Goal: Task Accomplishment & Management: Manage account settings

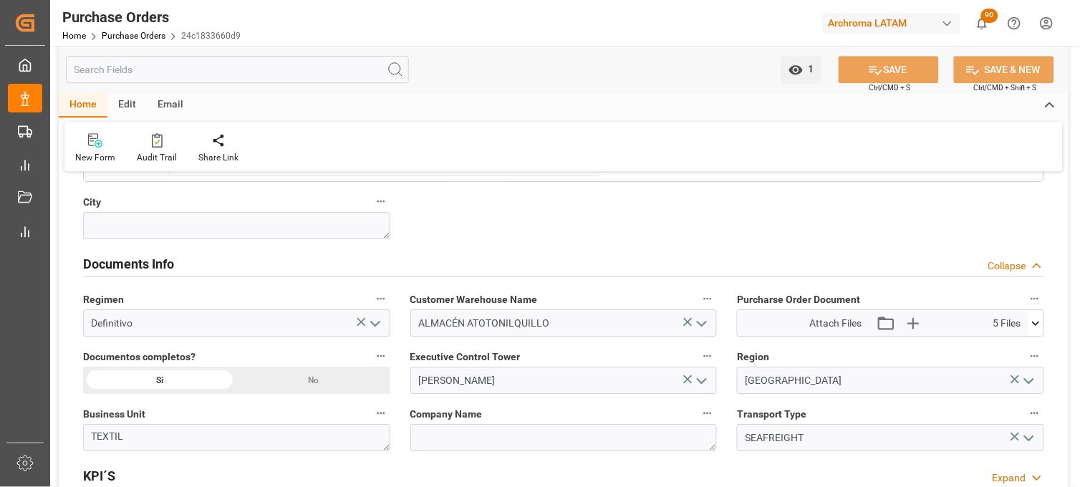
scroll to position [955, 0]
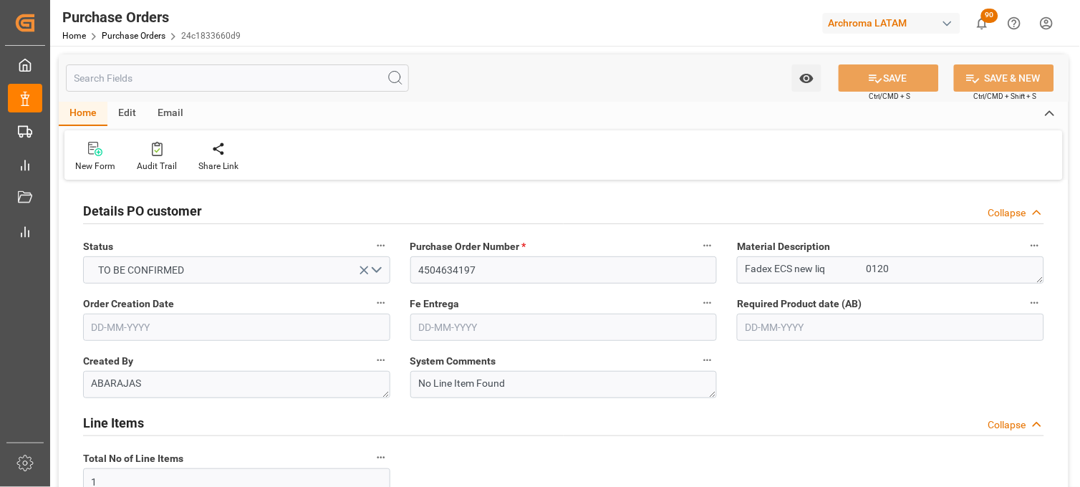
type input "[DATE]"
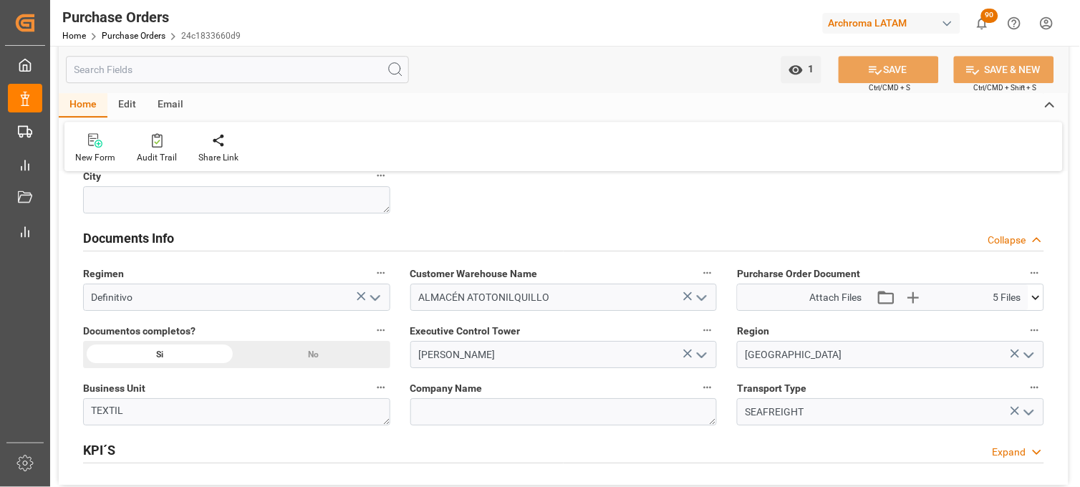
scroll to position [955, 0]
click at [1040, 299] on icon at bounding box center [1036, 296] width 15 height 15
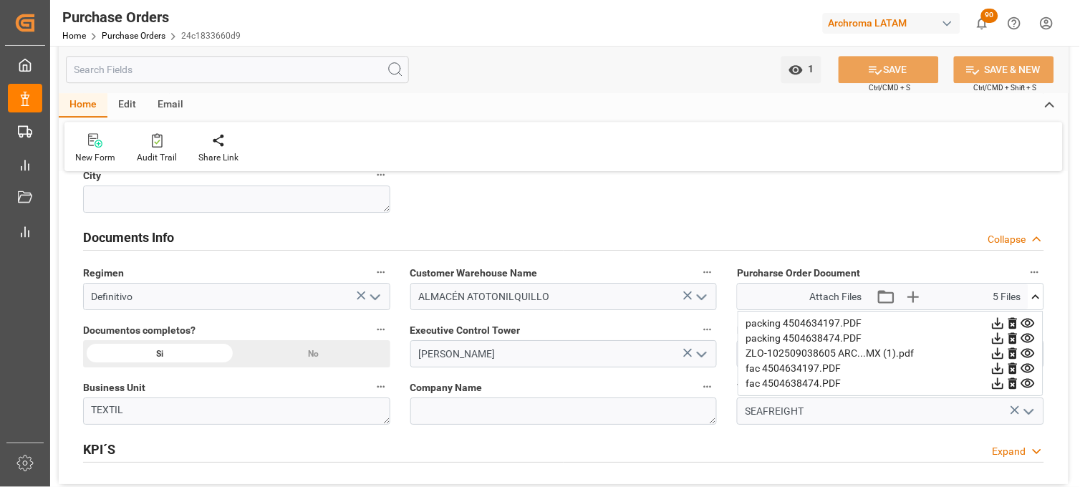
click at [1013, 353] on icon at bounding box center [1013, 353] width 9 height 11
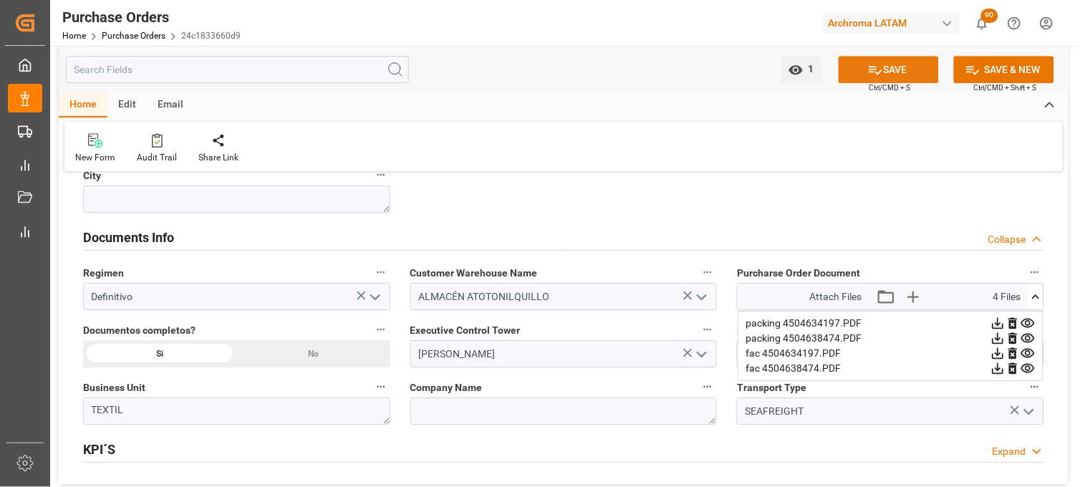
click at [877, 67] on icon at bounding box center [875, 69] width 15 height 15
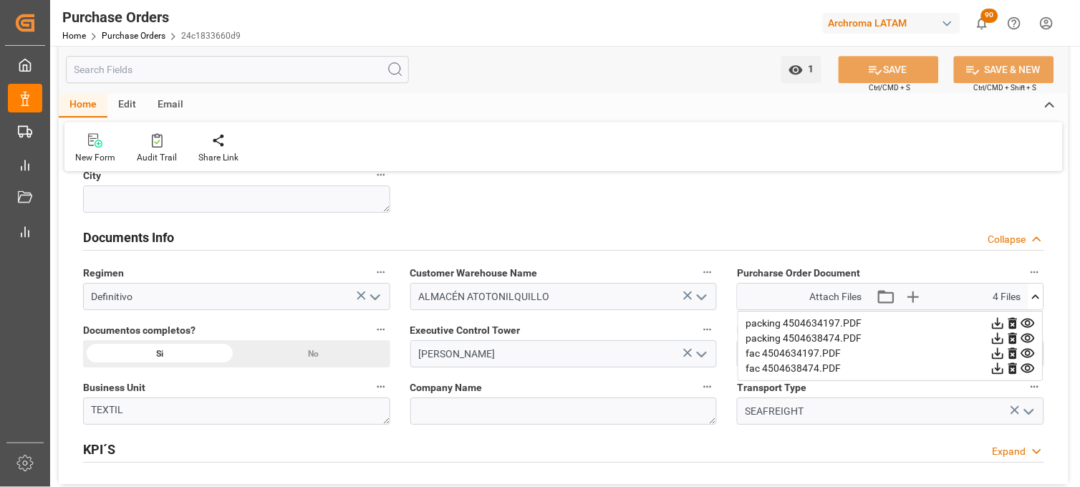
click at [1033, 368] on icon at bounding box center [1028, 368] width 15 height 15
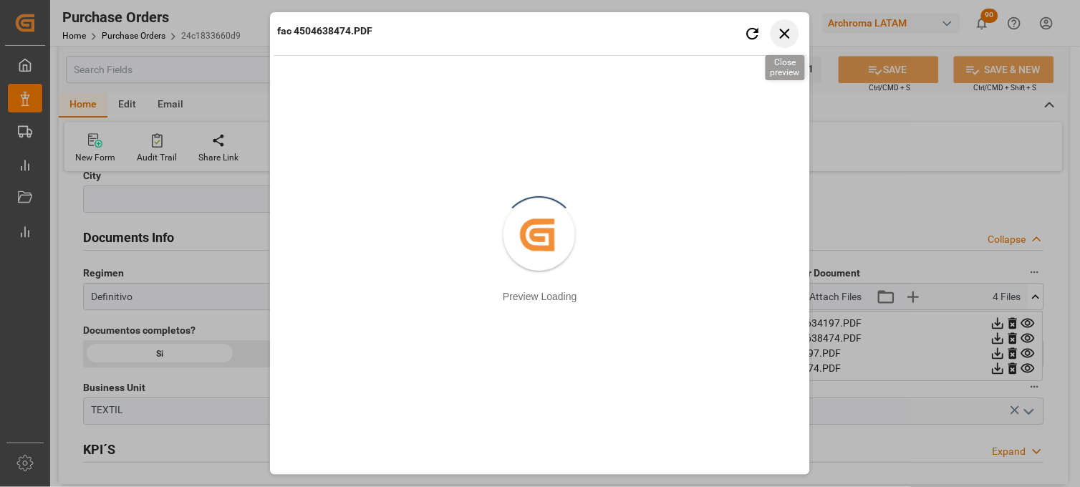
click at [789, 32] on icon "button" at bounding box center [785, 33] width 18 height 18
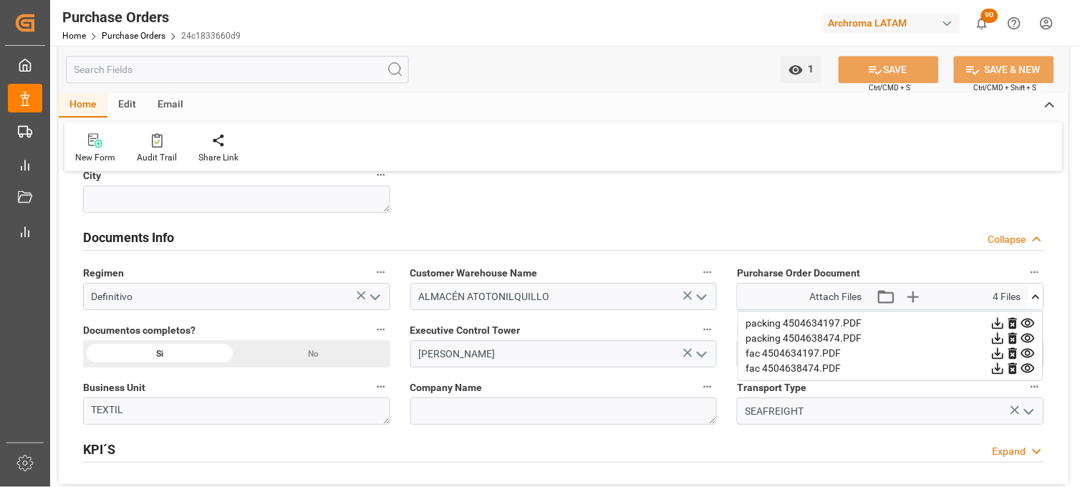
click at [1030, 352] on icon at bounding box center [1028, 353] width 14 height 9
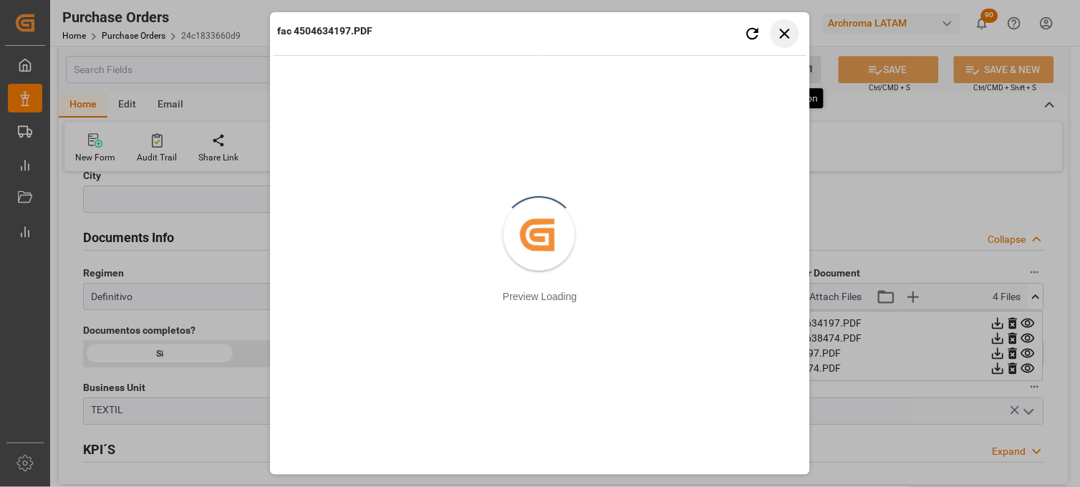
drag, startPoint x: 779, startPoint y: 37, endPoint x: 790, endPoint y: 82, distance: 46.4
click at [779, 39] on icon "button" at bounding box center [785, 33] width 18 height 18
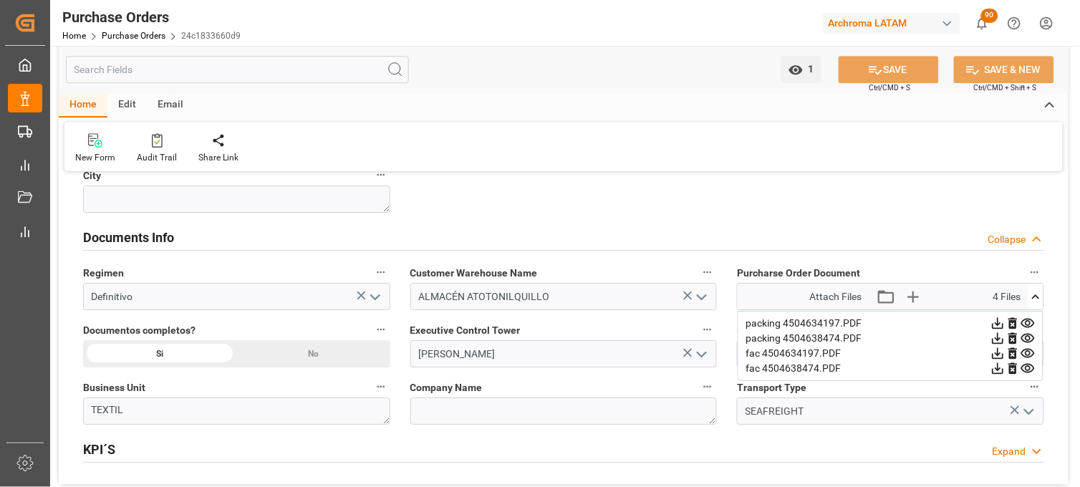
click at [1025, 320] on icon at bounding box center [1028, 323] width 14 height 9
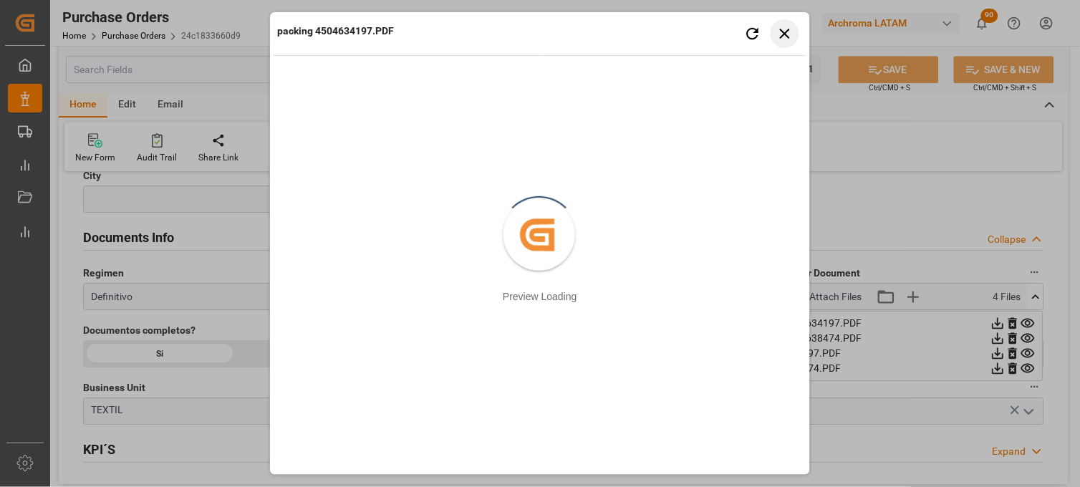
drag, startPoint x: 792, startPoint y: 30, endPoint x: 901, endPoint y: 160, distance: 169.8
click at [792, 31] on icon "button" at bounding box center [785, 33] width 18 height 18
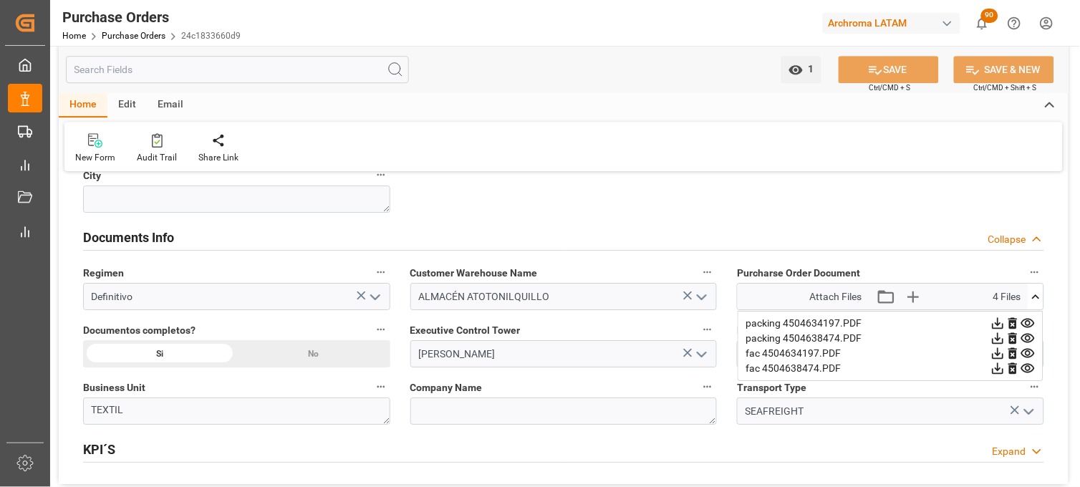
click at [1027, 340] on icon at bounding box center [1028, 338] width 14 height 9
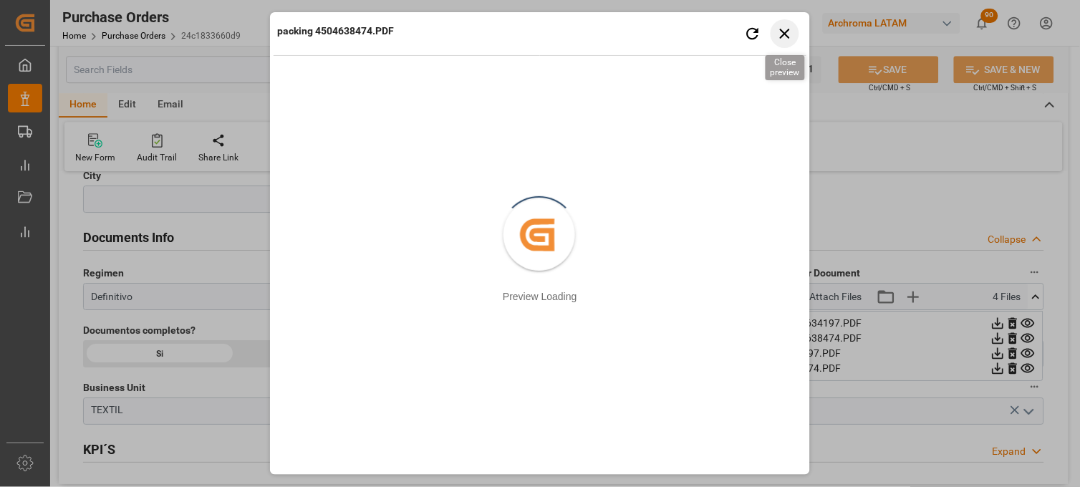
drag, startPoint x: 781, startPoint y: 30, endPoint x: 829, endPoint y: 117, distance: 99.7
click at [782, 32] on icon "button" at bounding box center [785, 33] width 18 height 18
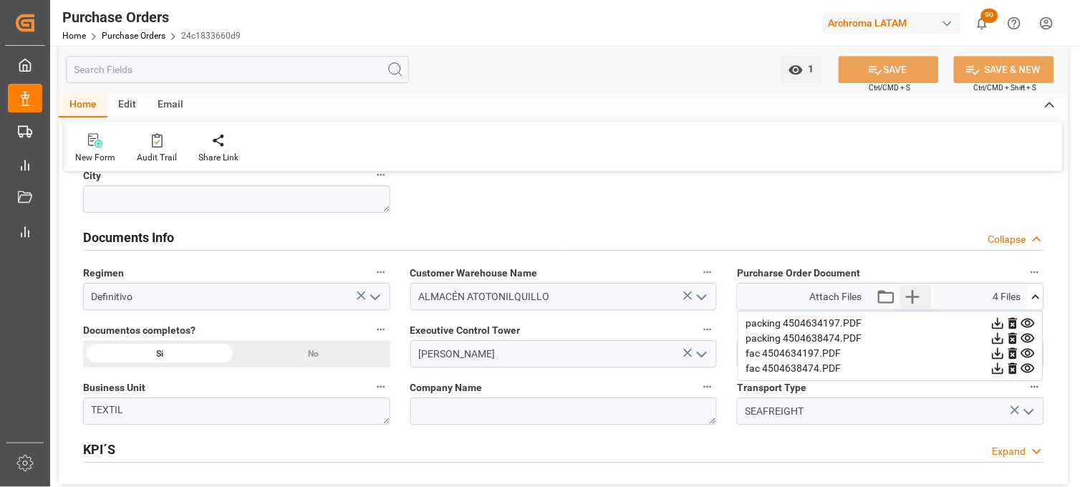
click at [919, 299] on icon "button" at bounding box center [912, 296] width 23 height 23
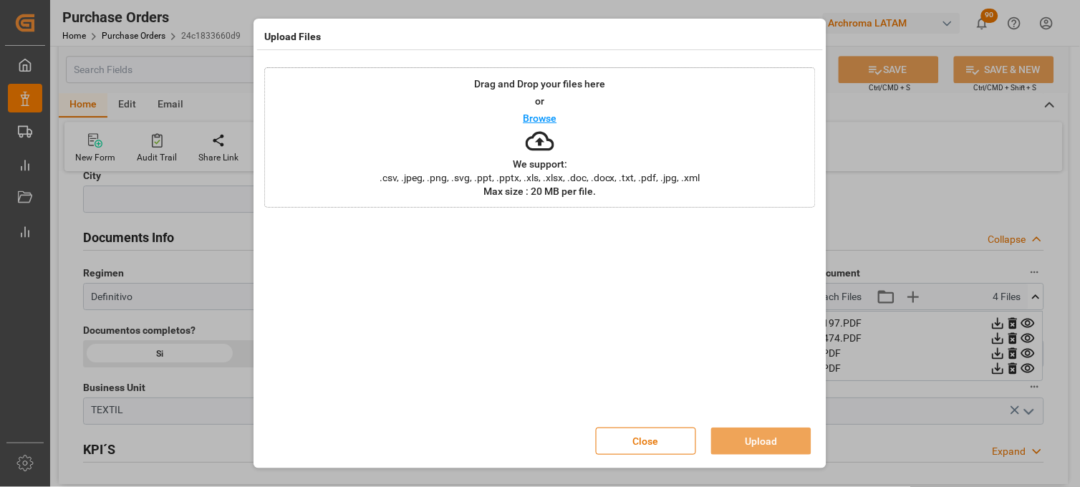
click at [542, 173] on span ".csv, .jpeg, .png, .svg, .ppt, .pptx, .xls, .xlsx, .doc, .docx, .txt, .pdf, .jp…" at bounding box center [540, 178] width 340 height 10
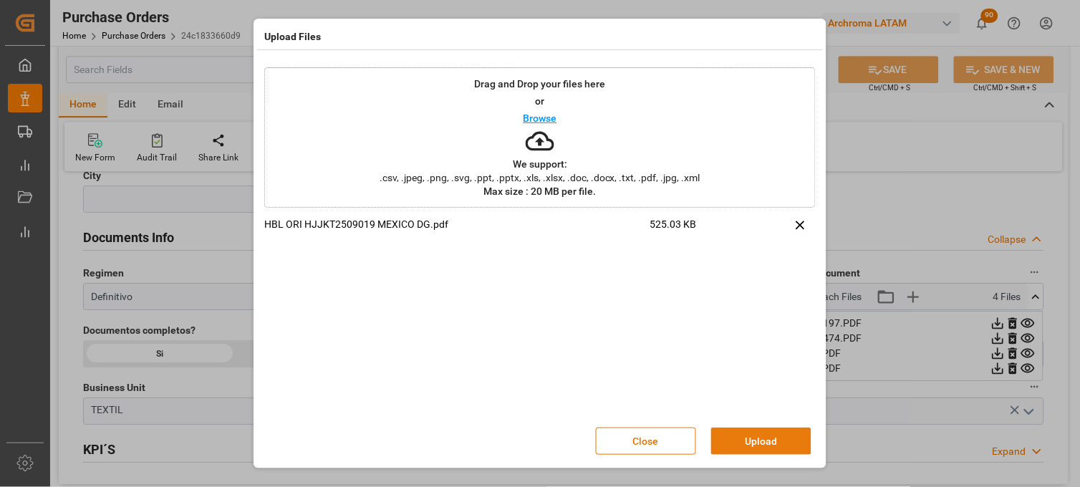
click at [738, 438] on button "Upload" at bounding box center [761, 441] width 100 height 27
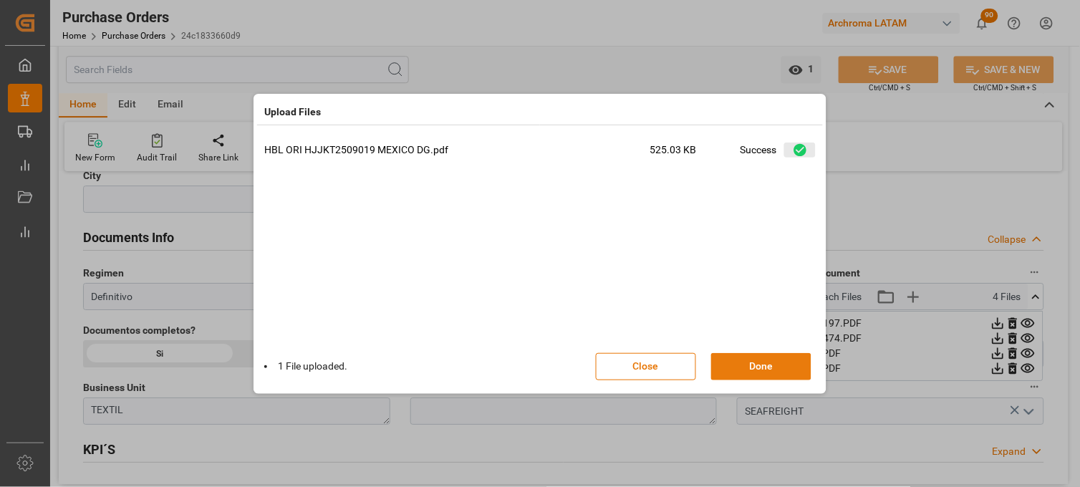
click at [763, 370] on button "Done" at bounding box center [761, 366] width 100 height 27
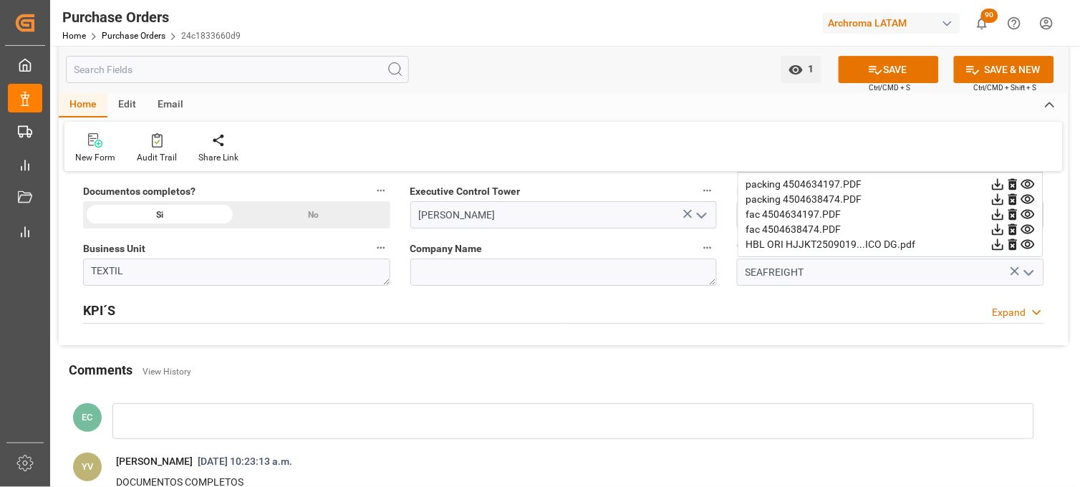
scroll to position [875, 0]
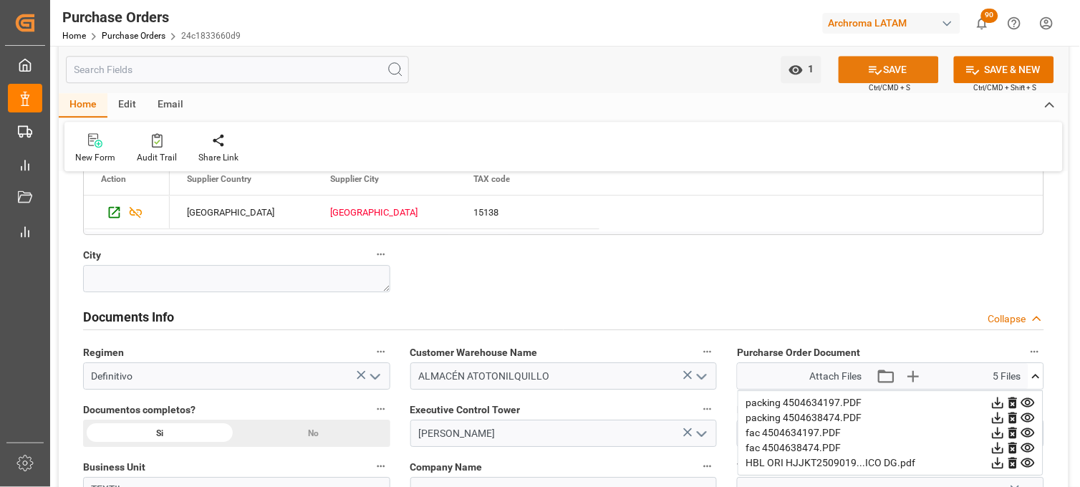
click at [887, 61] on button "SAVE" at bounding box center [889, 69] width 100 height 27
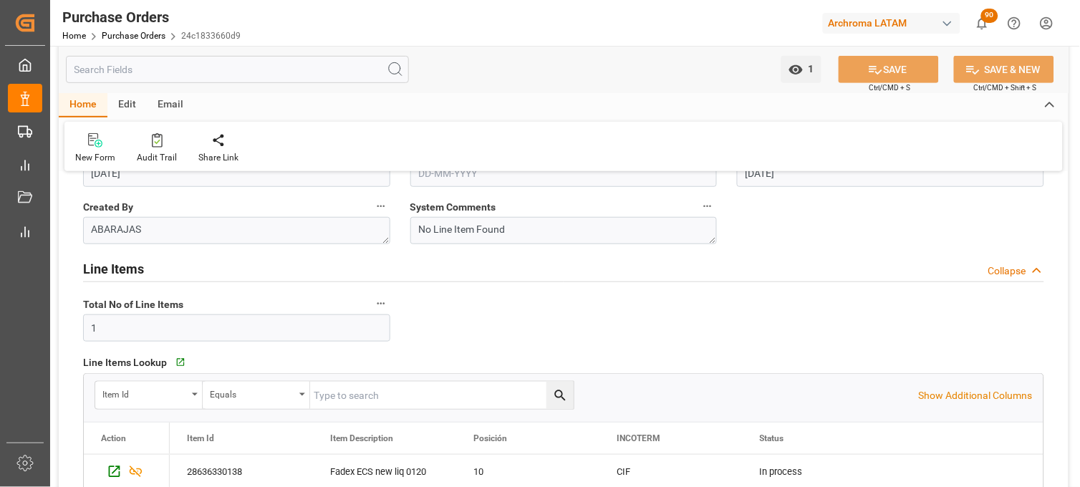
scroll to position [0, 0]
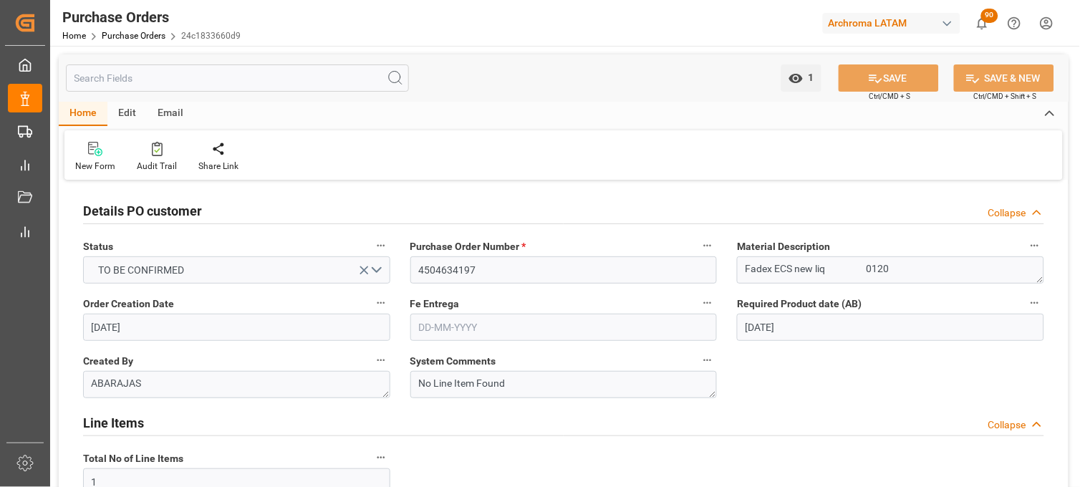
click at [457, 326] on input "text" at bounding box center [563, 327] width 307 height 27
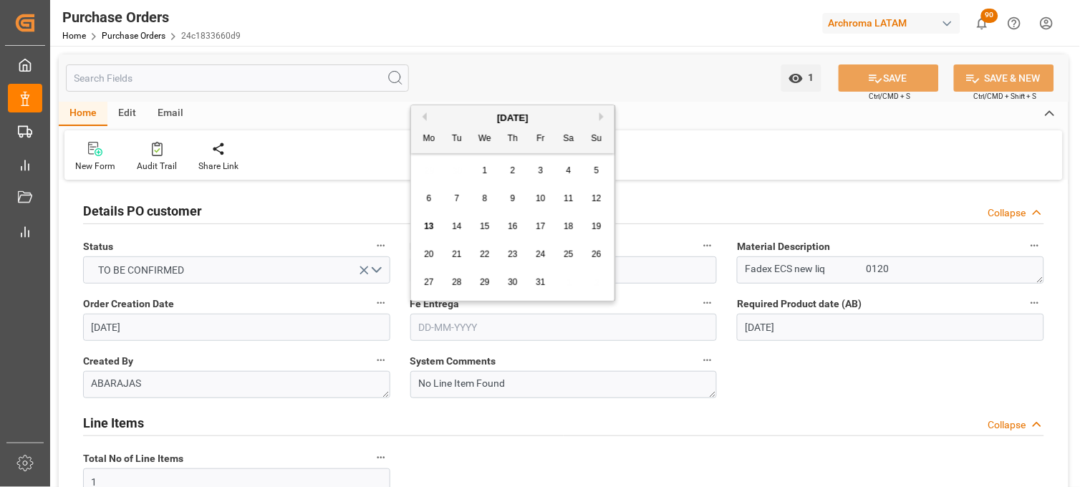
click at [602, 115] on button "Next Month" at bounding box center [604, 116] width 9 height 9
click at [433, 256] on span "17" at bounding box center [428, 254] width 9 height 10
type input "[DATE]"
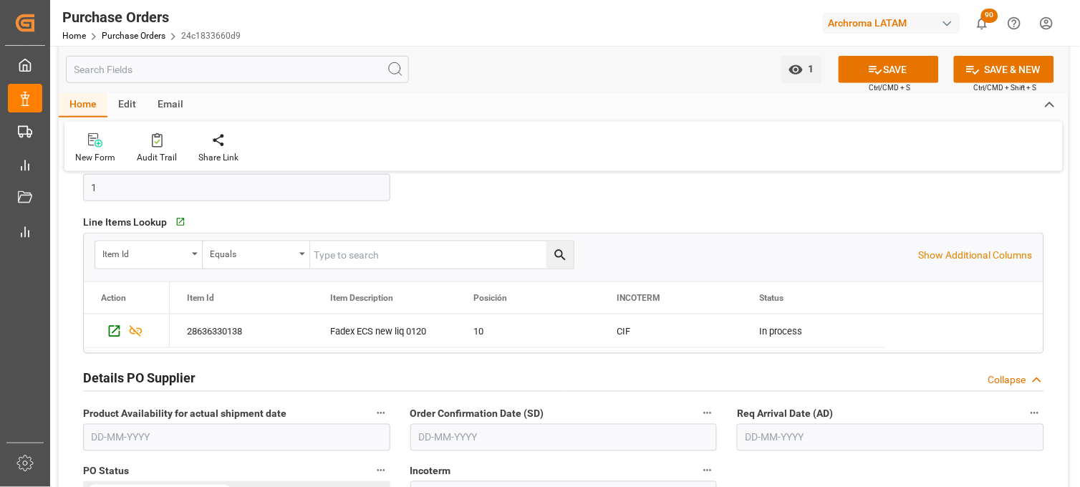
scroll to position [318, 0]
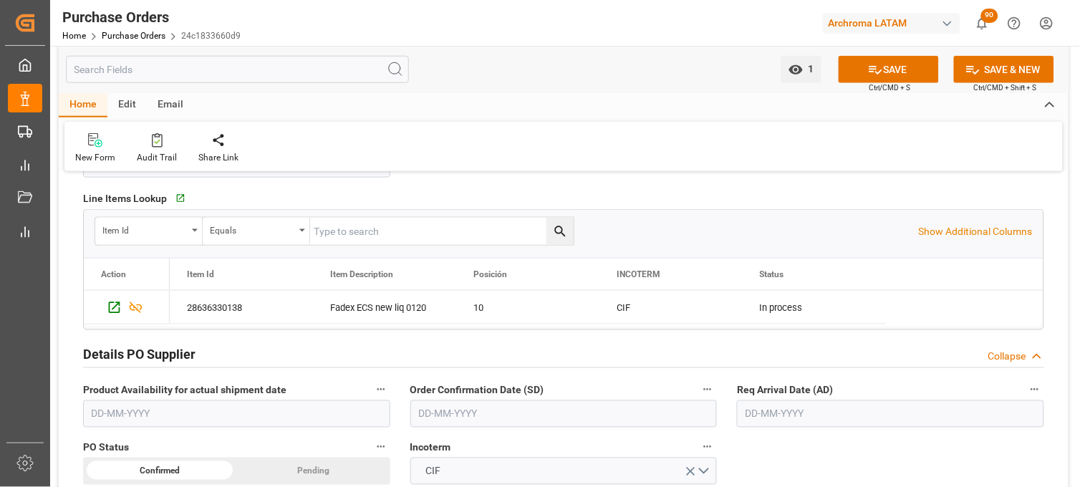
click at [759, 420] on input "text" at bounding box center [890, 413] width 307 height 27
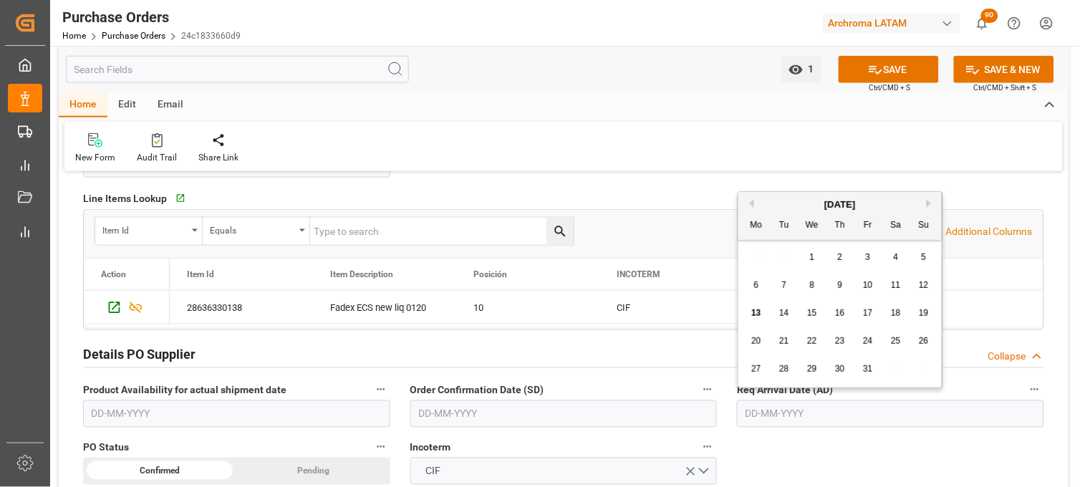
drag, startPoint x: 760, startPoint y: 374, endPoint x: 741, endPoint y: 377, distance: 19.7
click at [760, 375] on div "27" at bounding box center [757, 369] width 18 height 17
type input "[DATE]"
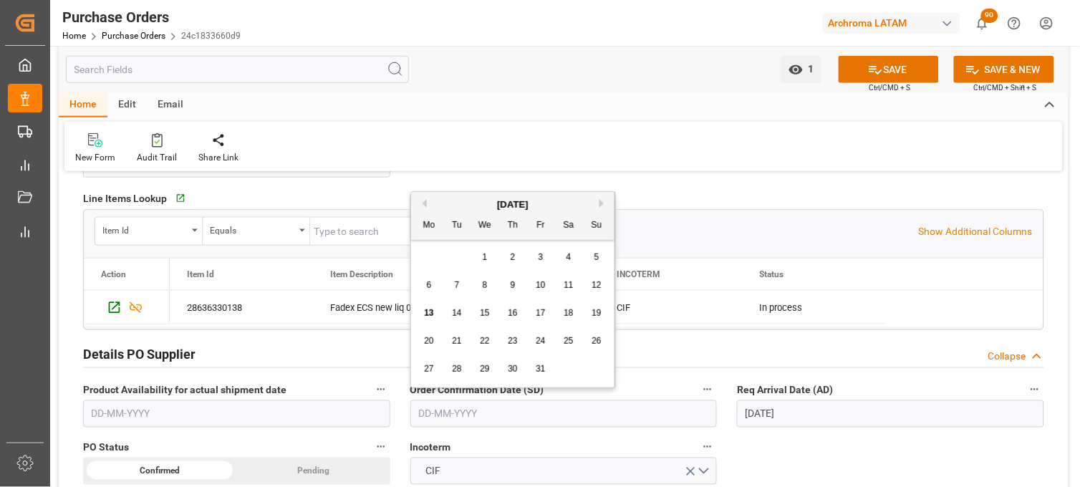
click at [597, 413] on input "text" at bounding box center [563, 413] width 307 height 27
click at [420, 201] on button "Previous Month" at bounding box center [422, 203] width 9 height 9
click at [427, 342] on span "22" at bounding box center [428, 341] width 9 height 10
type input "[DATE]"
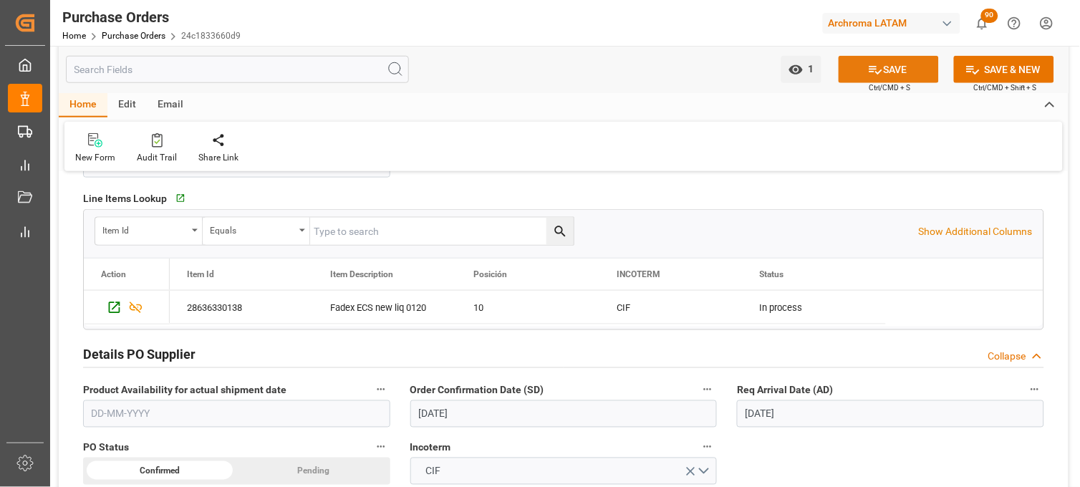
click at [870, 69] on icon at bounding box center [876, 70] width 13 height 9
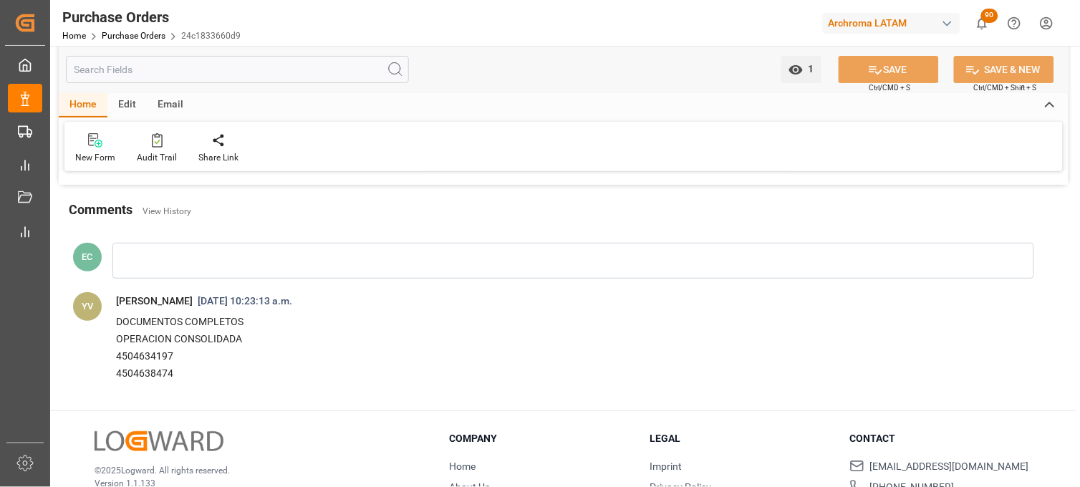
scroll to position [1182, 0]
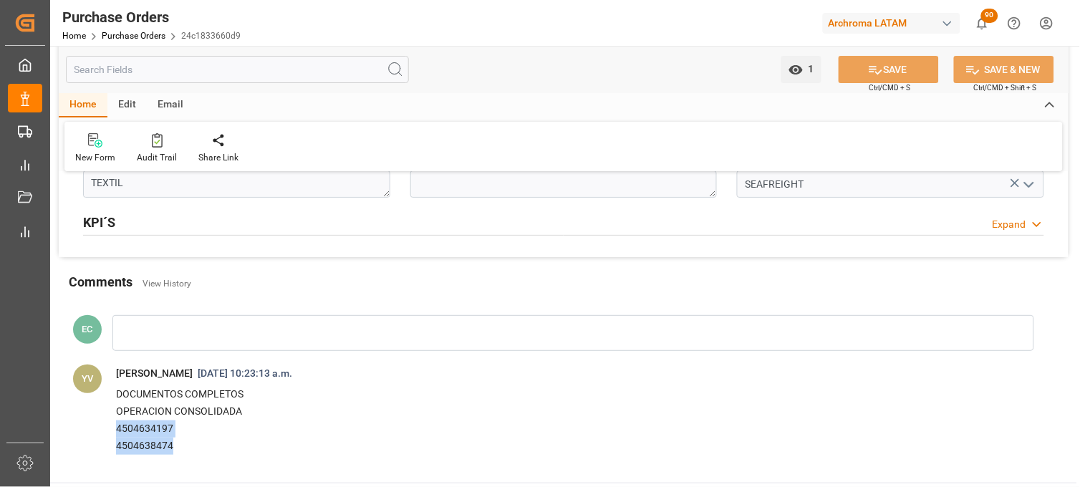
drag, startPoint x: 172, startPoint y: 446, endPoint x: 110, endPoint y: 434, distance: 63.5
click at [110, 434] on span "DOCUMENTOS COMPLETOS OPERACION CONSOLIDADA 4504634197 4504638474" at bounding box center [572, 421] width 935 height 76
copy div "4504634197 4504638474"
click at [159, 448] on p "4504638474" at bounding box center [559, 446] width 886 height 17
click at [162, 430] on p "4504634197" at bounding box center [559, 428] width 886 height 17
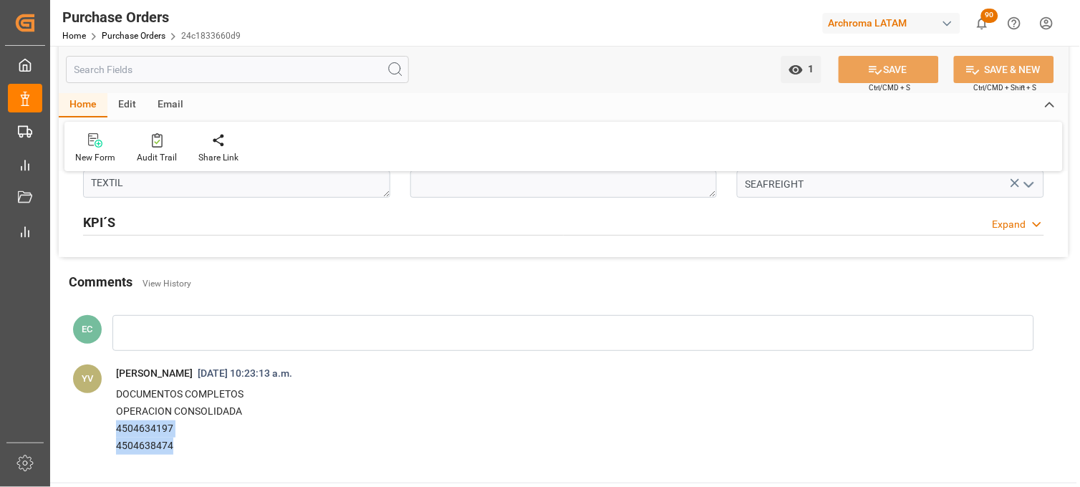
drag, startPoint x: 176, startPoint y: 448, endPoint x: 108, endPoint y: 431, distance: 70.0
click at [109, 434] on span "DOCUMENTOS COMPLETOS OPERACION CONSOLIDADA 4504634197 4504638474" at bounding box center [572, 421] width 935 height 76
copy div "4504634197 4504638474"
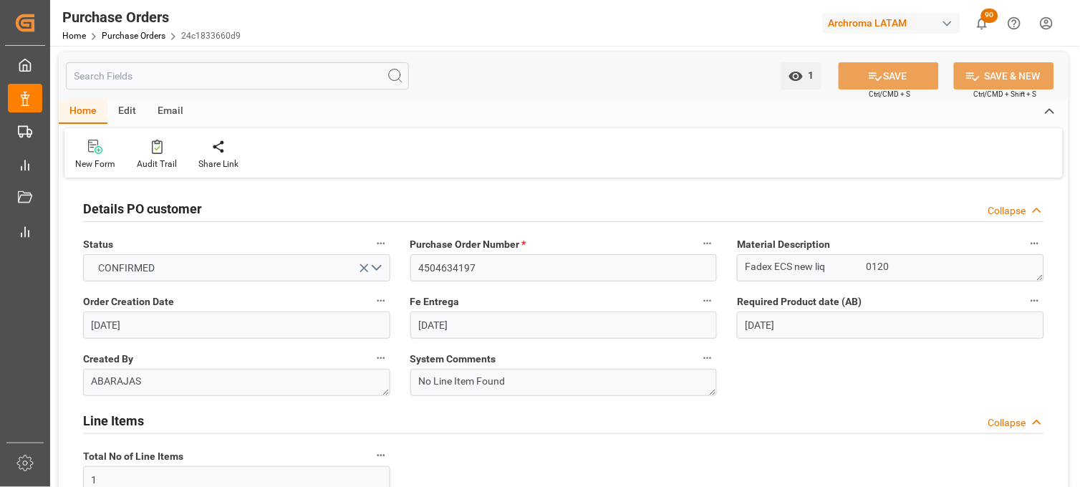
scroll to position [0, 0]
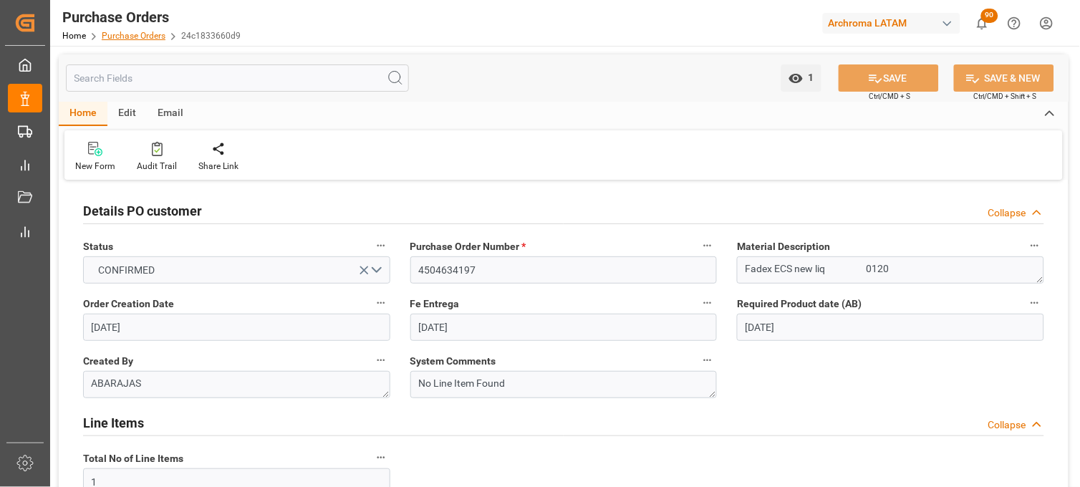
click at [111, 32] on link "Purchase Orders" at bounding box center [134, 36] width 64 height 10
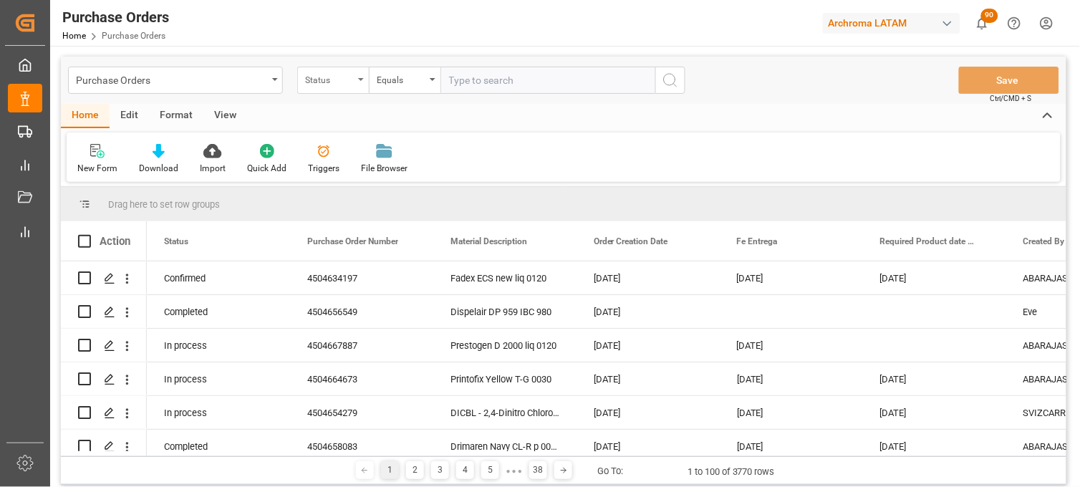
click at [335, 76] on div "Status" at bounding box center [329, 78] width 49 height 16
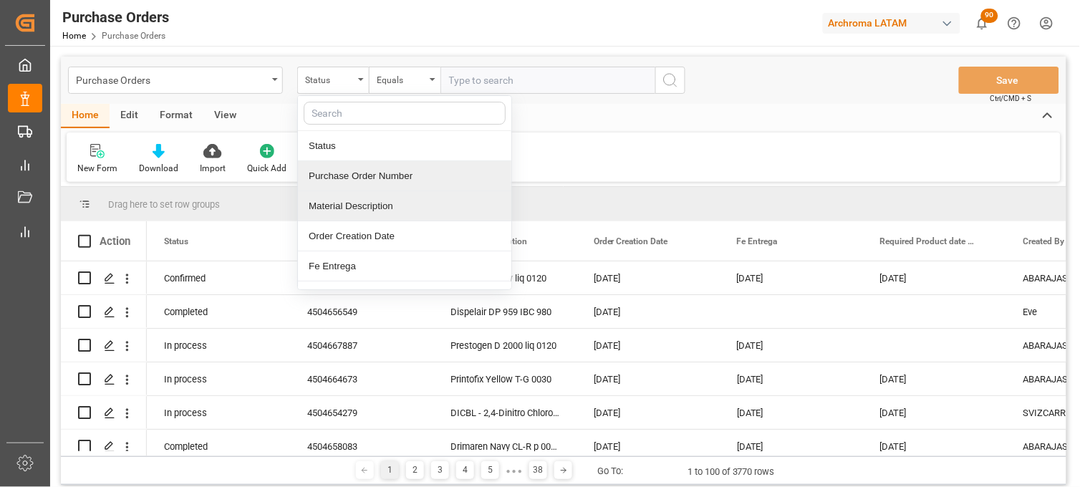
click at [385, 173] on div "Purchase Order Number" at bounding box center [404, 176] width 213 height 30
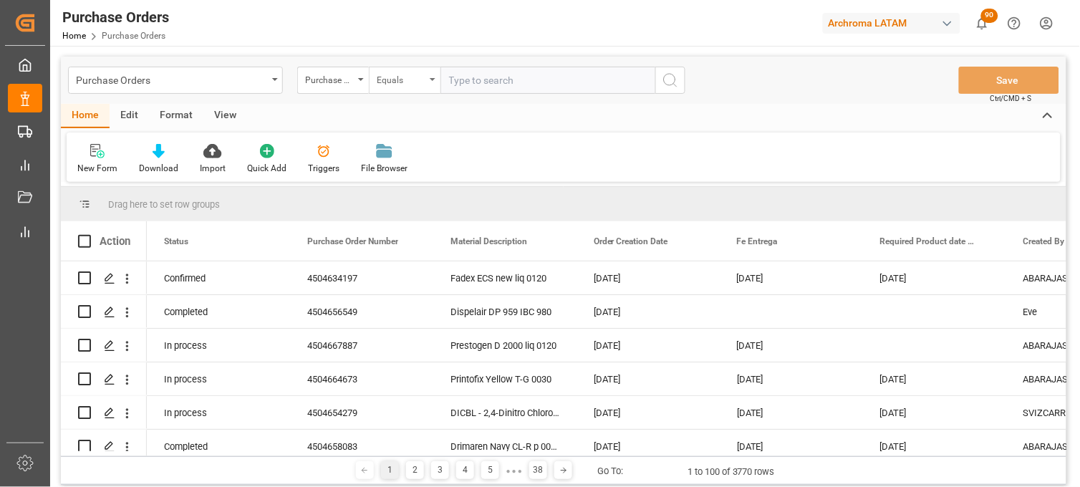
click at [426, 80] on div "Equals" at bounding box center [405, 80] width 72 height 27
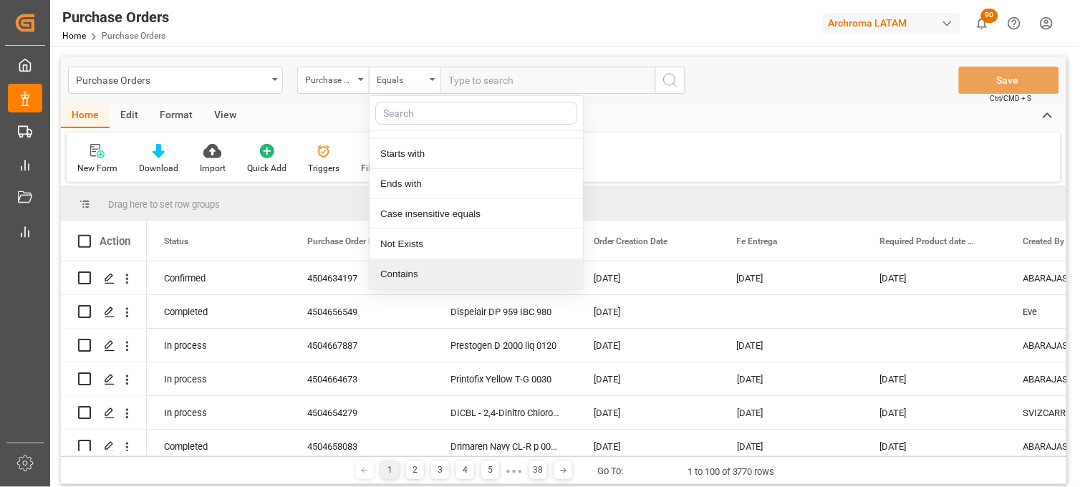
click at [388, 274] on div "Contains" at bounding box center [476, 274] width 213 height 30
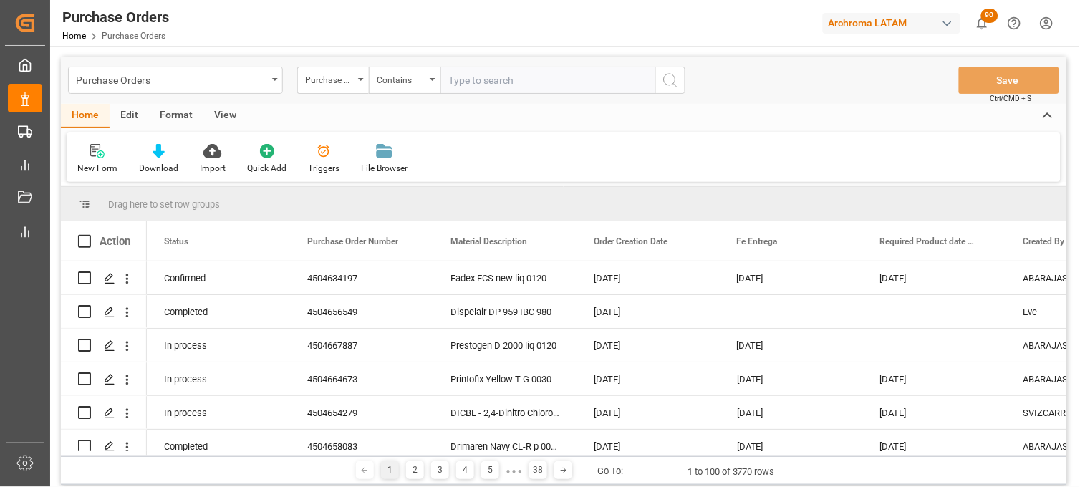
click at [469, 85] on input "text" at bounding box center [548, 80] width 215 height 27
paste input "4504634197 4504638474"
click at [509, 74] on input "4504634197 4504638474" at bounding box center [548, 80] width 215 height 27
click at [600, 84] on input "4504634197,4504638474" at bounding box center [548, 80] width 215 height 27
drag, startPoint x: 448, startPoint y: 81, endPoint x: 516, endPoint y: 81, distance: 68.1
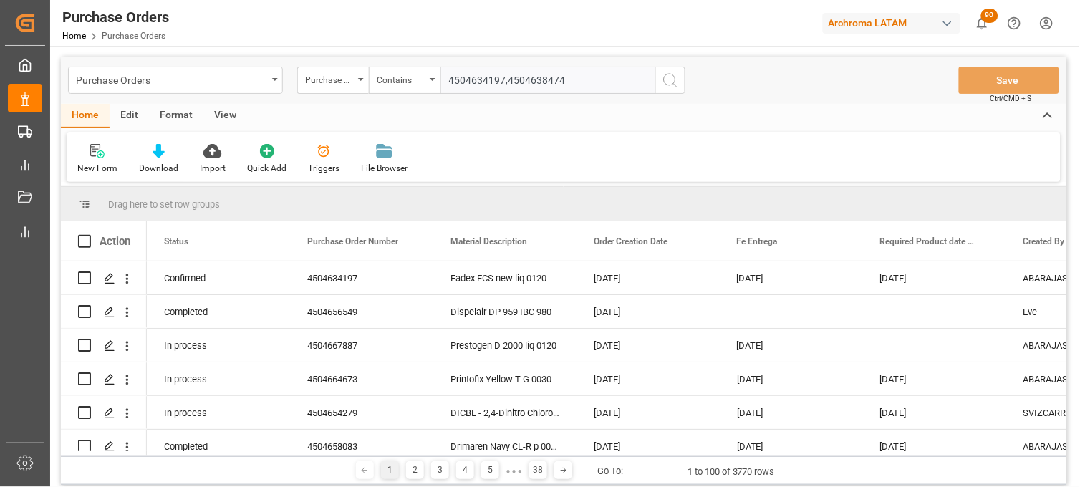
click at [448, 81] on input "4504634197,4504638474" at bounding box center [548, 80] width 215 height 27
click at [579, 84] on input "4504634197,4504638474" at bounding box center [548, 80] width 215 height 27
type input "4504634197,4504638474"
click at [679, 85] on button "search button" at bounding box center [670, 80] width 30 height 27
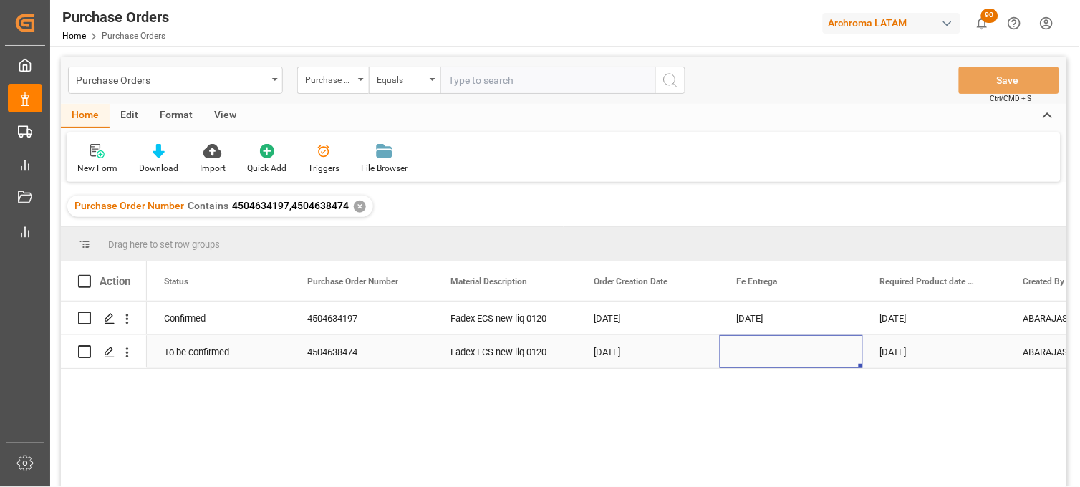
click at [760, 352] on div "Press SPACE to select this row." at bounding box center [791, 351] width 143 height 33
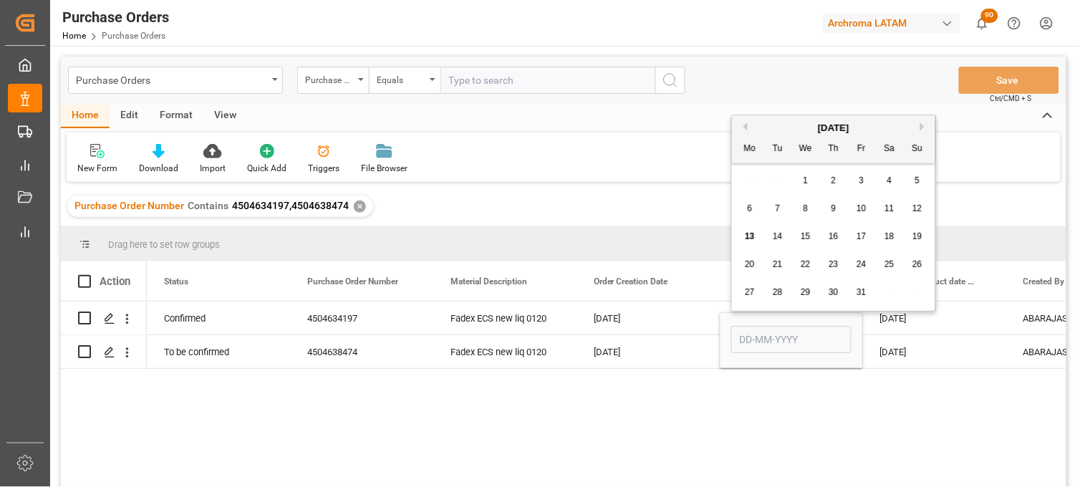
click at [922, 125] on button "Next Month" at bounding box center [924, 126] width 9 height 9
drag, startPoint x: 754, startPoint y: 268, endPoint x: 887, endPoint y: 348, distance: 155.5
click at [754, 269] on span "17" at bounding box center [749, 264] width 9 height 10
type input "[DATE]"
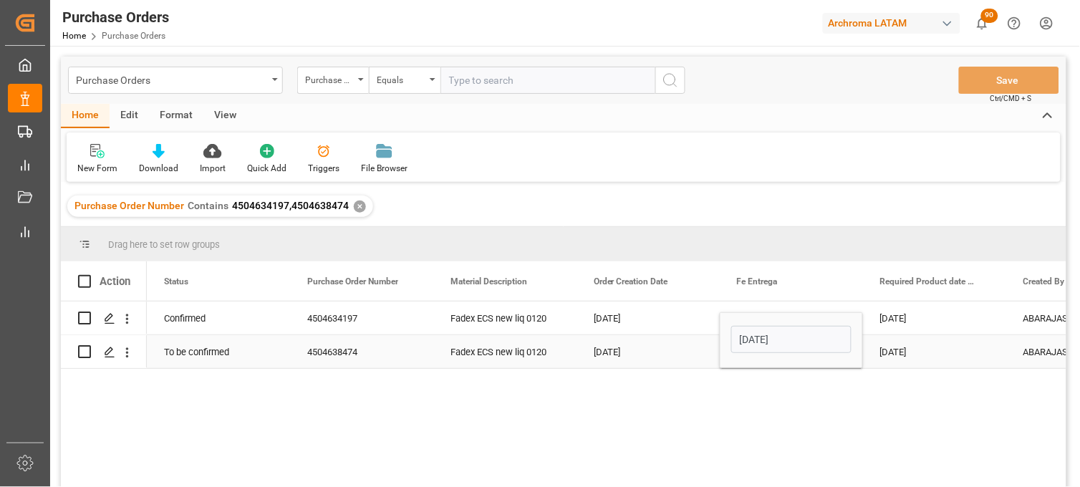
click at [918, 351] on div "[DATE]" at bounding box center [934, 351] width 143 height 33
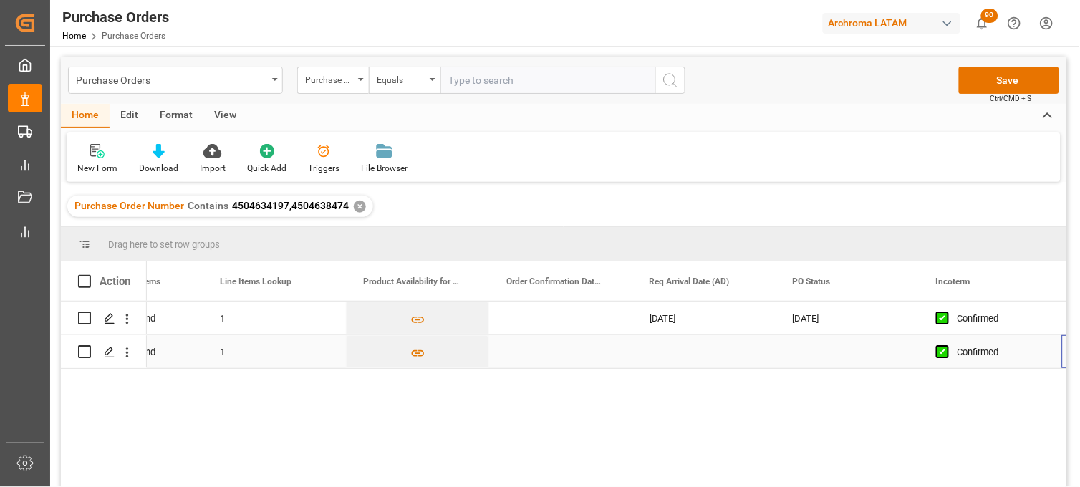
scroll to position [0, 1233]
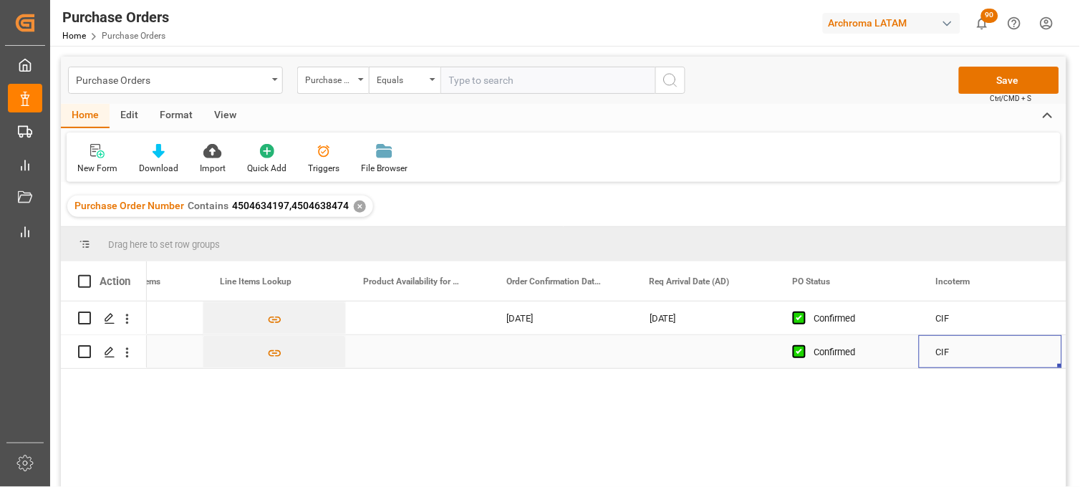
click at [538, 357] on div "Press SPACE to select this row." at bounding box center [560, 351] width 143 height 33
click at [539, 357] on div "Press SPACE to select this row." at bounding box center [560, 351] width 143 height 33
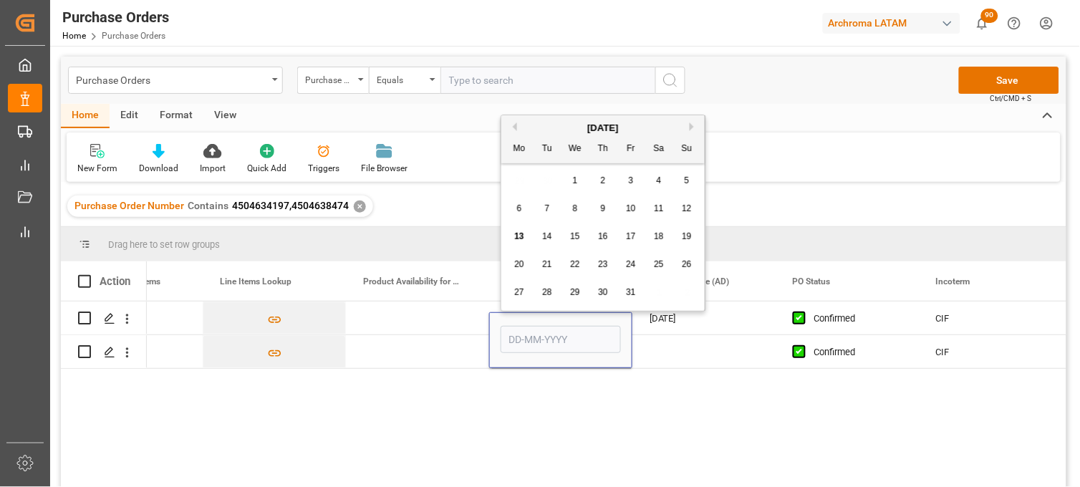
click at [511, 127] on button "Previous Month" at bounding box center [513, 126] width 9 height 9
drag, startPoint x: 518, startPoint y: 263, endPoint x: 581, endPoint y: 318, distance: 83.8
click at [517, 266] on span "22" at bounding box center [518, 264] width 9 height 10
type input "[DATE]"
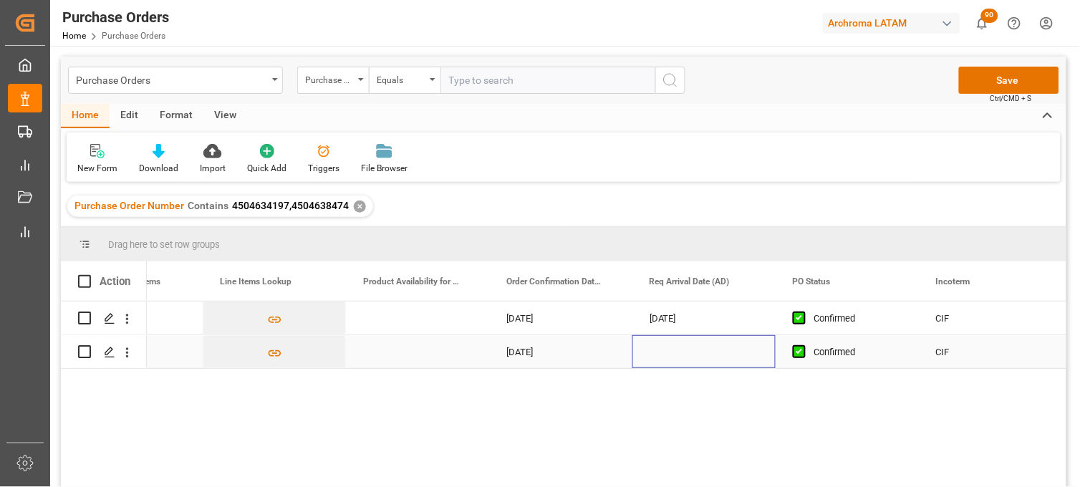
click at [683, 351] on div "Press SPACE to select this row." at bounding box center [704, 351] width 143 height 33
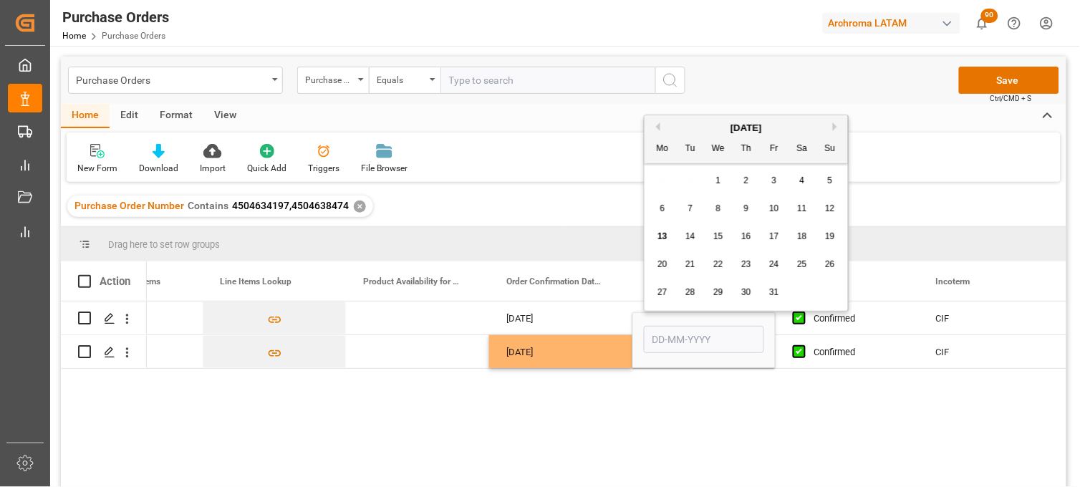
click at [661, 294] on span "27" at bounding box center [662, 292] width 9 height 10
type input "[DATE]"
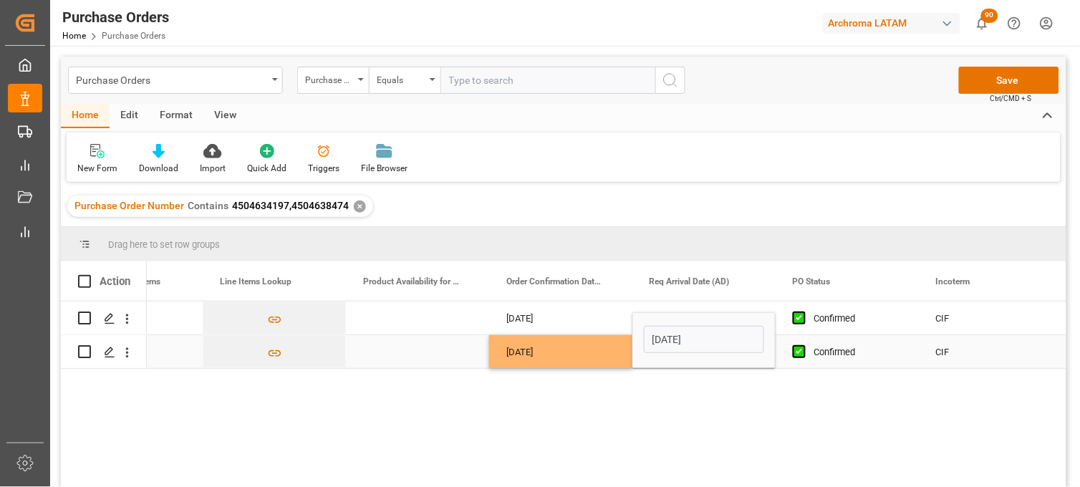
click at [840, 342] on div "Confirmed" at bounding box center [857, 352] width 87 height 33
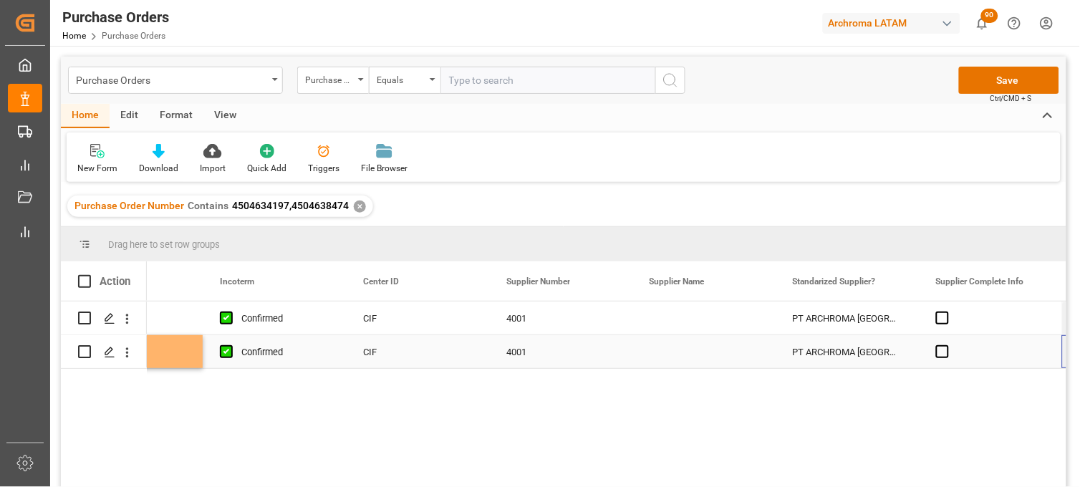
scroll to position [0, 0]
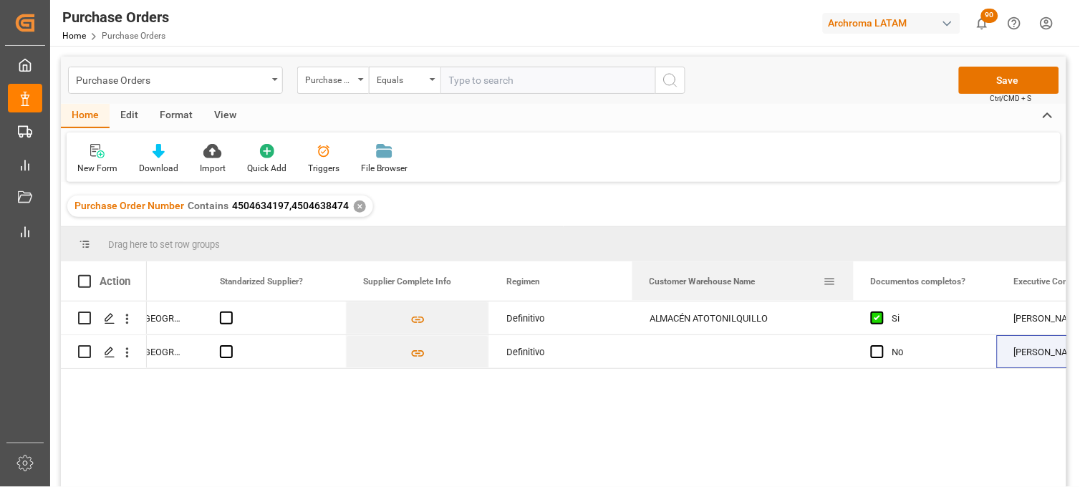
drag, startPoint x: 772, startPoint y: 269, endPoint x: 853, endPoint y: 269, distance: 80.9
click at [853, 269] on div at bounding box center [854, 280] width 6 height 39
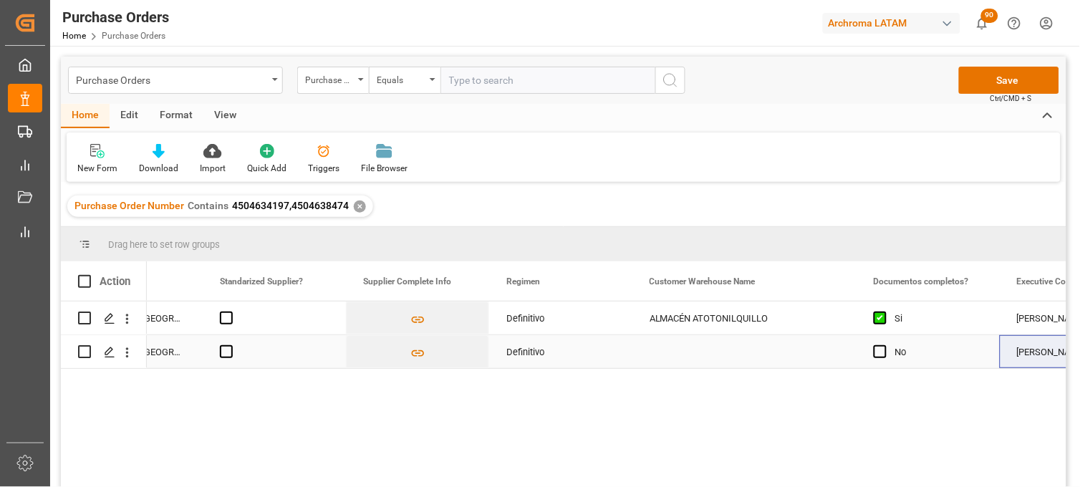
click at [695, 352] on div "Press SPACE to select this row." at bounding box center [745, 351] width 224 height 33
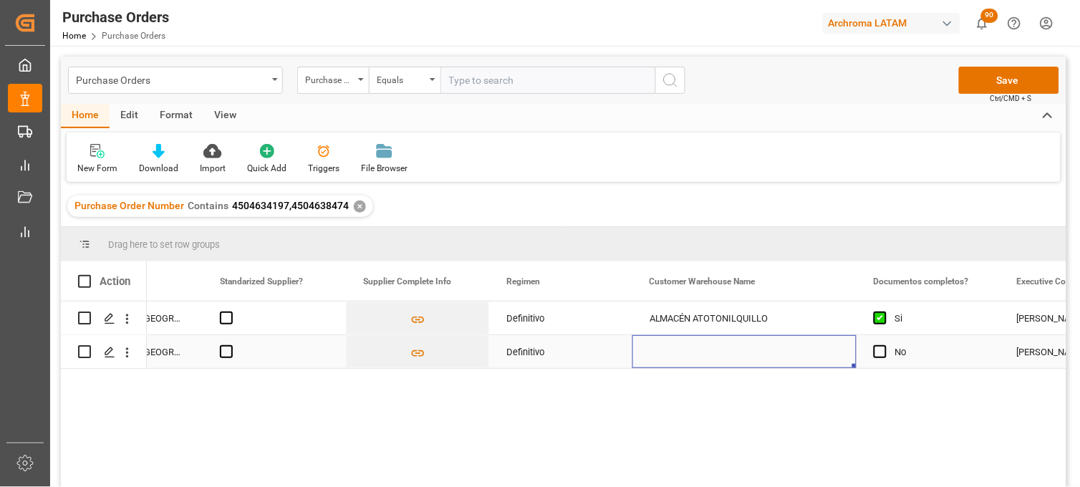
click at [695, 352] on div "Press SPACE to select this row." at bounding box center [745, 351] width 224 height 33
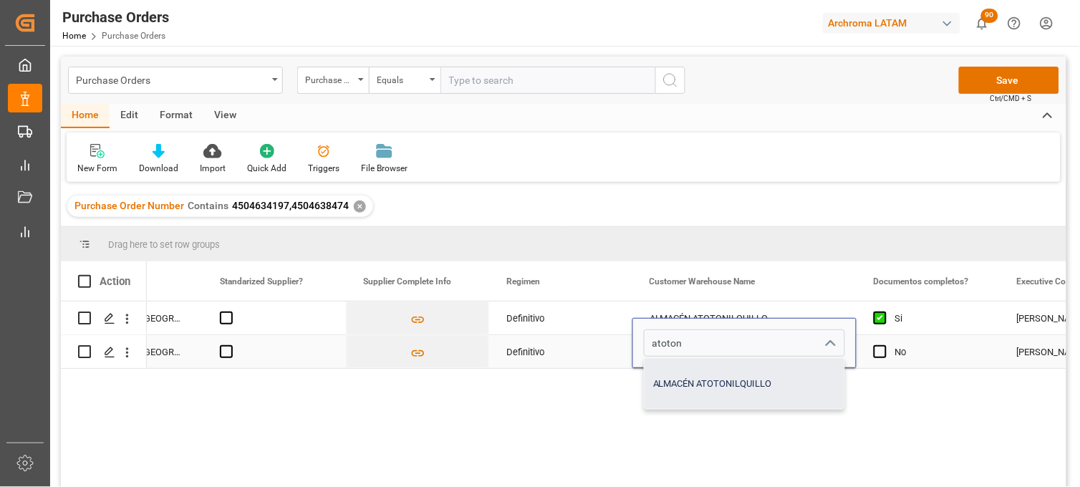
click at [693, 377] on div "ALMACÉN ATOTONILQUILLO" at bounding box center [745, 384] width 200 height 50
type input "ALMACÉN ATOTONILQUILLO"
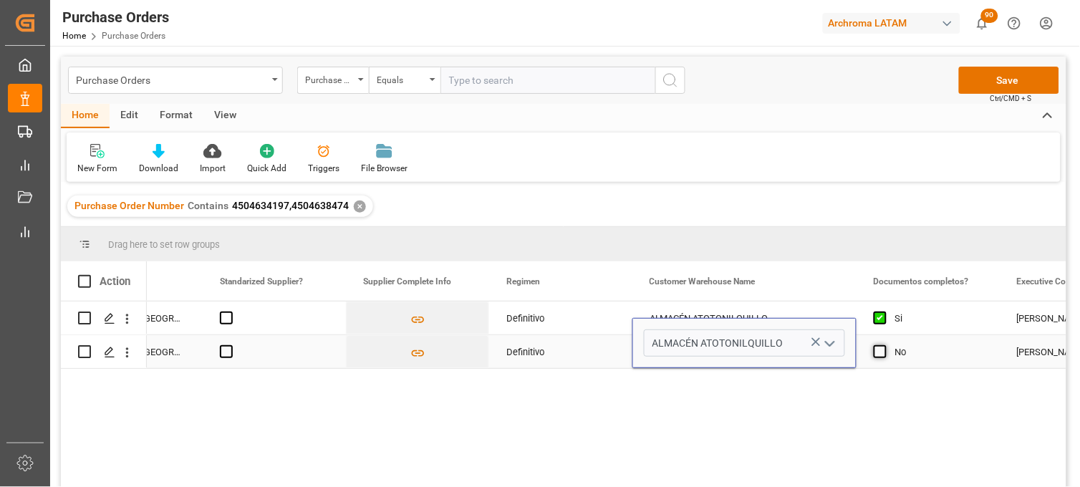
click at [878, 352] on span "Press SPACE to select this row." at bounding box center [880, 351] width 13 height 13
click at [885, 345] on input "Press SPACE to select this row." at bounding box center [885, 345] width 0 height 0
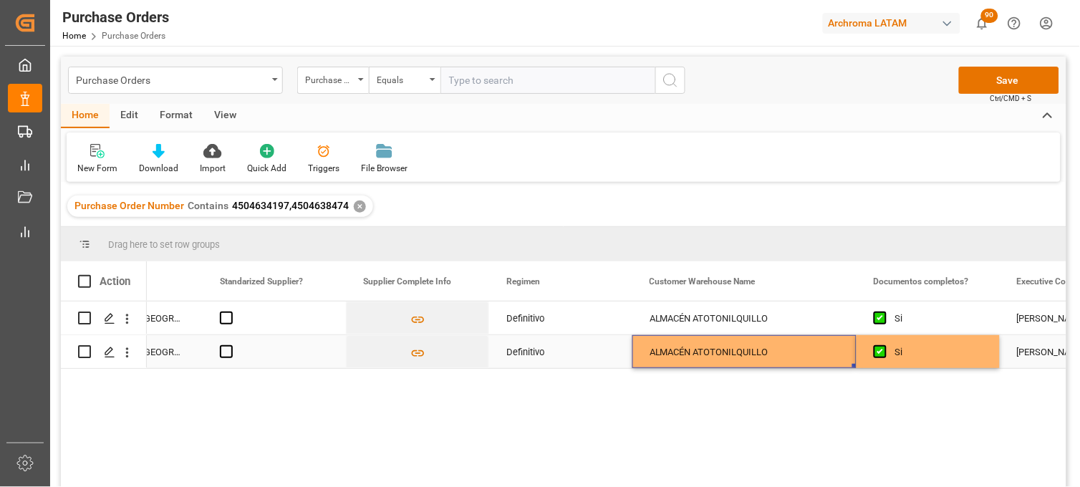
click at [723, 350] on div "ALMACÉN ATOTONILQUILLO" at bounding box center [745, 351] width 224 height 33
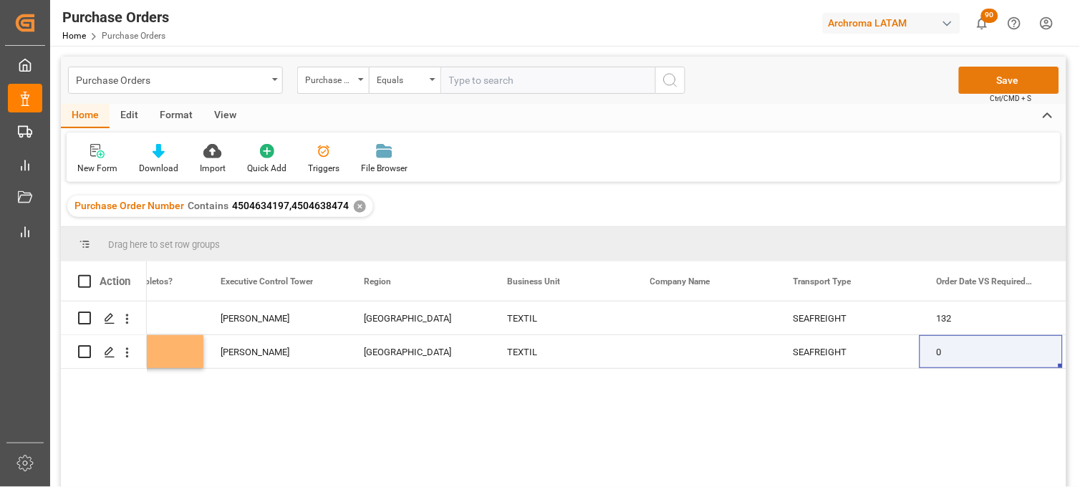
click at [976, 87] on button "Save" at bounding box center [1009, 80] width 100 height 27
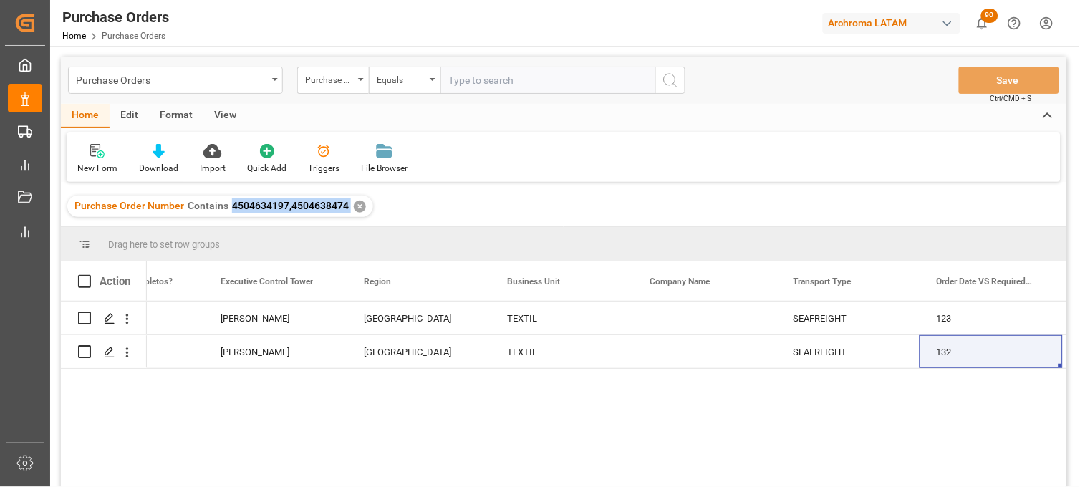
drag, startPoint x: 348, startPoint y: 206, endPoint x: 230, endPoint y: 206, distance: 118.2
click at [230, 206] on div "Purchase Order Number Contains 4504634197,4504638474 ✕" at bounding box center [220, 206] width 306 height 21
copy span "4504634197,4504638474"
click at [265, 82] on div "Purchase Orders" at bounding box center [171, 79] width 191 height 18
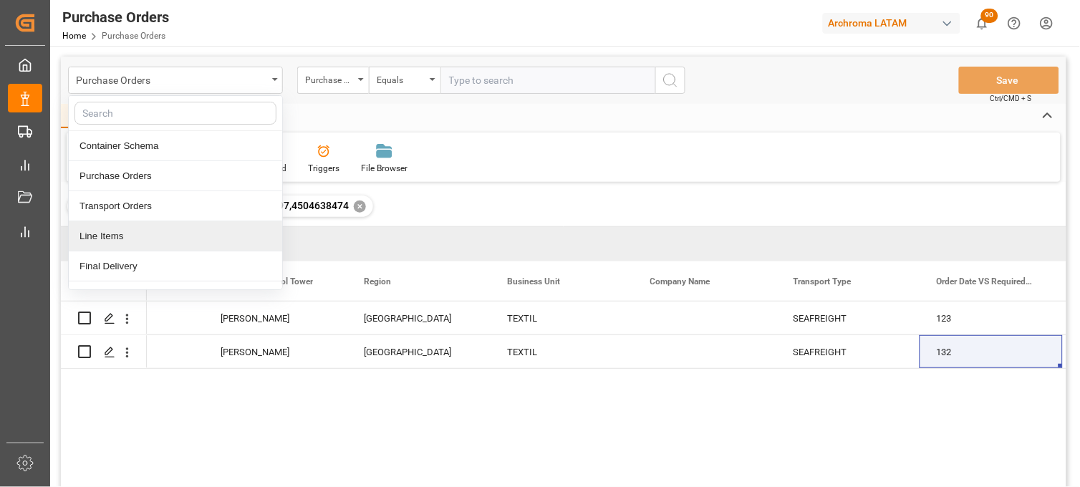
click at [107, 236] on div "Line Items" at bounding box center [175, 236] width 213 height 30
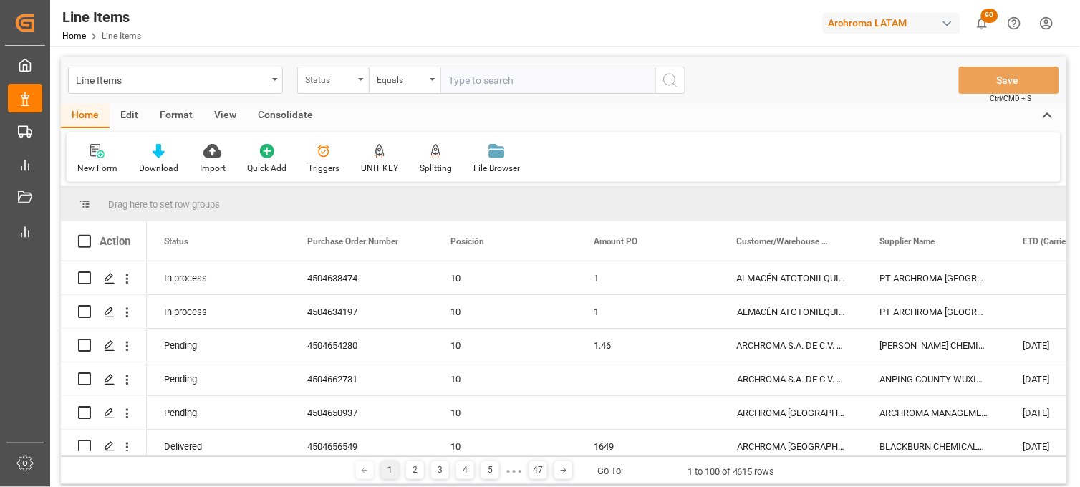
click at [357, 82] on div "Status" at bounding box center [333, 80] width 72 height 27
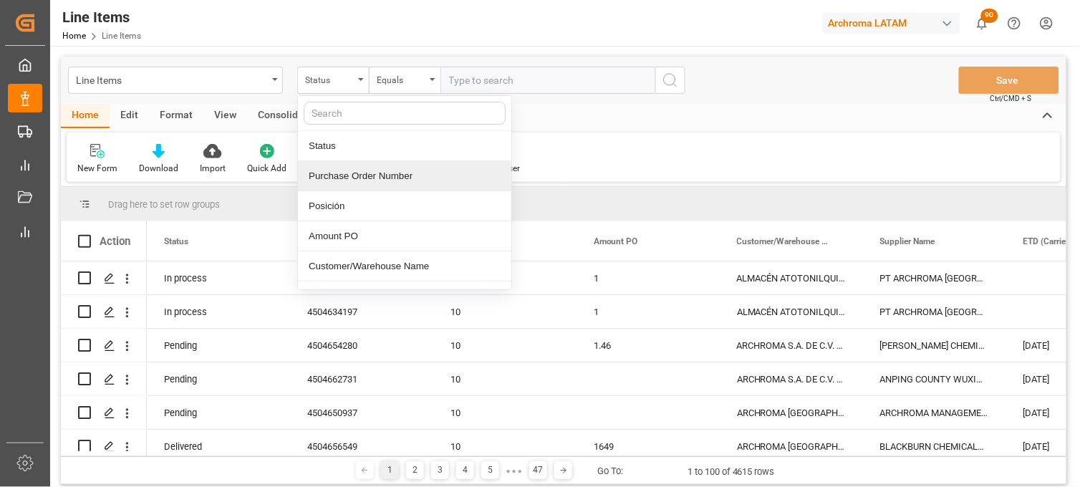
click at [357, 176] on div "Purchase Order Number" at bounding box center [404, 176] width 213 height 30
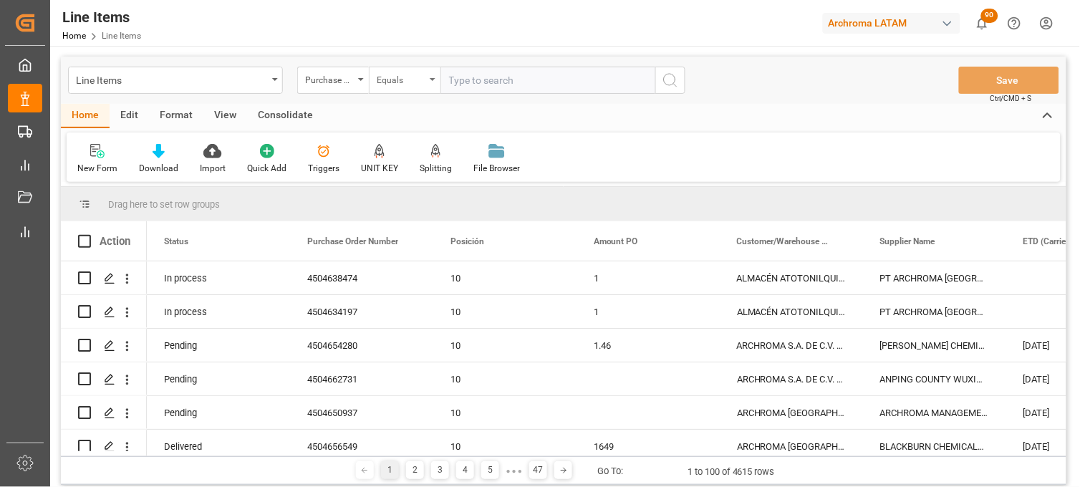
click at [434, 81] on div "Equals" at bounding box center [405, 80] width 72 height 27
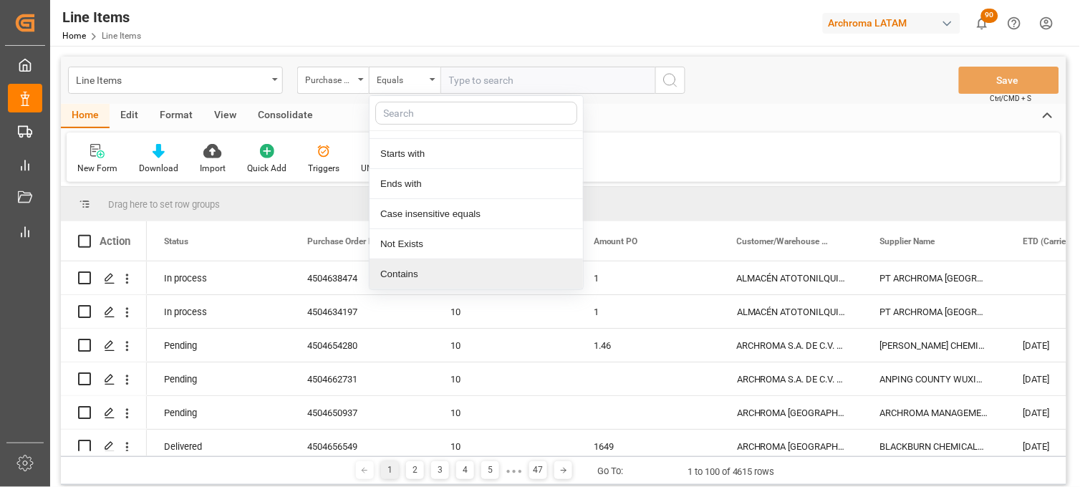
click at [420, 266] on div "Contains" at bounding box center [476, 274] width 213 height 30
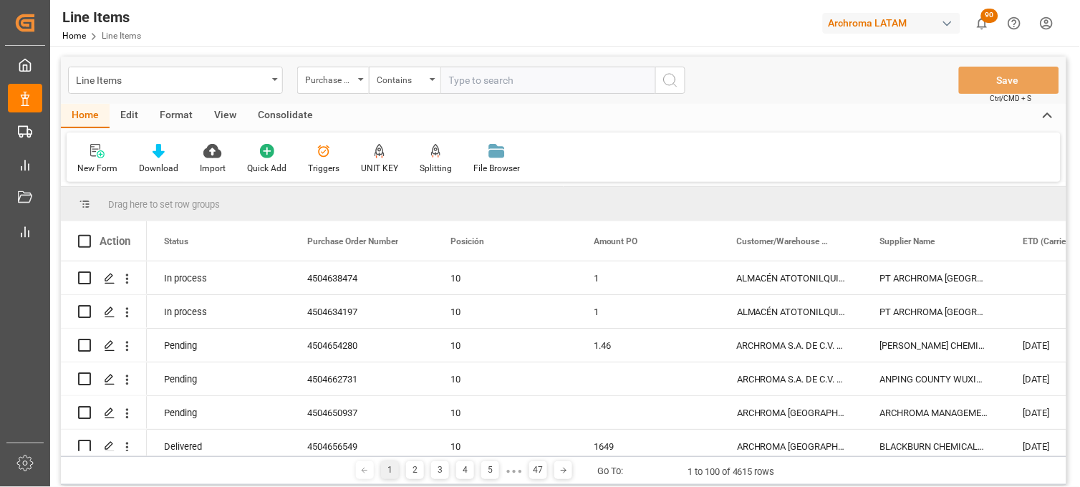
click at [456, 84] on input "text" at bounding box center [548, 80] width 215 height 27
paste input "4504634197,4504638474"
type input "4504634197,4504638474"
click at [673, 79] on icon "search button" at bounding box center [670, 80] width 17 height 17
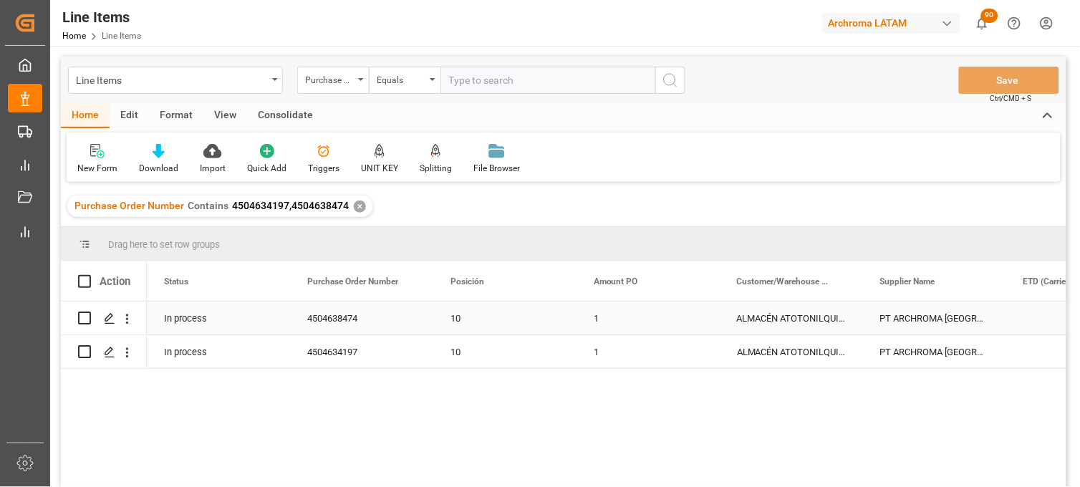
click at [603, 318] on div "1" at bounding box center [648, 318] width 143 height 33
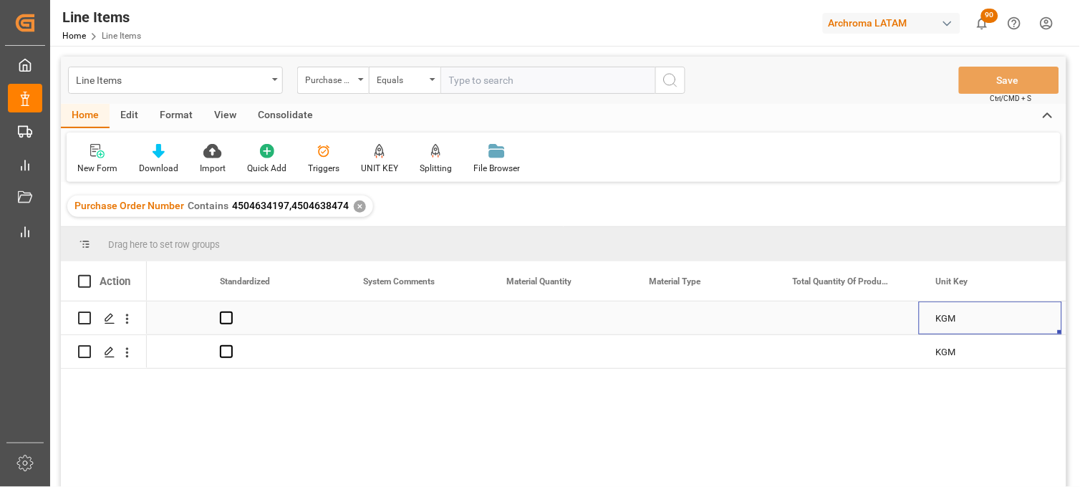
click at [542, 314] on div "Press SPACE to select this row." at bounding box center [560, 318] width 143 height 33
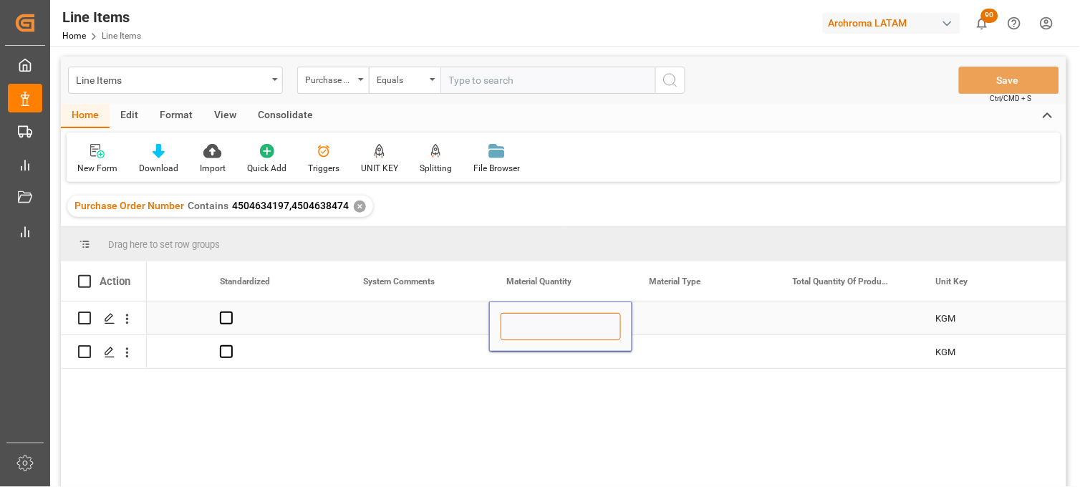
click at [539, 317] on input "Press SPACE to select this row." at bounding box center [561, 326] width 120 height 27
type input "6"
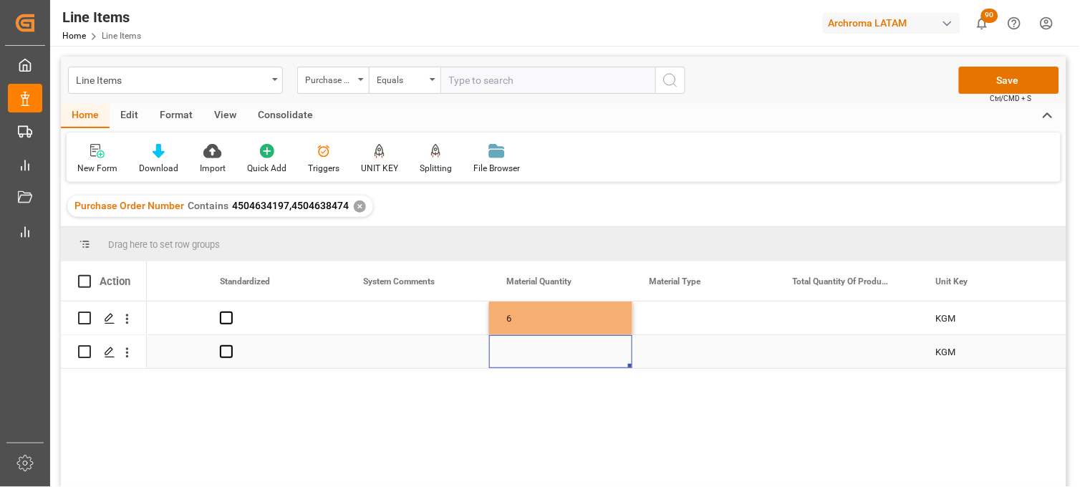
click at [554, 362] on div "Press SPACE to select this row." at bounding box center [560, 351] width 143 height 33
click at [538, 360] on div "Press SPACE to select this row." at bounding box center [560, 351] width 143 height 33
click at [535, 354] on div "Press SPACE to select this row." at bounding box center [560, 351] width 143 height 33
click at [535, 354] on input "Press SPACE to select this row." at bounding box center [561, 343] width 120 height 27
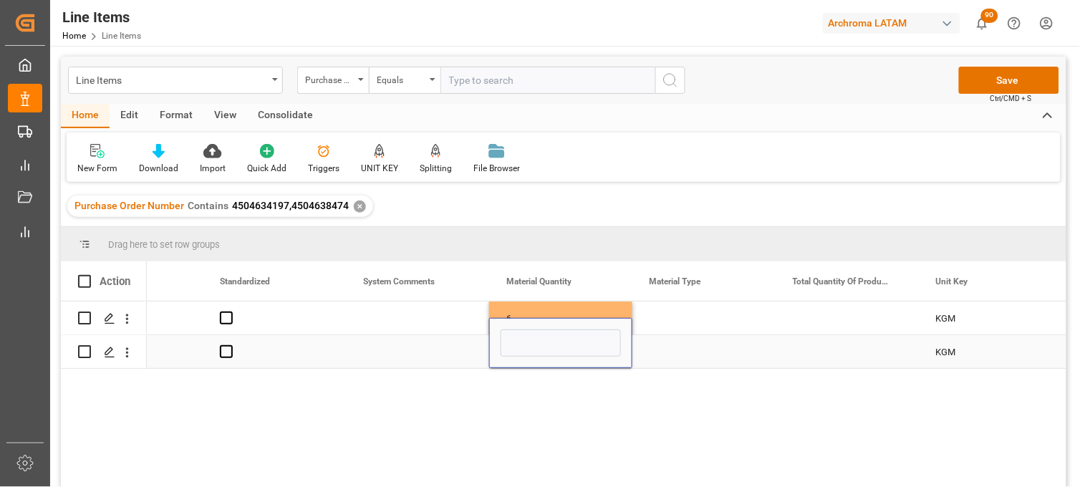
click at [537, 354] on input "Press SPACE to select this row." at bounding box center [561, 343] width 120 height 27
type input "4"
click at [665, 316] on div "Press SPACE to select this row." at bounding box center [704, 318] width 143 height 33
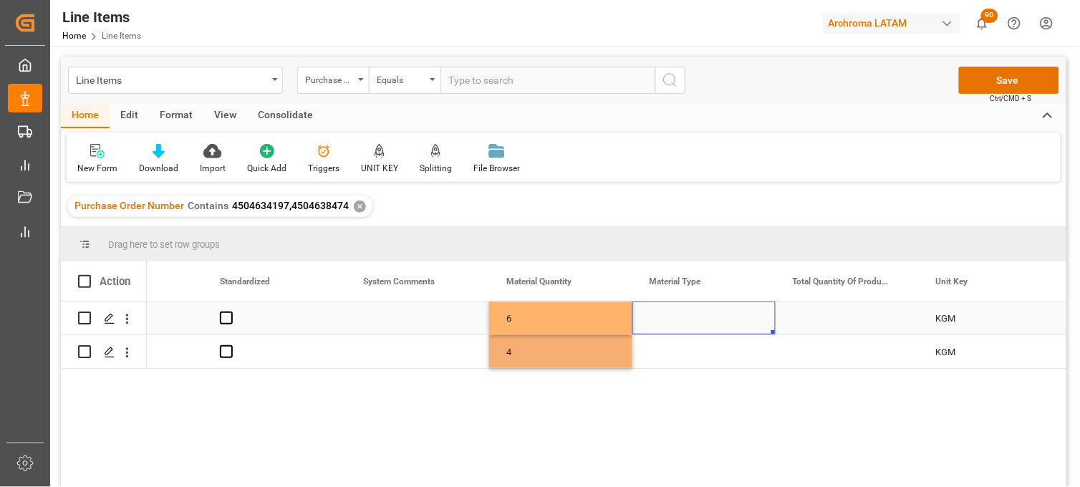
click at [666, 316] on div "Press SPACE to select this row." at bounding box center [704, 318] width 143 height 33
click at [668, 316] on input "Press SPACE to select this row." at bounding box center [704, 326] width 120 height 27
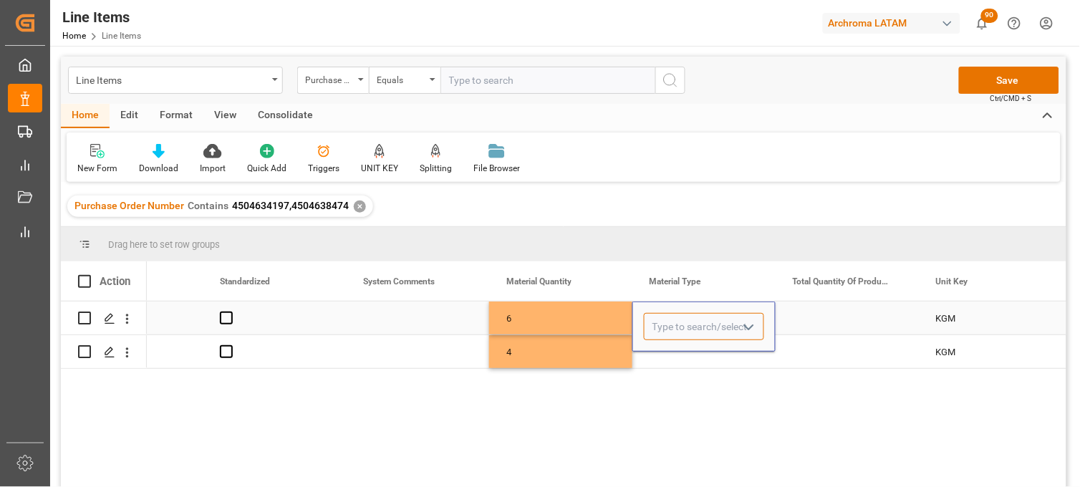
click at [668, 316] on input "Press SPACE to select this row." at bounding box center [704, 326] width 120 height 27
click at [675, 367] on div "DRUMS" at bounding box center [704, 367] width 119 height 50
type input "DRUMS"
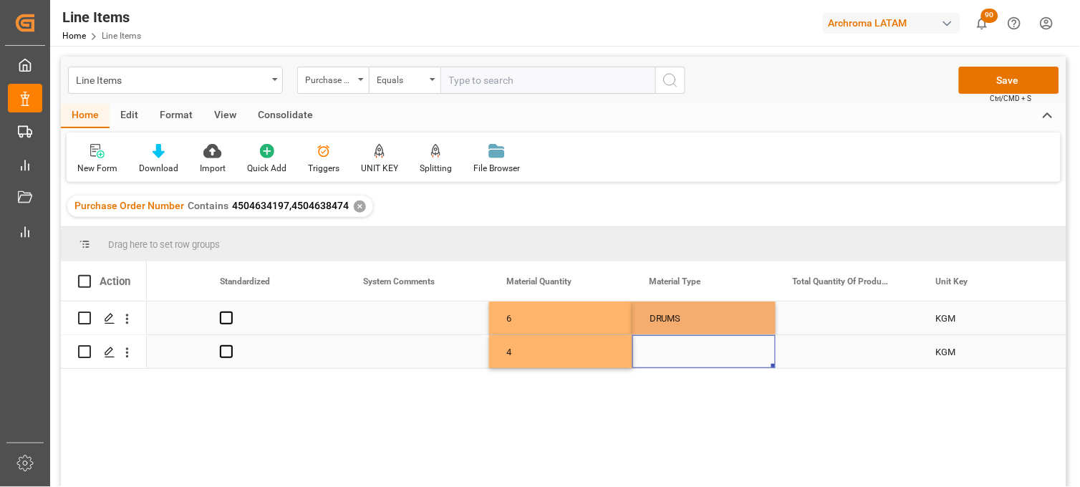
click at [671, 359] on div "Press SPACE to select this row." at bounding box center [704, 351] width 143 height 33
click at [668, 352] on div "Press SPACE to select this row." at bounding box center [704, 351] width 143 height 33
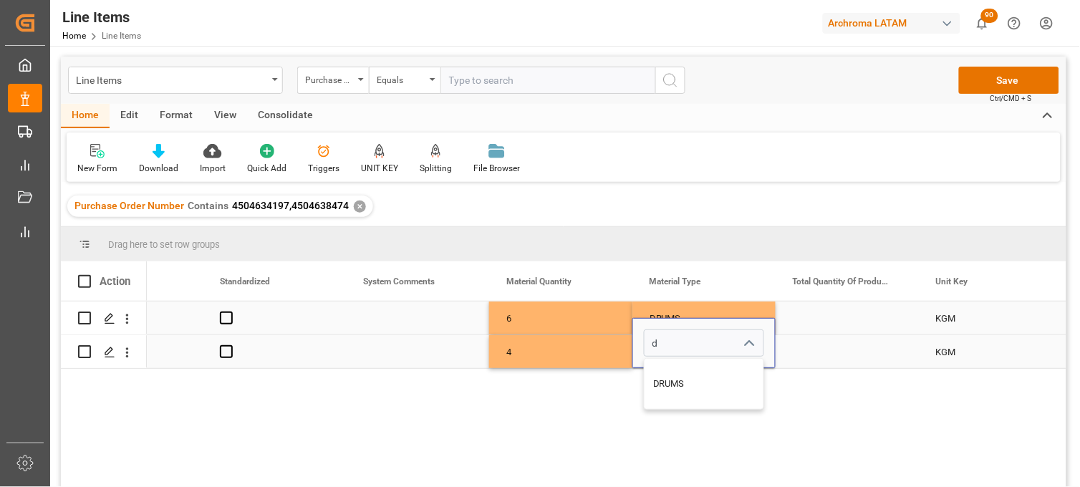
click at [668, 352] on input "d" at bounding box center [704, 343] width 120 height 27
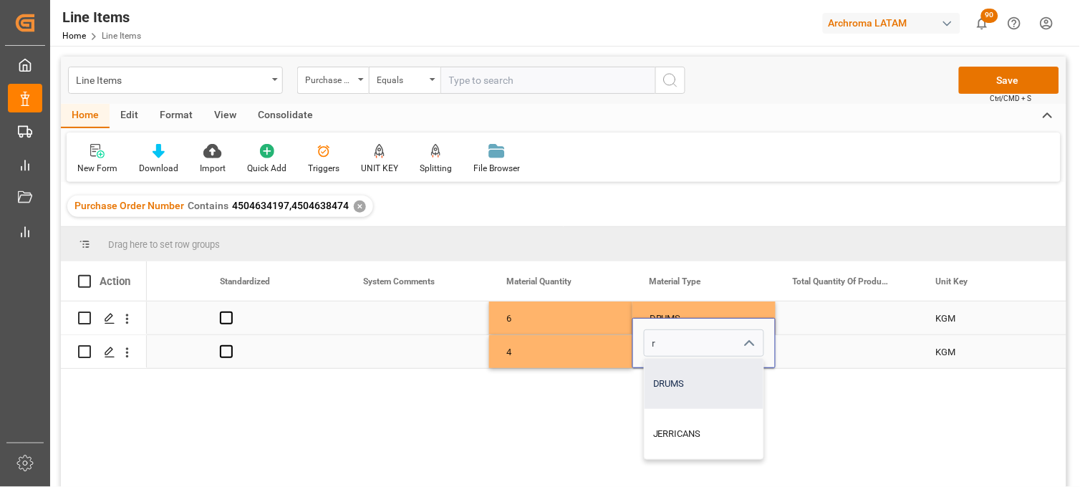
click at [681, 391] on div "DRUMS" at bounding box center [704, 384] width 119 height 50
type input "DRUMS"
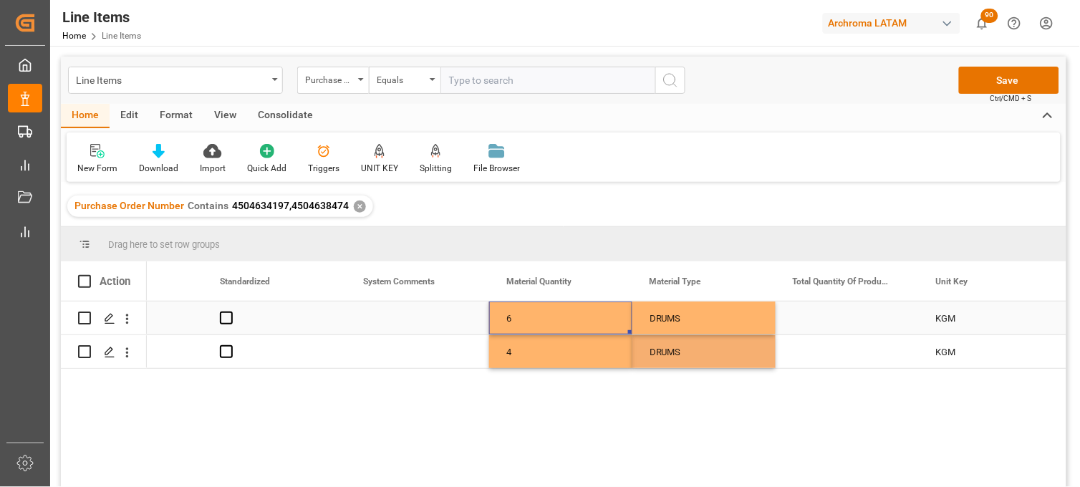
click at [574, 319] on div "6" at bounding box center [560, 318] width 143 height 33
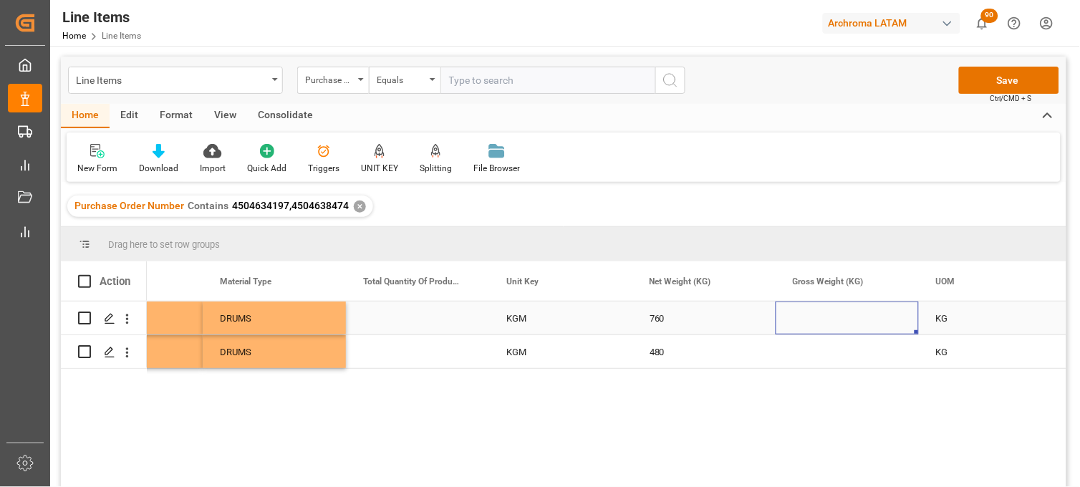
click at [821, 320] on div "Press SPACE to select this row." at bounding box center [847, 318] width 143 height 33
click at [821, 320] on input "Press SPACE to select this row." at bounding box center [847, 326] width 120 height 27
type input "758.880"
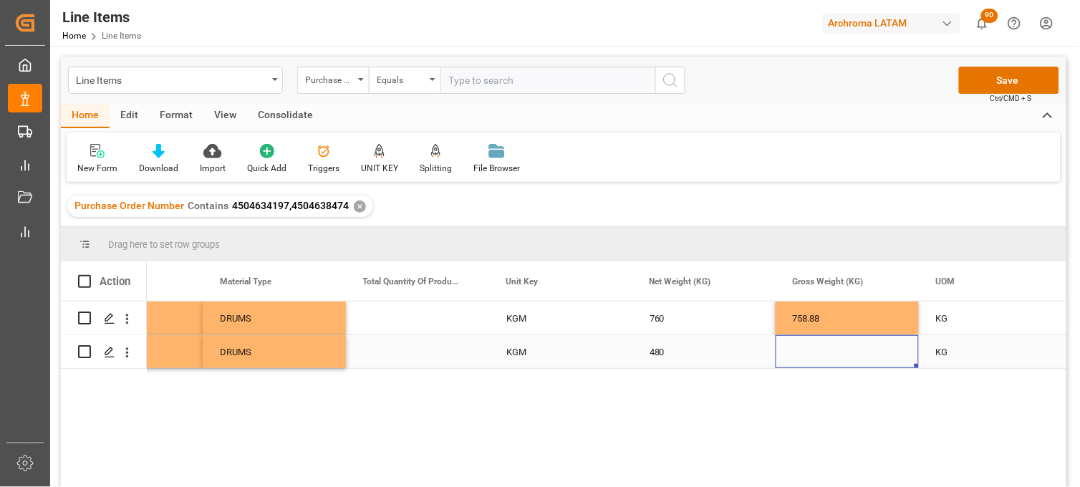
click at [804, 348] on div "Press SPACE to select this row." at bounding box center [847, 351] width 143 height 33
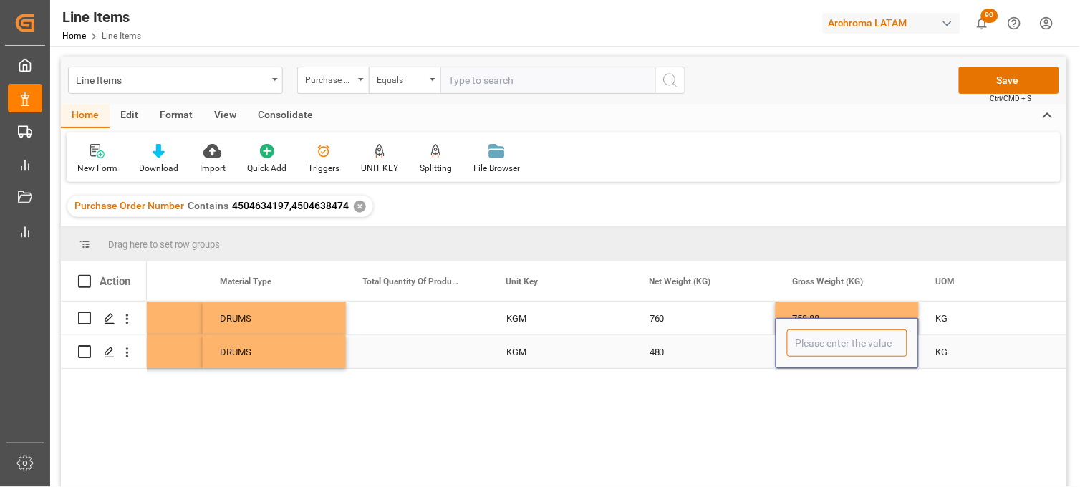
click at [803, 350] on input "Press SPACE to select this row." at bounding box center [847, 343] width 120 height 27
type input "505.92"
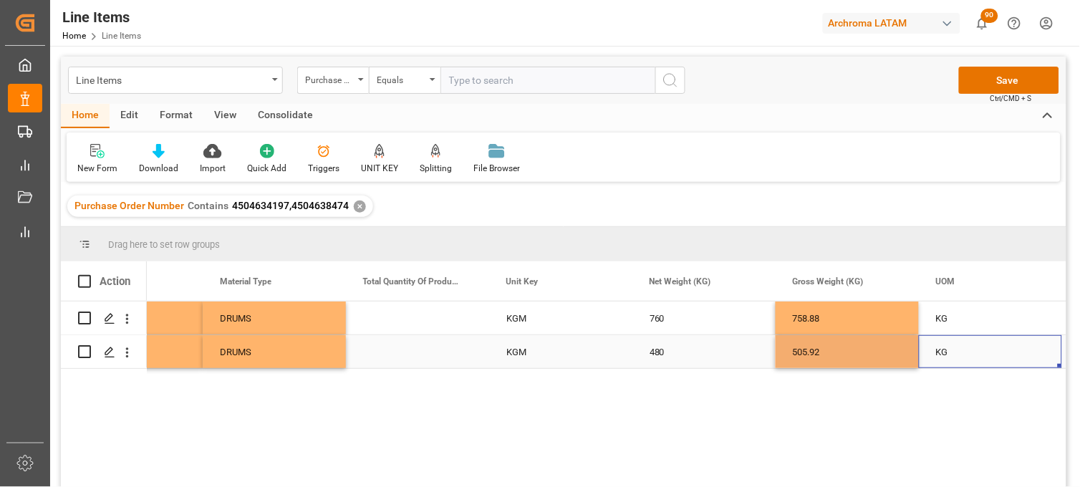
click at [958, 347] on div "KG" at bounding box center [990, 351] width 143 height 33
click at [949, 324] on div "KG" at bounding box center [990, 318] width 143 height 33
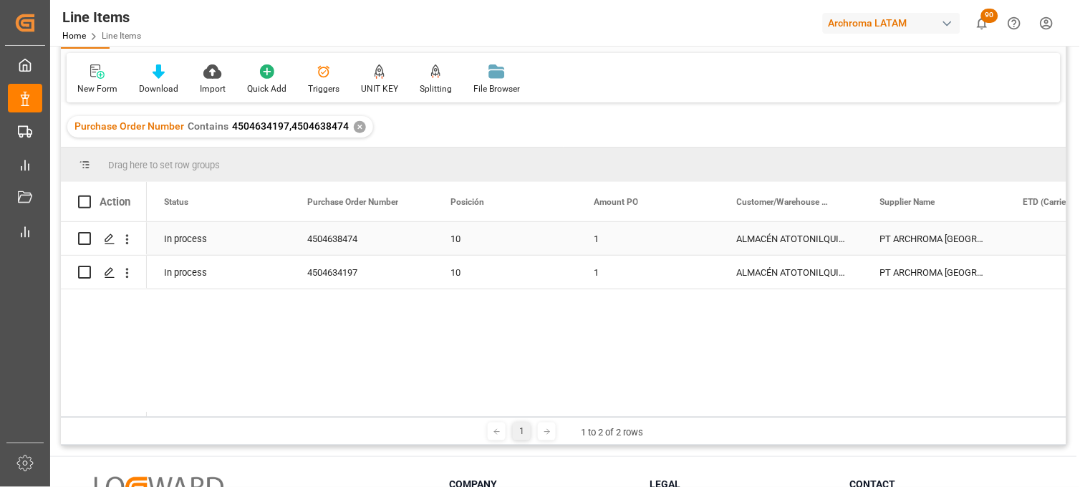
click at [485, 236] on div "10" at bounding box center [505, 239] width 109 height 33
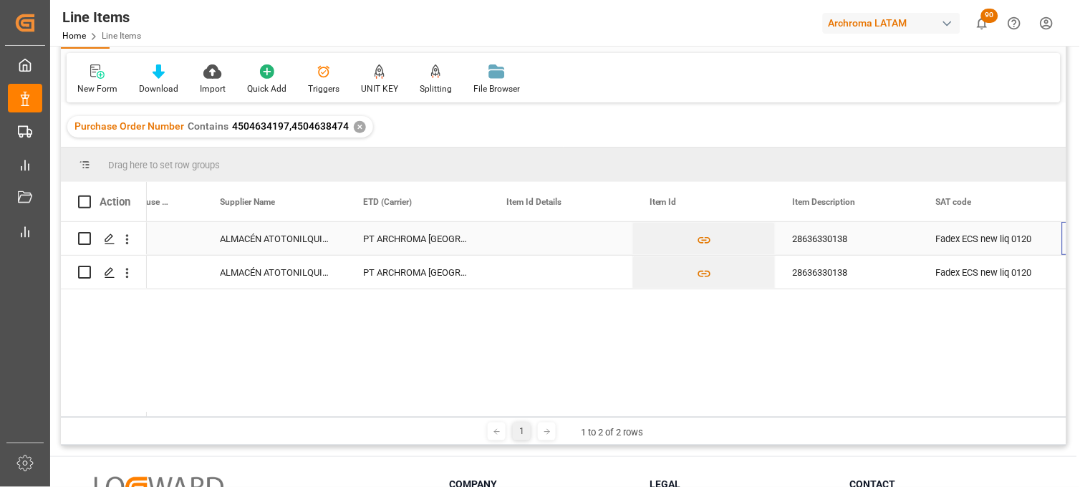
scroll to position [0, 660]
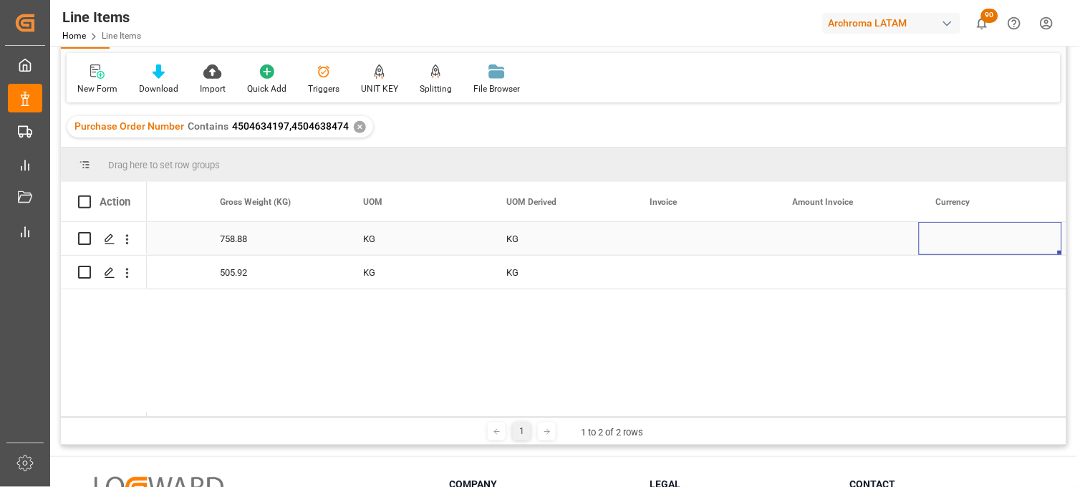
click at [663, 238] on div "Press SPACE to select this row." at bounding box center [704, 238] width 143 height 33
type input "9061583284"
click at [821, 239] on div "Press SPACE to select this row." at bounding box center [847, 238] width 143 height 33
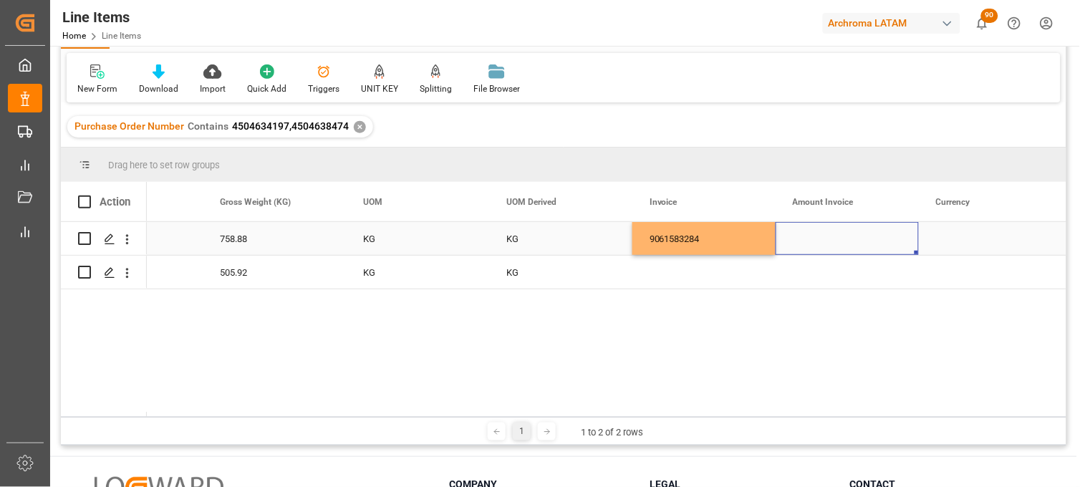
click at [811, 240] on div "Press SPACE to select this row." at bounding box center [847, 238] width 143 height 33
click at [811, 240] on input "Press SPACE to select this row." at bounding box center [847, 247] width 120 height 27
type input "5709.60"
click at [953, 242] on div "Press SPACE to select this row." at bounding box center [990, 238] width 143 height 33
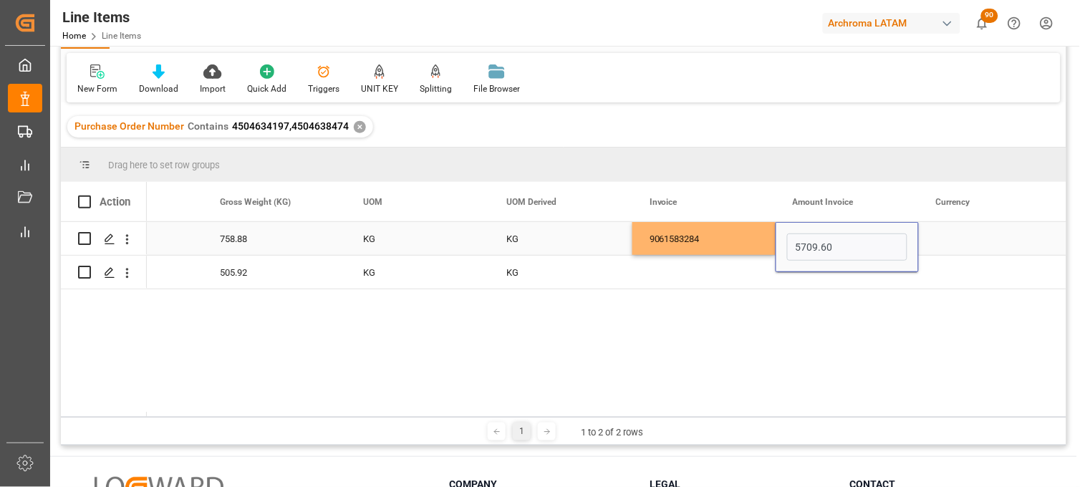
click at [953, 242] on div "Press SPACE to select this row." at bounding box center [990, 238] width 143 height 33
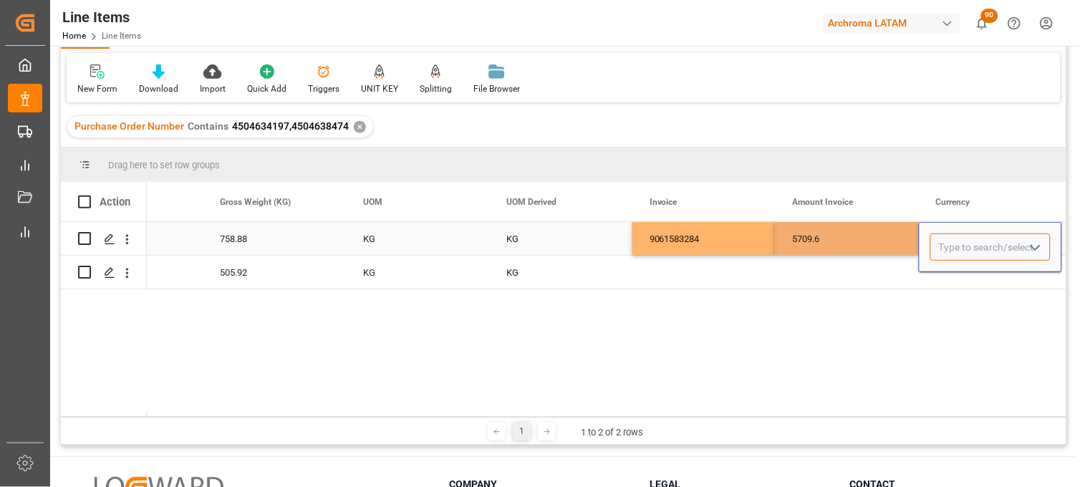
click at [953, 242] on input "Press SPACE to select this row." at bounding box center [990, 247] width 120 height 27
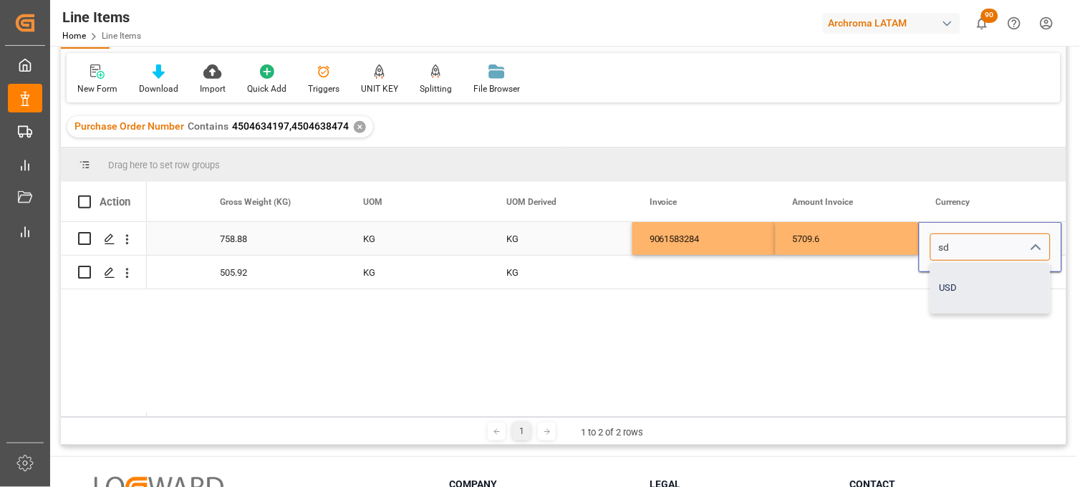
click at [956, 269] on div "USD" at bounding box center [990, 288] width 119 height 50
type input "USD"
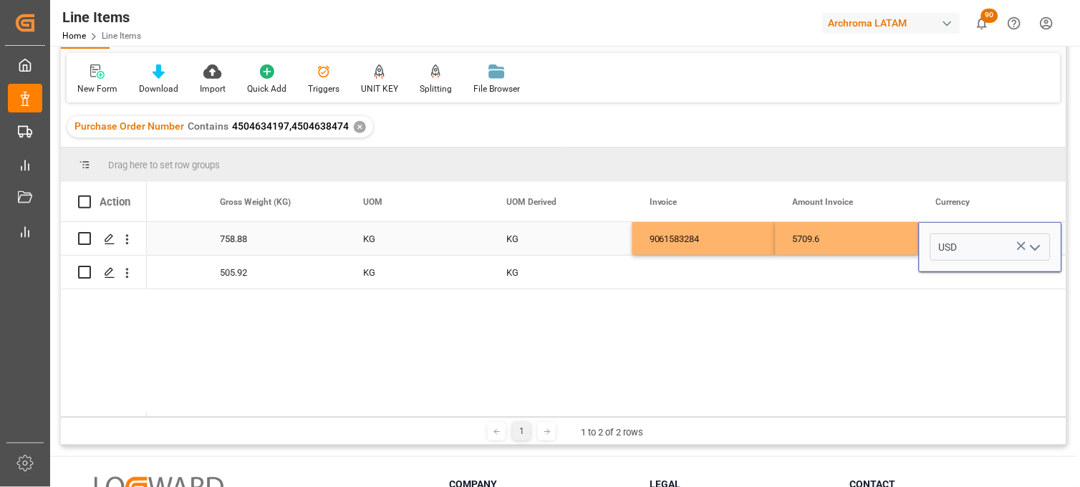
click at [837, 239] on div "5709.6" at bounding box center [847, 238] width 143 height 33
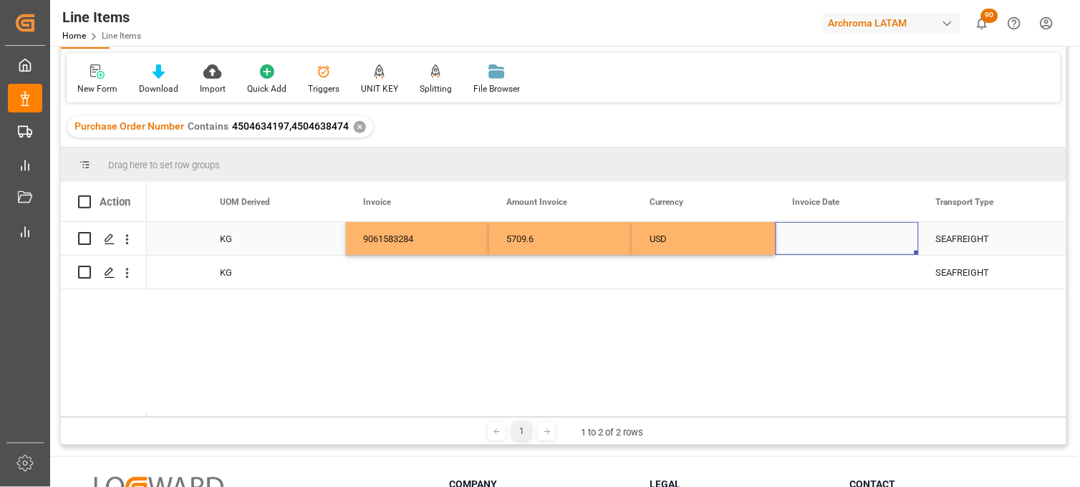
click at [814, 239] on div "Press SPACE to select this row." at bounding box center [847, 238] width 143 height 33
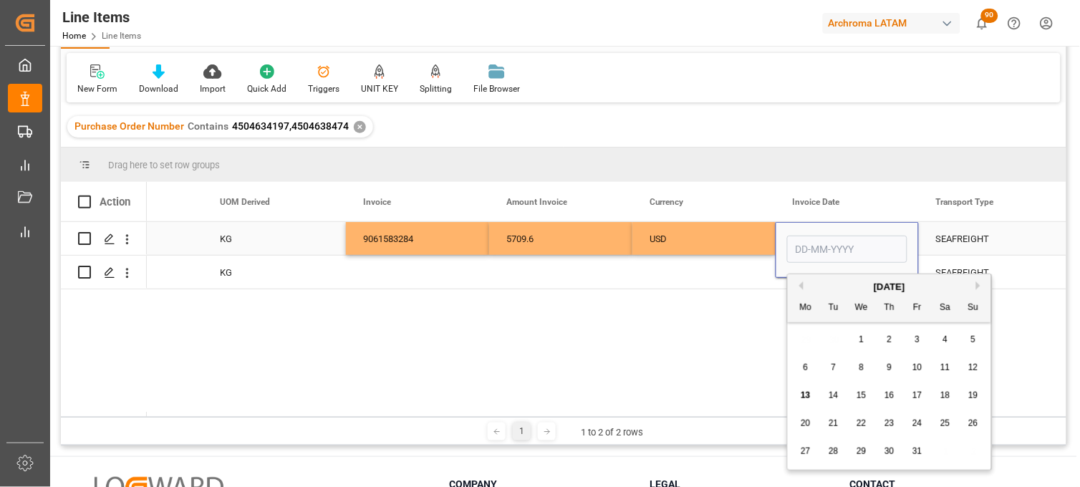
click at [814, 239] on input "Press SPACE to select this row." at bounding box center [847, 249] width 120 height 27
click at [804, 345] on div "29 30 1 2 3 4 5" at bounding box center [890, 340] width 196 height 28
click at [799, 287] on button "Previous Month" at bounding box center [799, 286] width 9 height 9
drag, startPoint x: 864, startPoint y: 393, endPoint x: 842, endPoint y: 359, distance: 40.3
click at [863, 393] on span "17" at bounding box center [861, 395] width 9 height 10
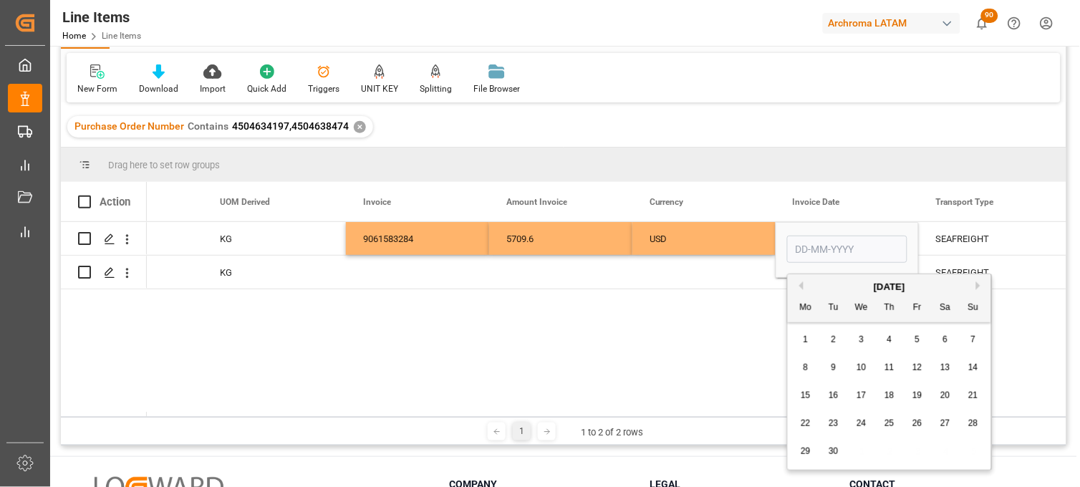
type input "[DATE]"
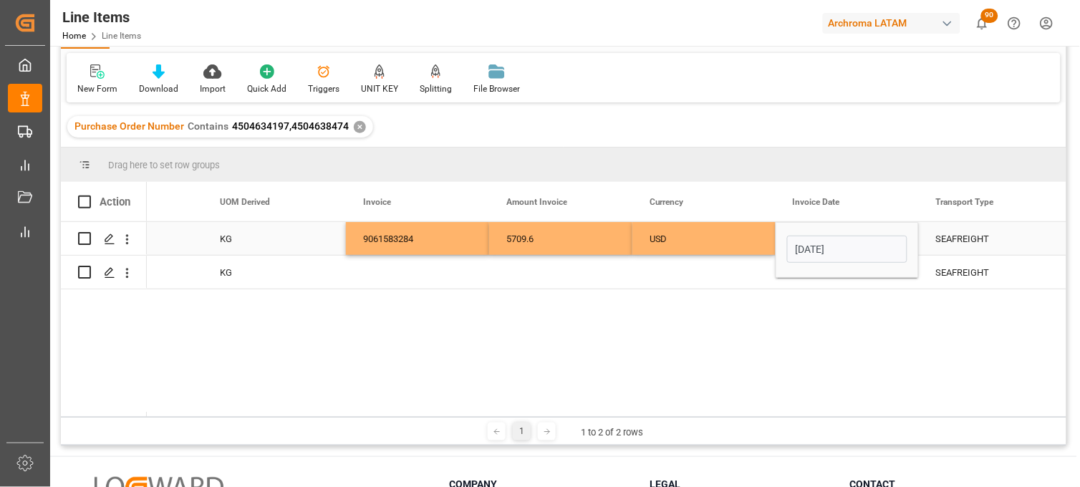
click at [685, 242] on div "USD" at bounding box center [704, 239] width 109 height 33
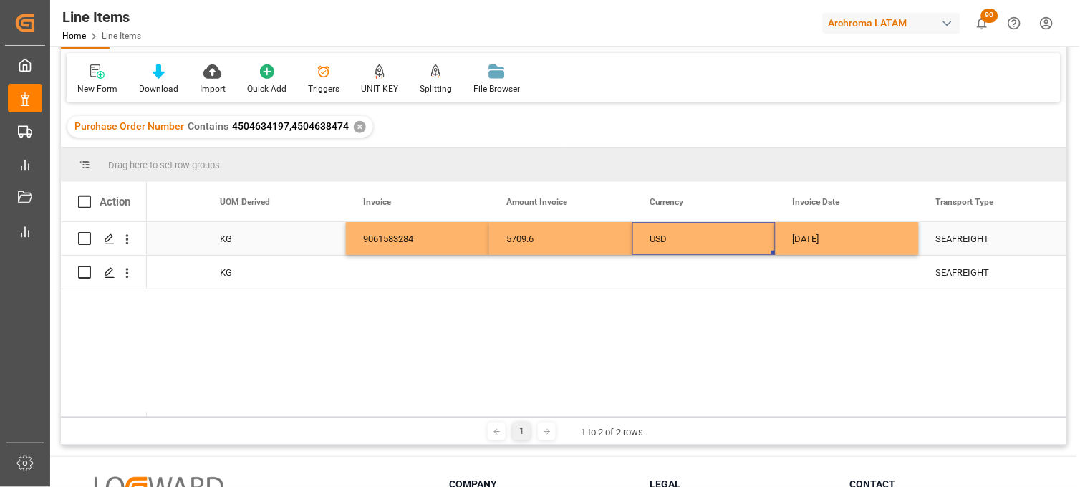
click at [804, 238] on div "[DATE]" at bounding box center [847, 238] width 143 height 33
click at [681, 269] on div "Press SPACE to select this row." at bounding box center [704, 272] width 143 height 33
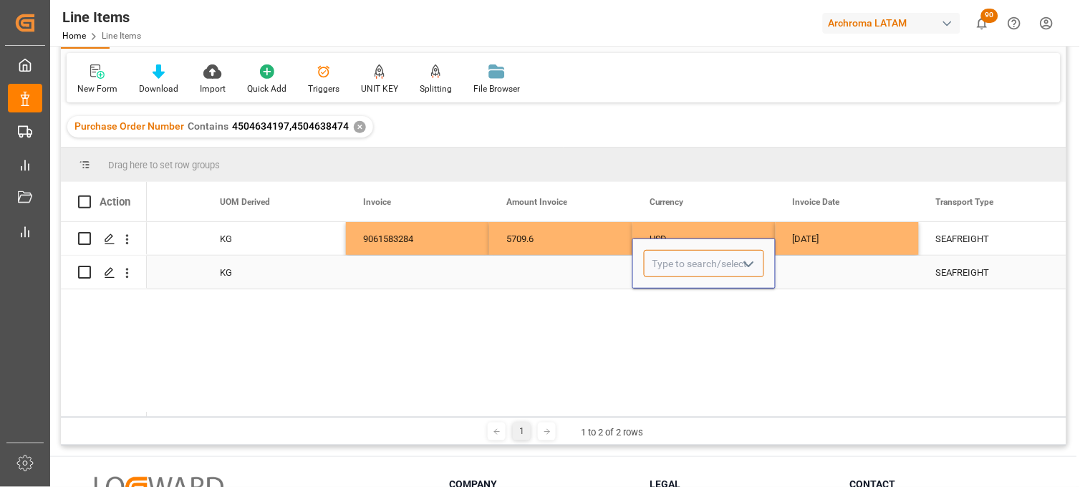
click at [681, 269] on input "Press SPACE to select this row." at bounding box center [704, 263] width 120 height 27
drag, startPoint x: 678, startPoint y: 294, endPoint x: 771, endPoint y: 282, distance: 93.9
click at [681, 294] on div "USD" at bounding box center [704, 304] width 119 height 50
type input "USD"
click at [817, 273] on div "Press SPACE to select this row." at bounding box center [847, 272] width 143 height 33
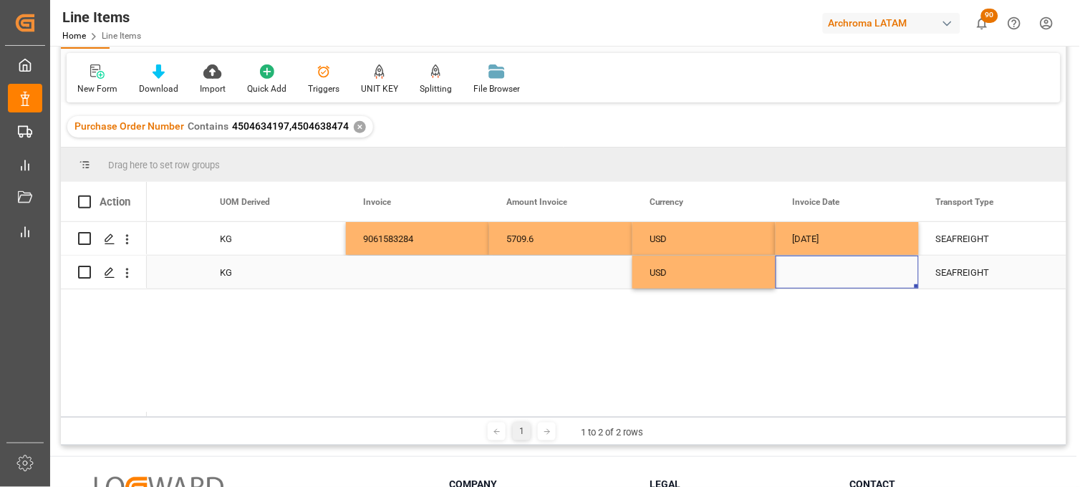
click at [403, 271] on div "Press SPACE to select this row." at bounding box center [417, 272] width 143 height 33
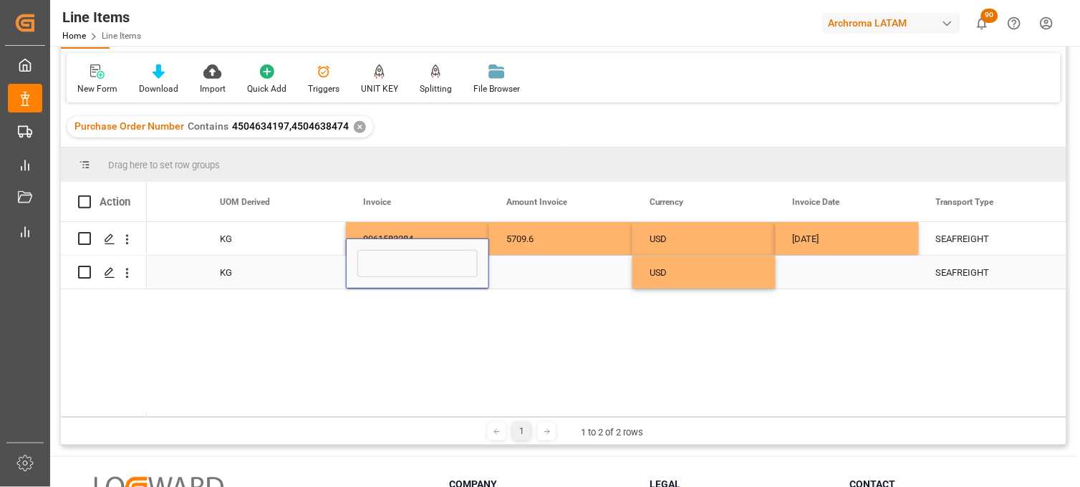
click at [403, 271] on input "Press SPACE to select this row." at bounding box center [417, 263] width 120 height 27
type input "9061583283"
click at [532, 274] on div "Press SPACE to select this row." at bounding box center [560, 272] width 143 height 33
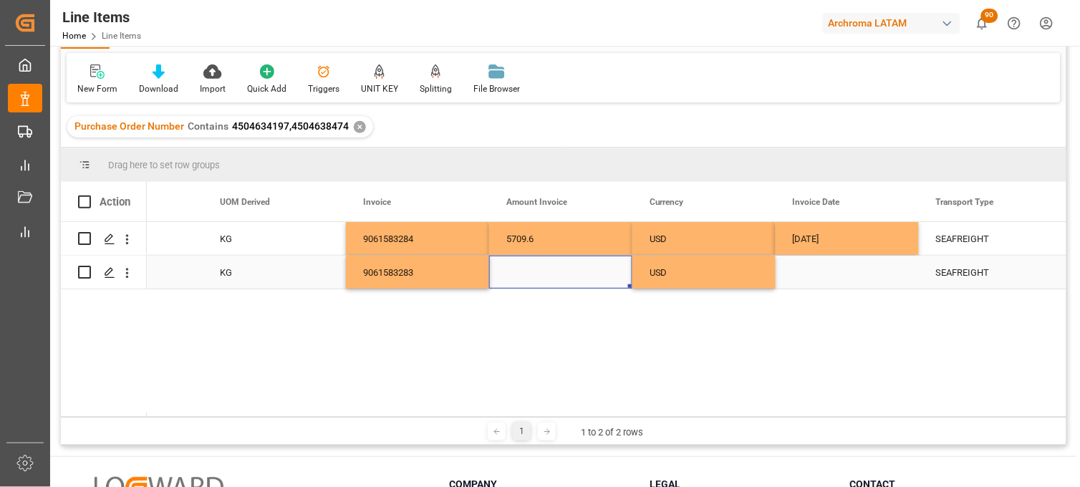
click at [519, 272] on div "Press SPACE to select this row." at bounding box center [560, 272] width 143 height 33
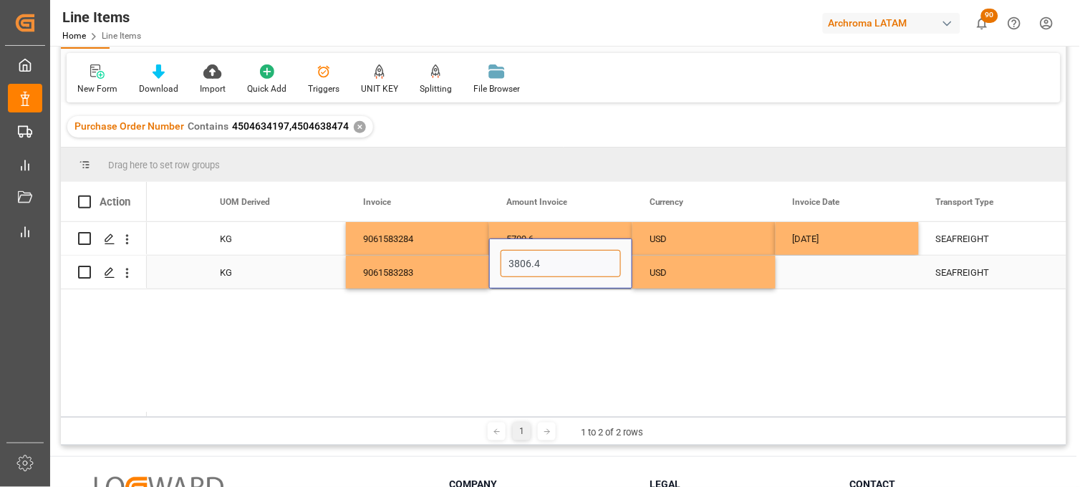
type input "3806.40"
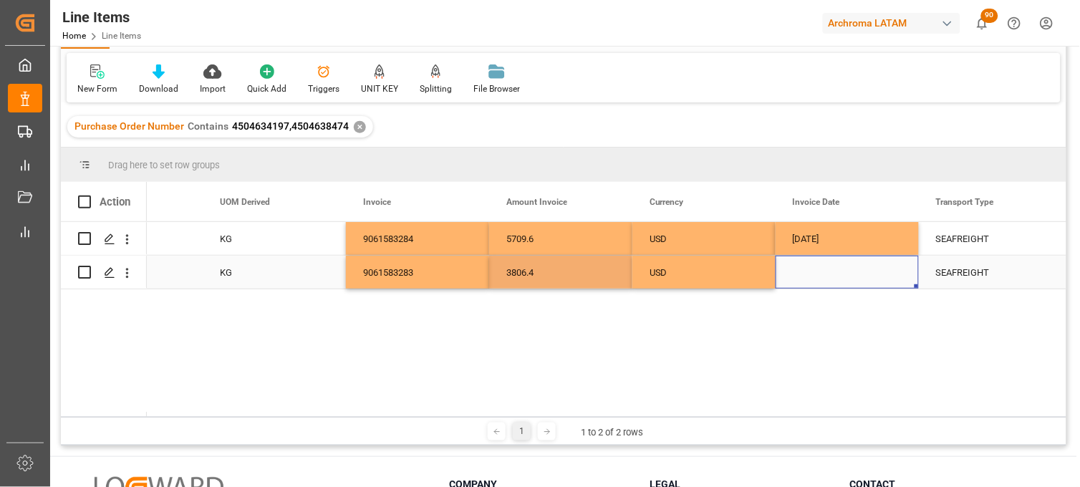
click at [806, 269] on div "Press SPACE to select this row." at bounding box center [847, 272] width 143 height 33
click at [811, 272] on div "Press SPACE to select this row." at bounding box center [847, 272] width 143 height 33
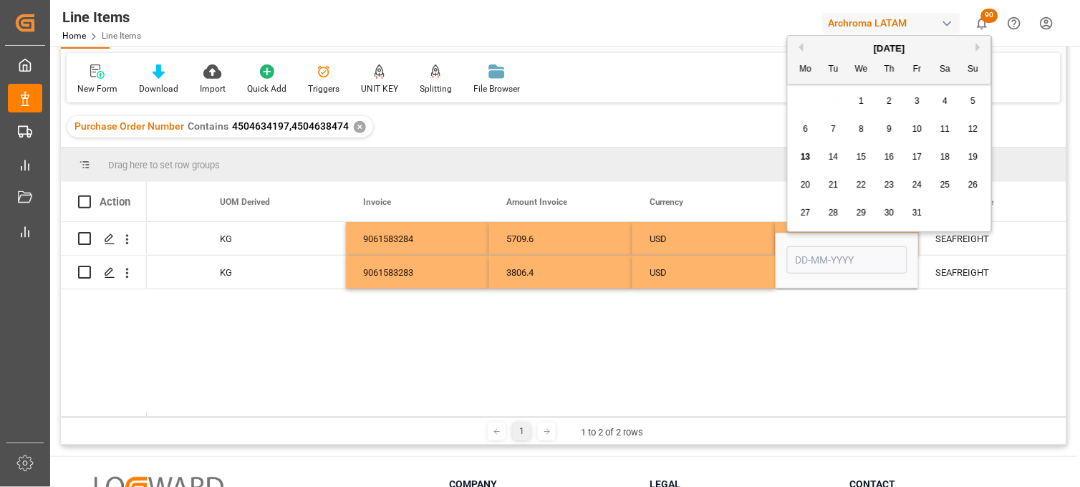
click at [800, 46] on button "Previous Month" at bounding box center [799, 47] width 9 height 9
click at [857, 156] on span "17" at bounding box center [861, 157] width 9 height 10
type input "[DATE]"
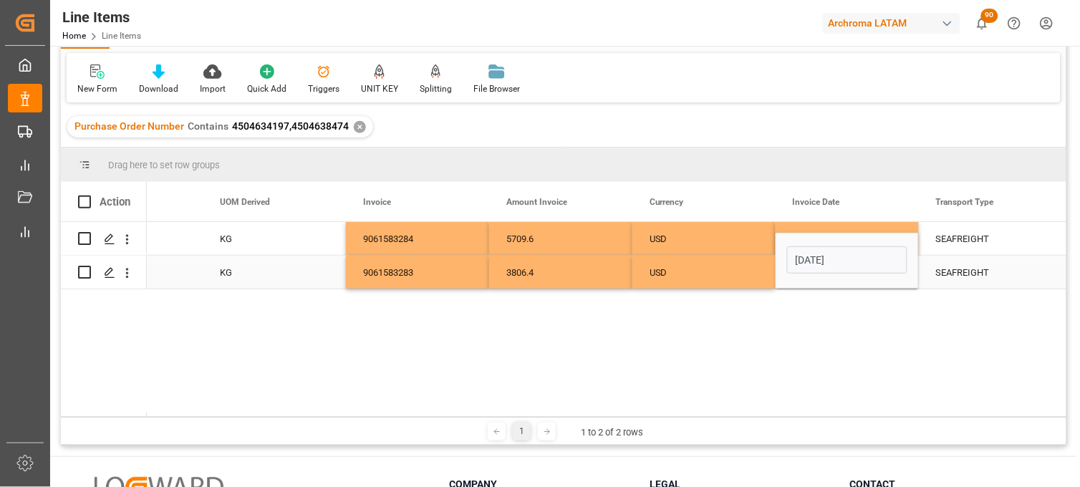
click at [663, 269] on div "USD" at bounding box center [704, 272] width 109 height 33
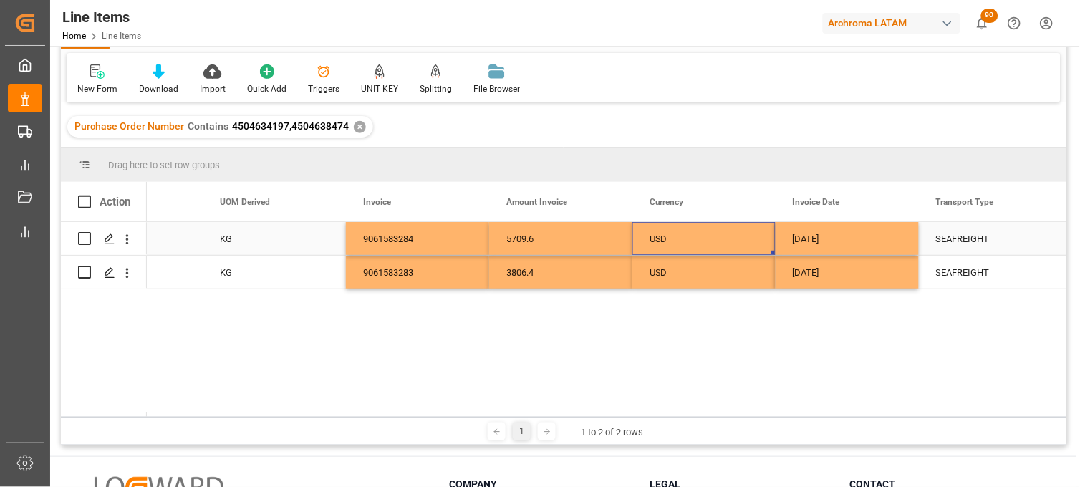
click at [653, 244] on div "USD" at bounding box center [704, 239] width 109 height 33
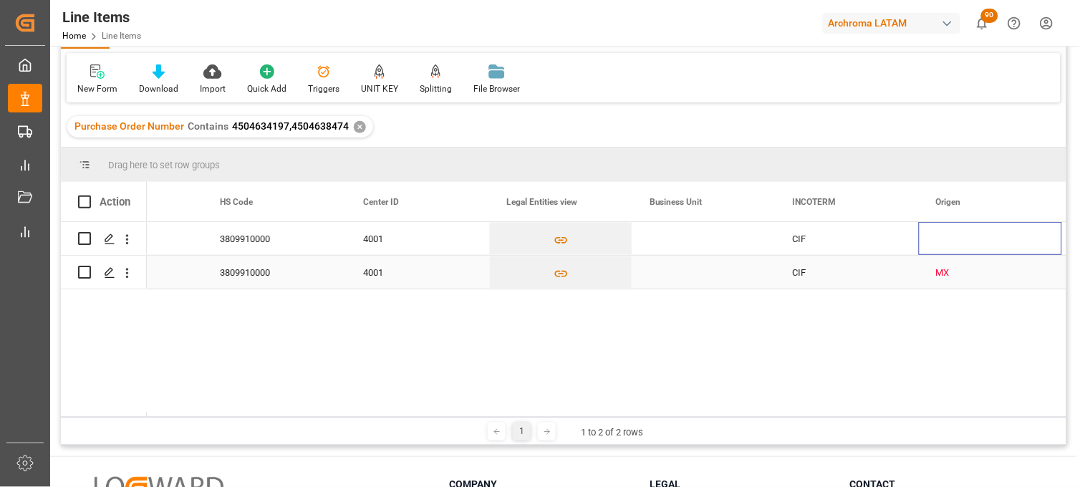
scroll to position [0, 4099]
click at [675, 240] on div "Press SPACE to select this row." at bounding box center [704, 238] width 143 height 33
click at [675, 239] on div "Press SPACE to select this row." at bounding box center [704, 238] width 143 height 33
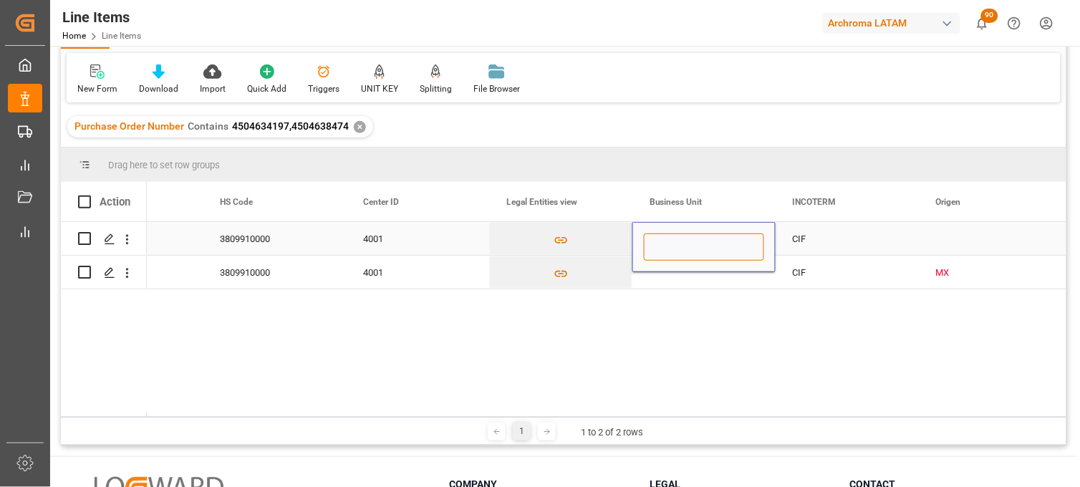
click at [675, 239] on input "Press SPACE to select this row." at bounding box center [704, 247] width 120 height 27
type input "TEXTIL"
click at [658, 248] on input "TEXTIL" at bounding box center [704, 247] width 120 height 27
click at [671, 277] on div "Press SPACE to select this row." at bounding box center [704, 272] width 143 height 33
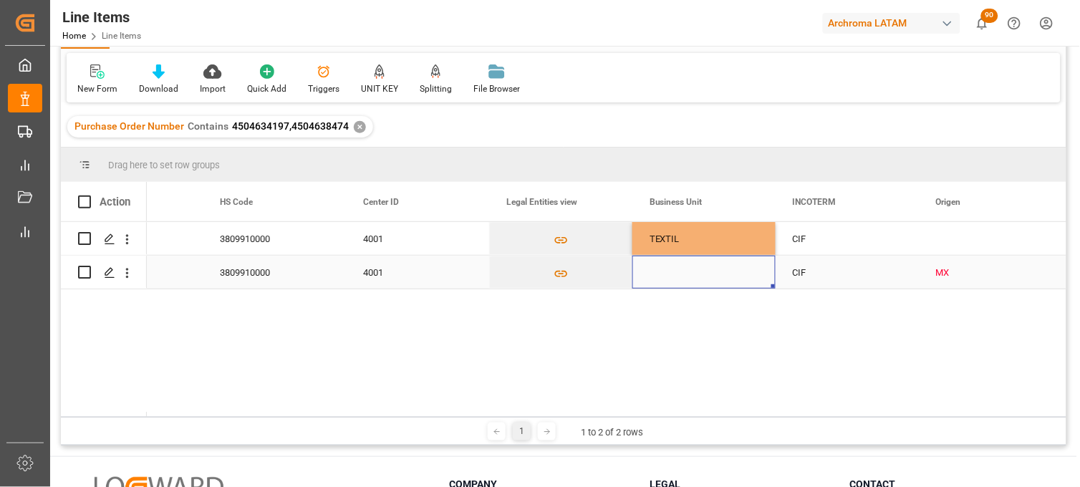
click at [668, 272] on div "Press SPACE to select this row." at bounding box center [704, 272] width 143 height 33
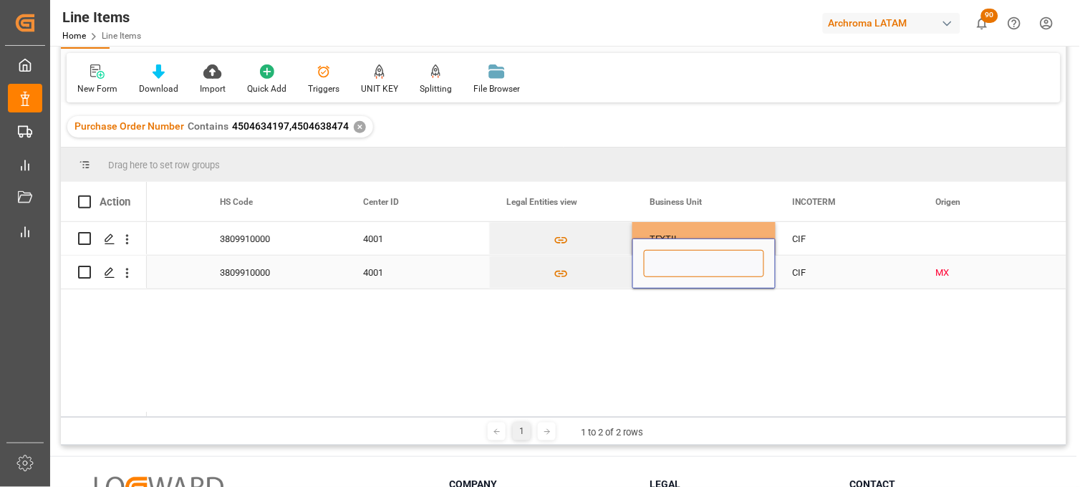
click at [667, 271] on input "Press SPACE to select this row." at bounding box center [704, 263] width 120 height 27
paste input "TEXTIL"
type input "TEXTIL"
click at [664, 237] on div "TEXTIL" at bounding box center [704, 238] width 143 height 33
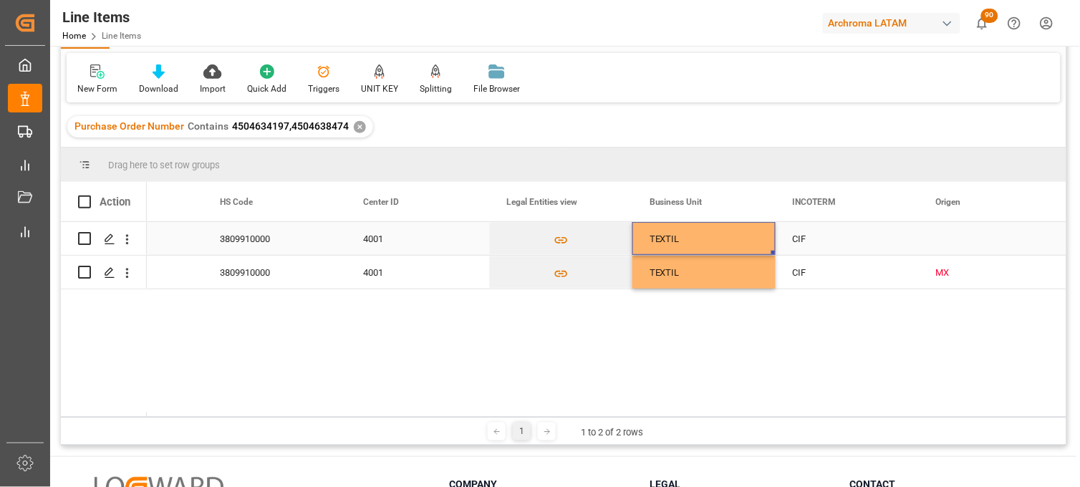
click at [958, 244] on div "Press SPACE to select this row." at bounding box center [990, 238] width 143 height 33
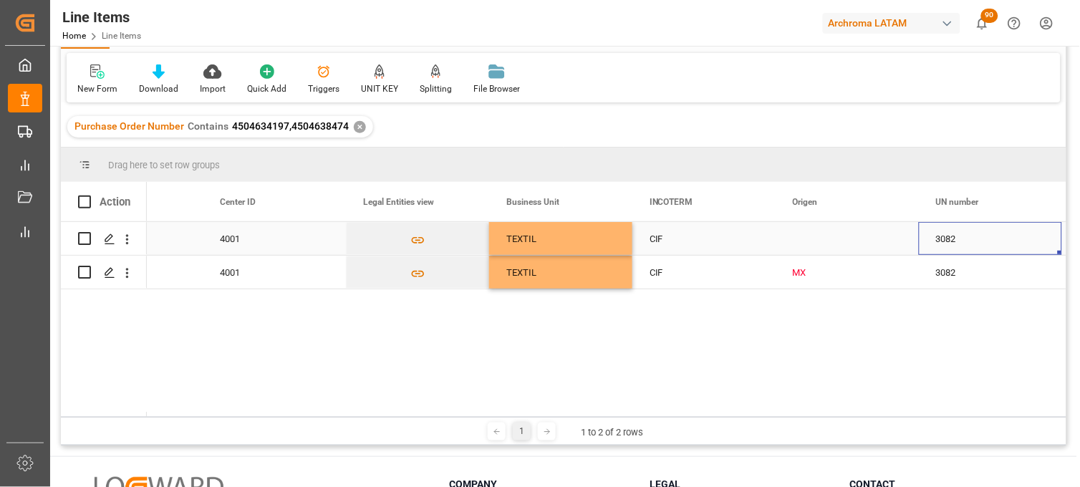
click at [797, 241] on div "Press SPACE to select this row." at bounding box center [847, 238] width 143 height 33
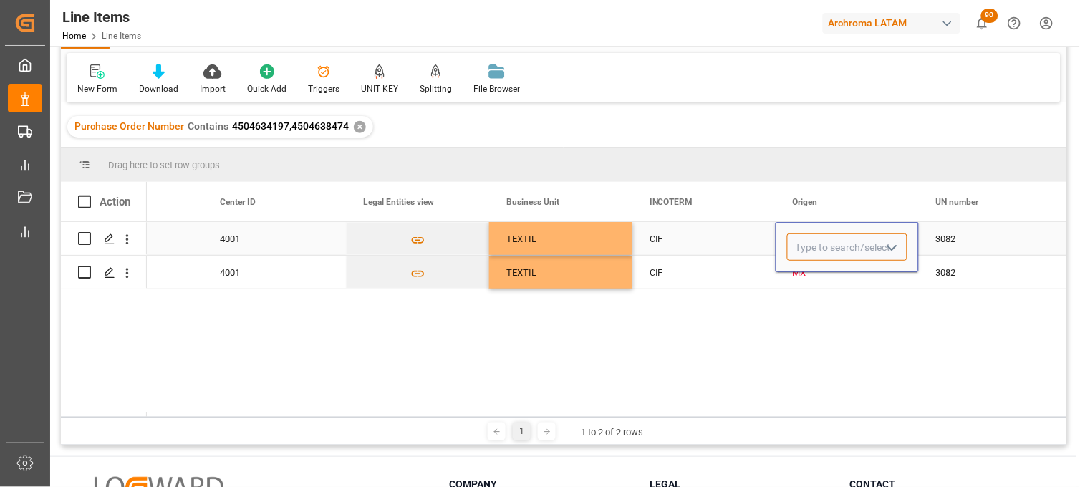
click at [797, 241] on input "Press SPACE to select this row." at bounding box center [847, 247] width 120 height 27
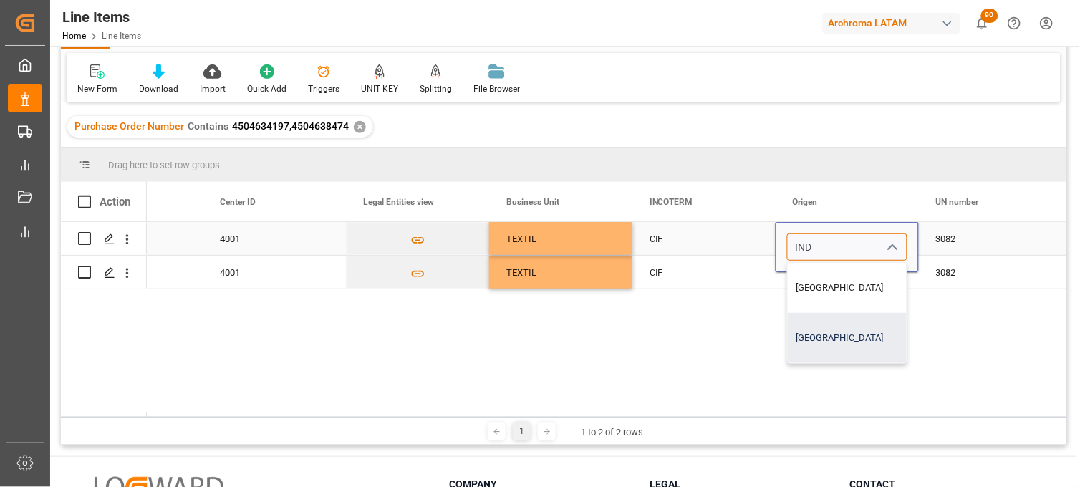
click at [829, 352] on div "[GEOGRAPHIC_DATA]" at bounding box center [847, 338] width 119 height 50
type input "[GEOGRAPHIC_DATA]"
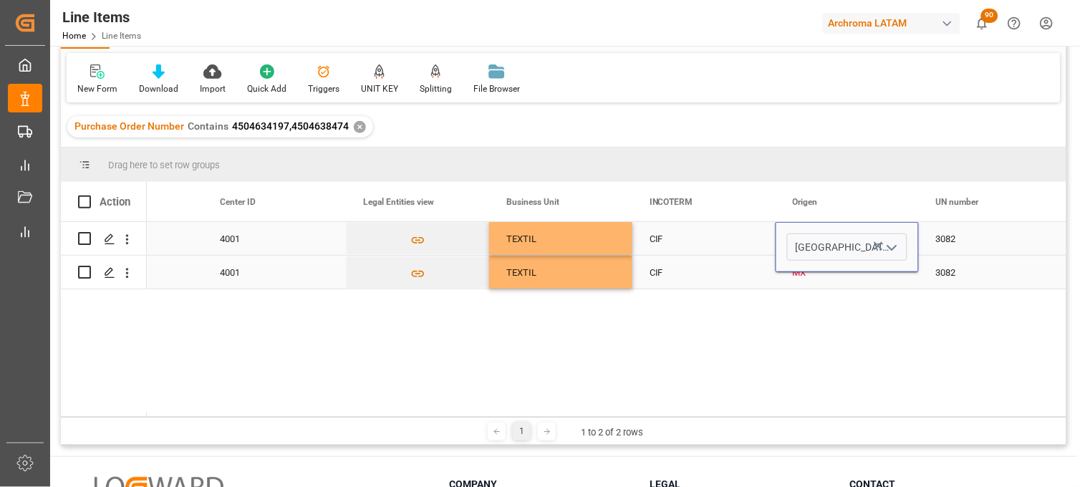
click at [803, 282] on div "MX" at bounding box center [847, 272] width 109 height 33
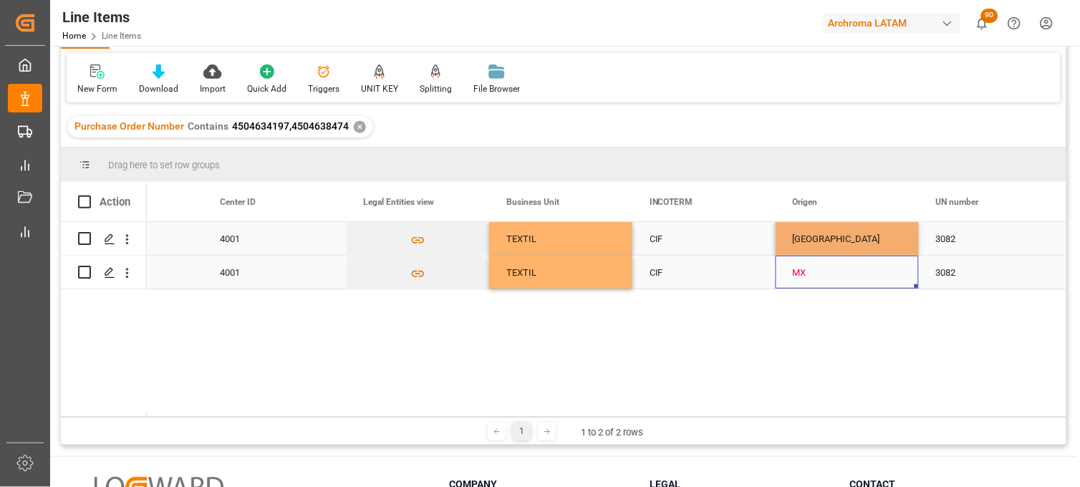
click at [800, 277] on div "MX" at bounding box center [847, 272] width 109 height 33
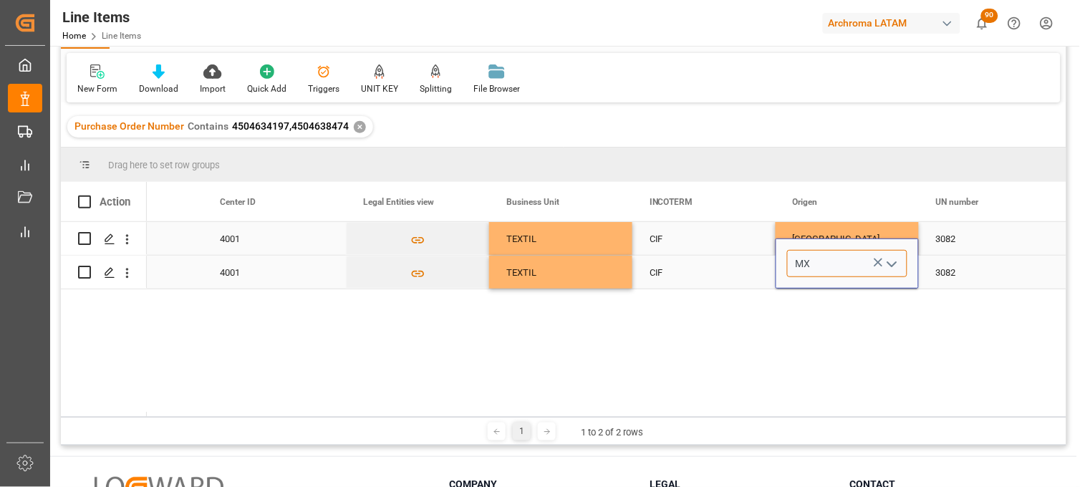
click at [799, 274] on input "MX" at bounding box center [847, 263] width 120 height 27
click at [799, 266] on input "MX" at bounding box center [847, 263] width 120 height 27
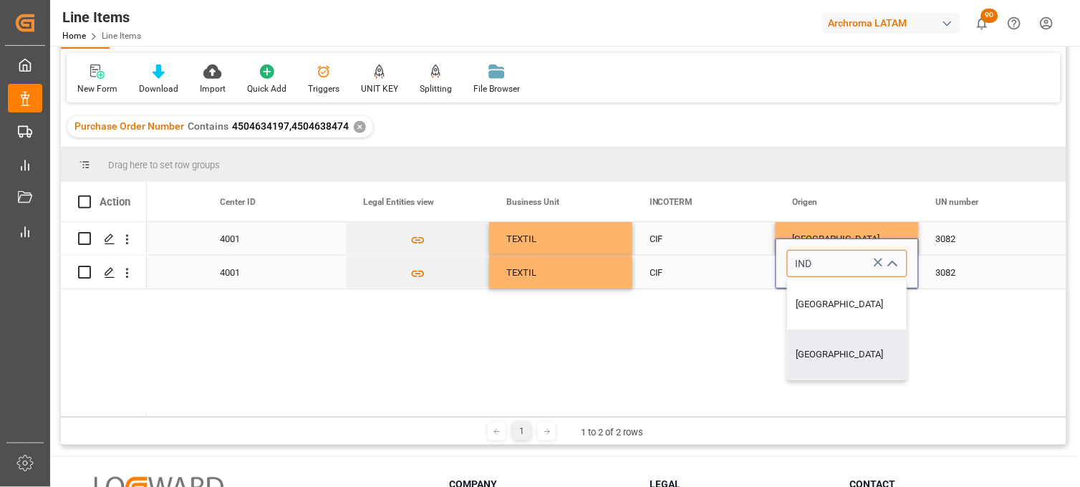
click at [824, 355] on div "[GEOGRAPHIC_DATA]" at bounding box center [847, 355] width 119 height 50
type input "[GEOGRAPHIC_DATA]"
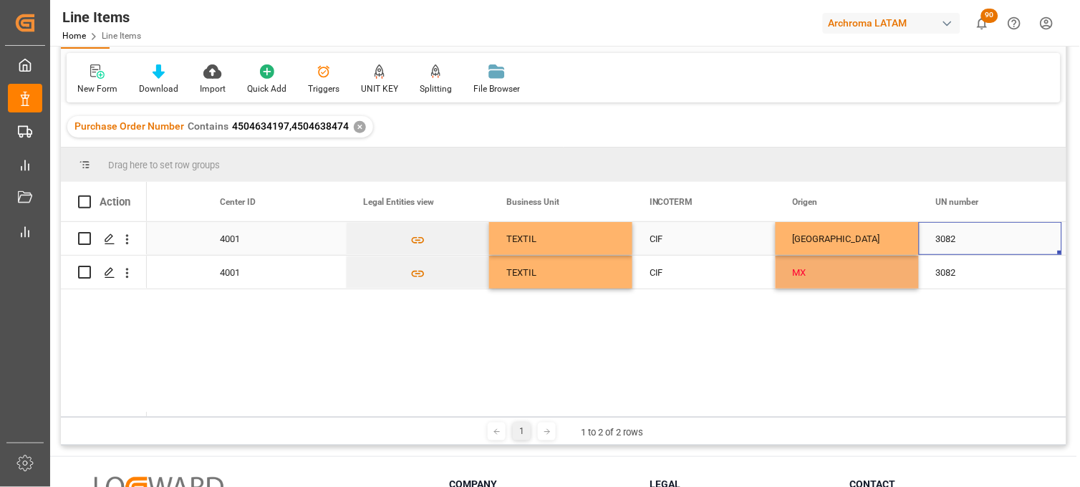
click at [955, 239] on div "3082" at bounding box center [990, 238] width 143 height 33
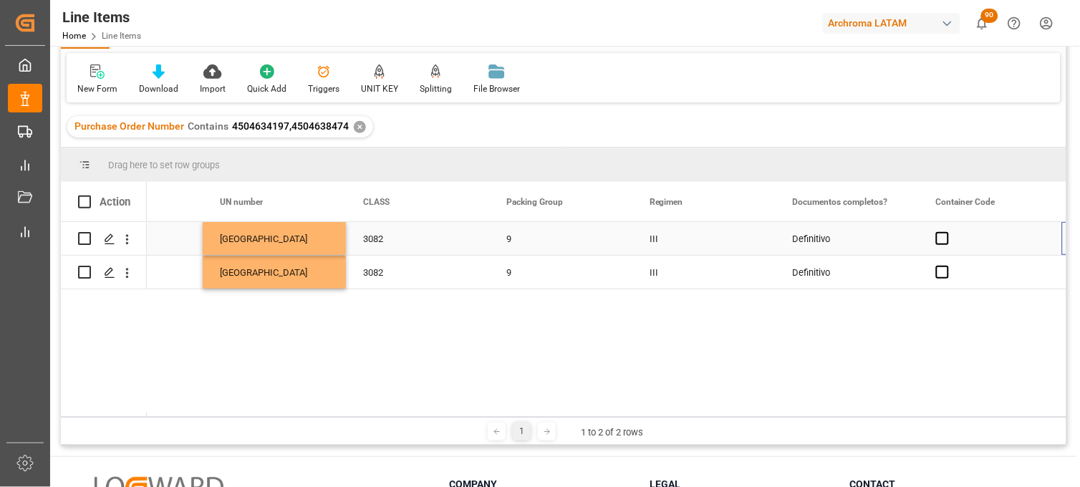
scroll to position [0, 4958]
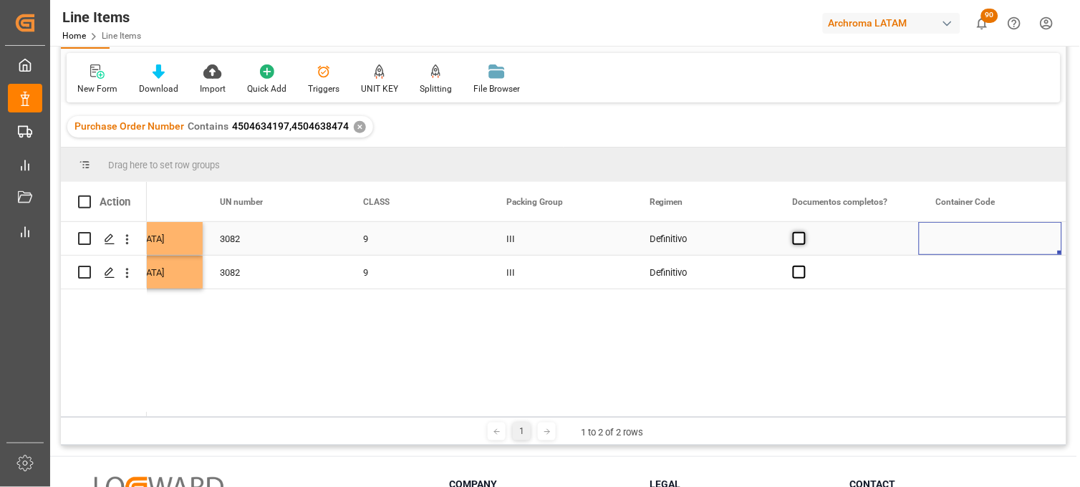
click at [796, 236] on span "Press SPACE to select this row." at bounding box center [799, 238] width 13 height 13
click at [804, 232] on input "Press SPACE to select this row." at bounding box center [804, 232] width 0 height 0
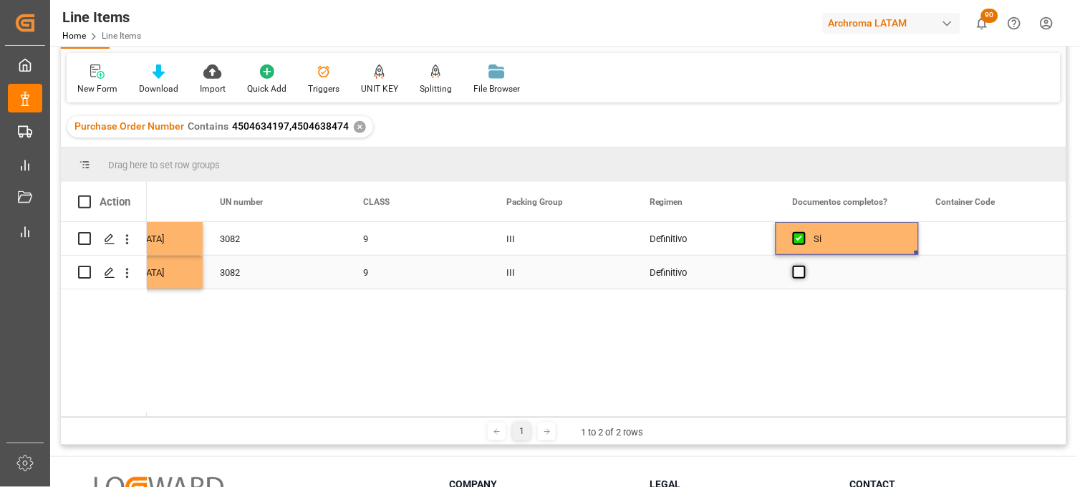
click at [799, 275] on span "Press SPACE to select this row." at bounding box center [799, 272] width 13 height 13
click at [804, 266] on input "Press SPACE to select this row." at bounding box center [804, 266] width 0 height 0
click at [960, 246] on div "Press SPACE to select this row." at bounding box center [990, 238] width 143 height 33
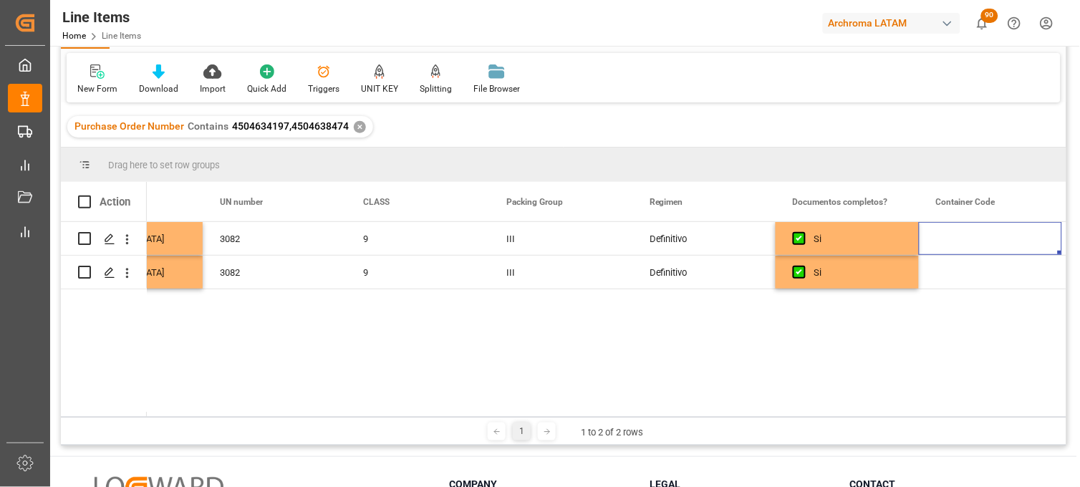
scroll to position [0, 0]
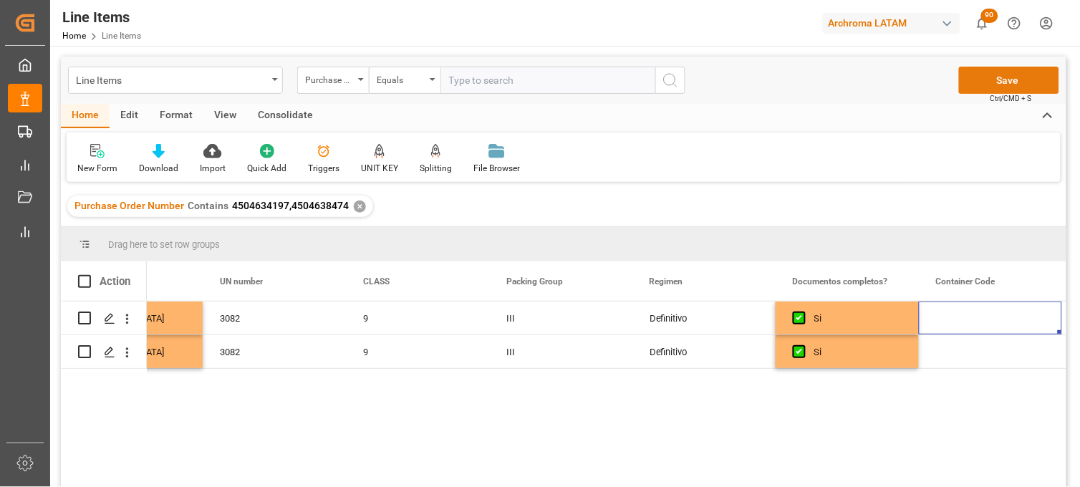
click at [992, 82] on button "Save" at bounding box center [1009, 80] width 100 height 27
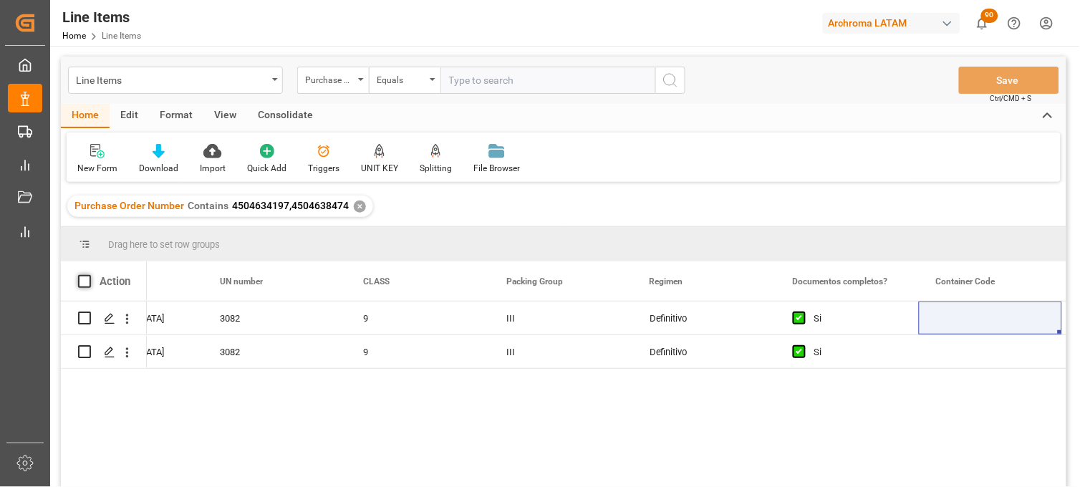
click at [79, 278] on span at bounding box center [84, 281] width 13 height 13
click at [89, 275] on input "checkbox" at bounding box center [89, 275] width 0 height 0
checkbox input "true"
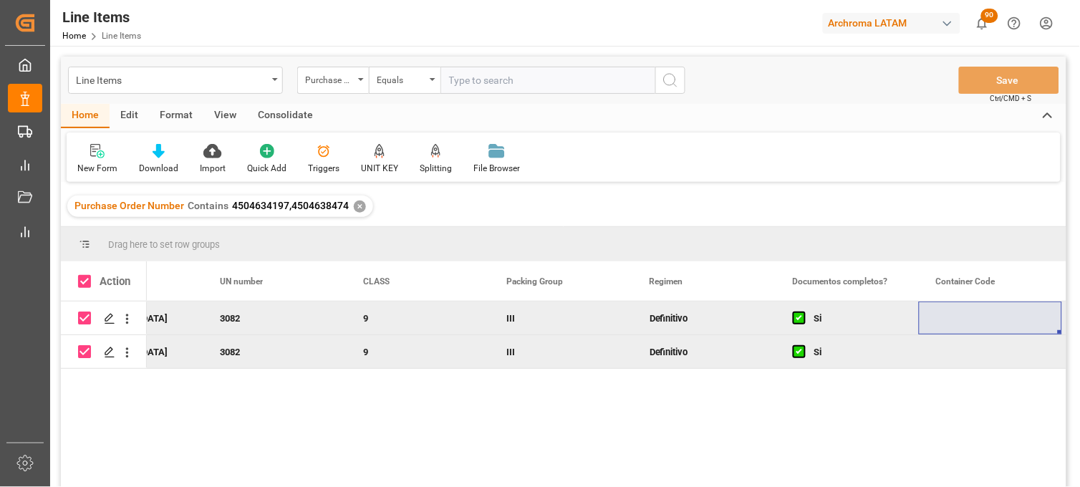
click at [297, 110] on div "Consolidate" at bounding box center [285, 116] width 77 height 24
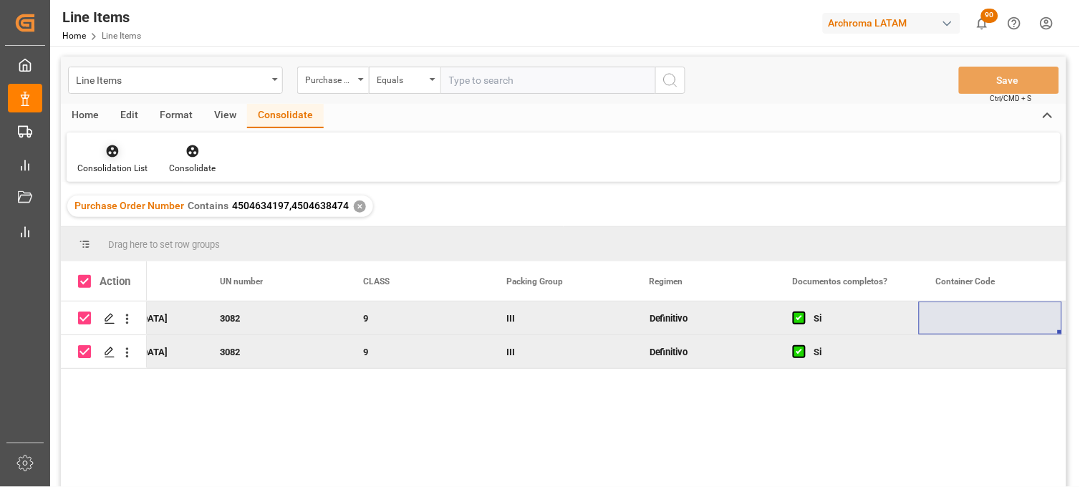
click at [110, 154] on icon at bounding box center [113, 151] width 12 height 12
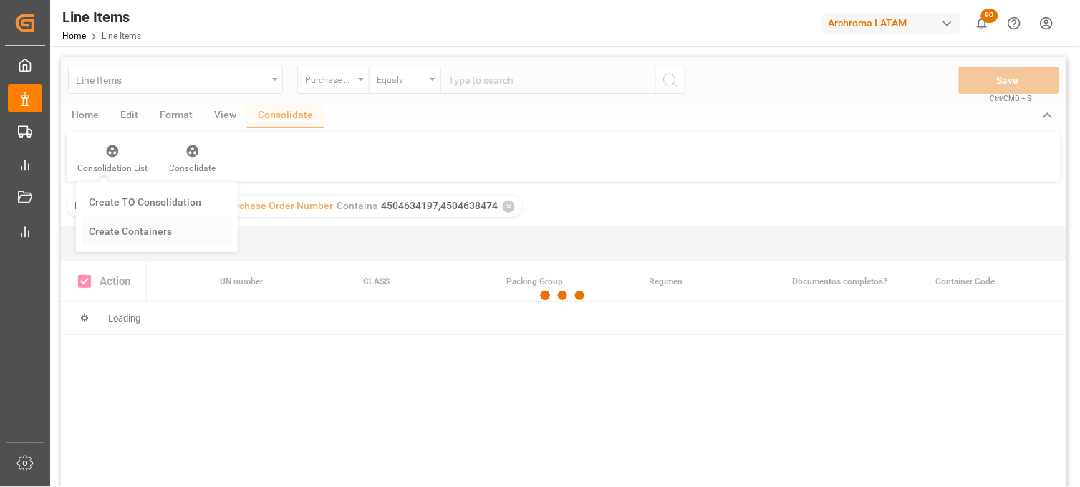
click at [113, 230] on div "Line Items Purchase Order Number Equals Save Ctrl/CMD + S Home Edit Format View…" at bounding box center [564, 291] width 1006 height 468
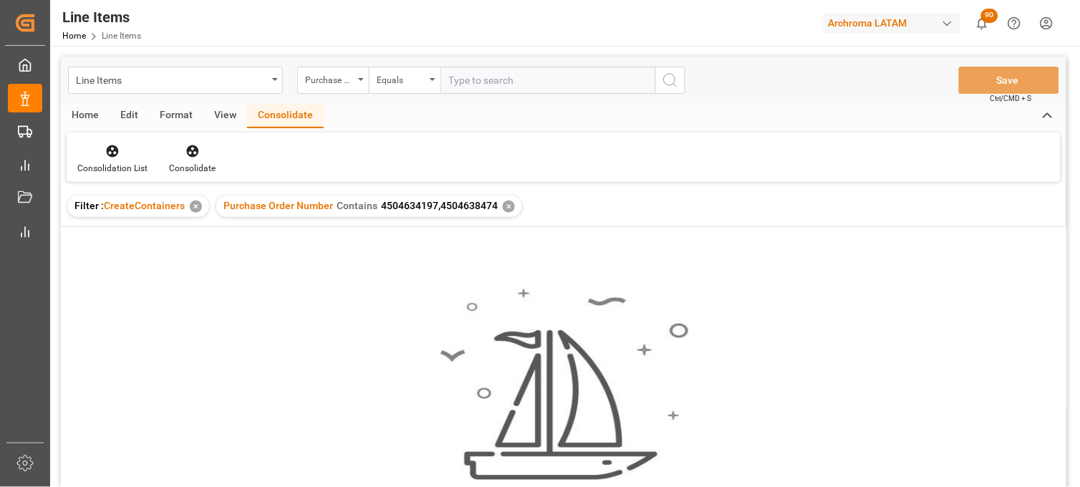
click at [191, 205] on div "✕" at bounding box center [196, 207] width 12 height 12
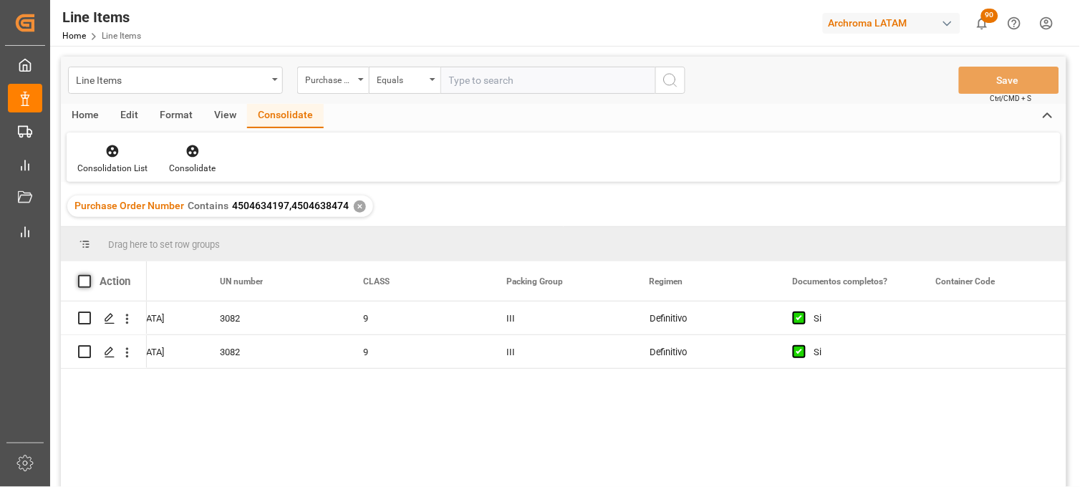
click at [87, 282] on span at bounding box center [84, 281] width 13 height 13
click at [89, 275] on input "checkbox" at bounding box center [89, 275] width 0 height 0
checkbox input "true"
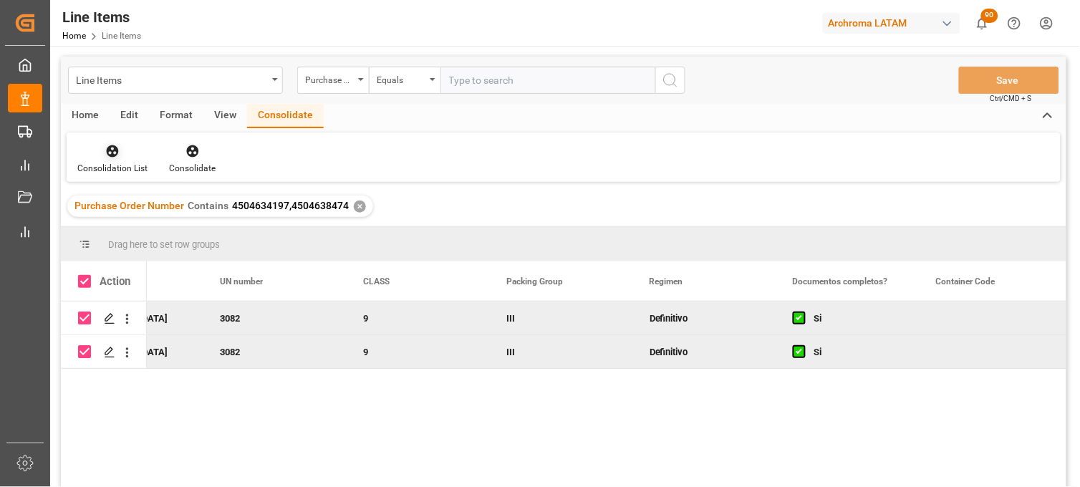
click at [108, 153] on icon at bounding box center [112, 151] width 14 height 14
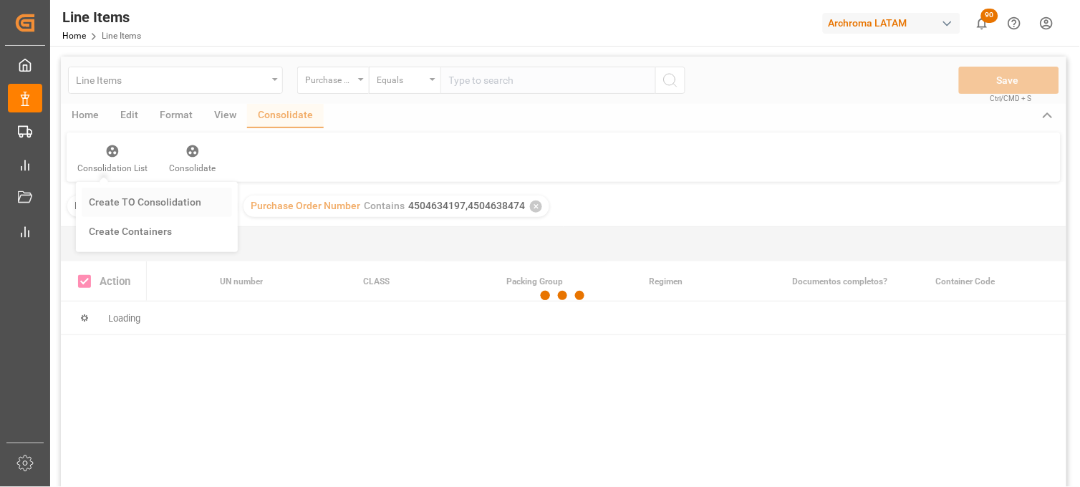
click at [107, 204] on div "Line Items Purchase Order Number Equals Save Ctrl/CMD + S Home Edit Format View…" at bounding box center [564, 291] width 1006 height 468
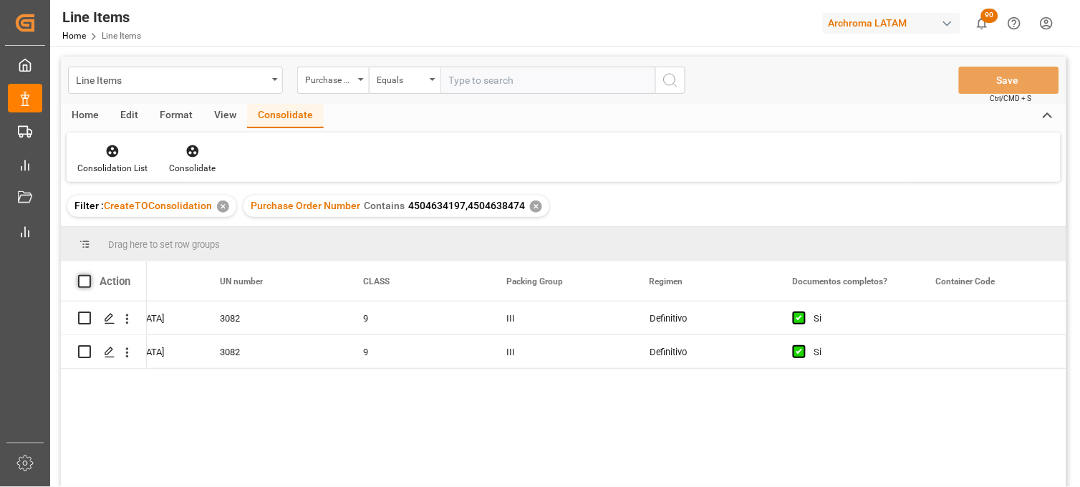
click at [82, 280] on span at bounding box center [84, 281] width 13 height 13
click at [89, 275] on input "checkbox" at bounding box center [89, 275] width 0 height 0
checkbox input "true"
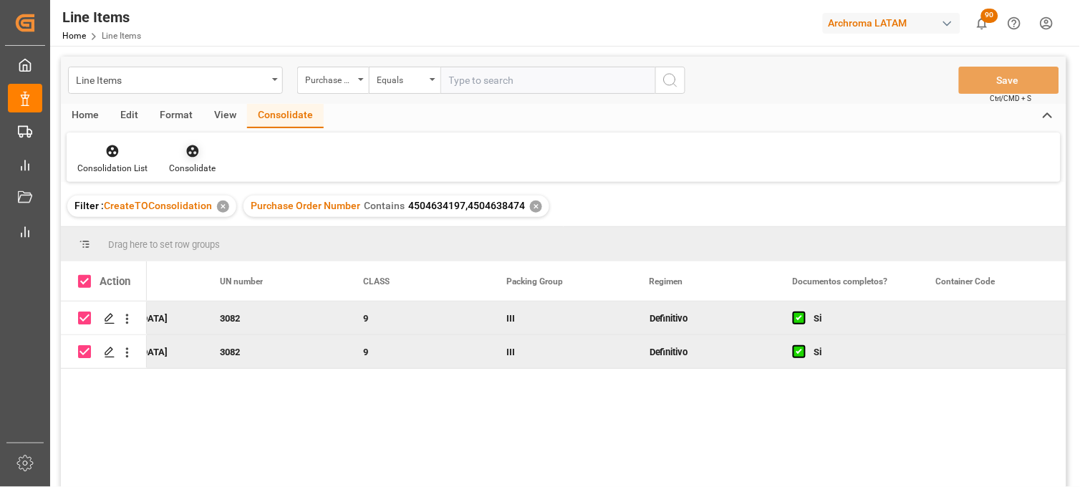
click at [191, 158] on div "Consolidate" at bounding box center [192, 159] width 68 height 32
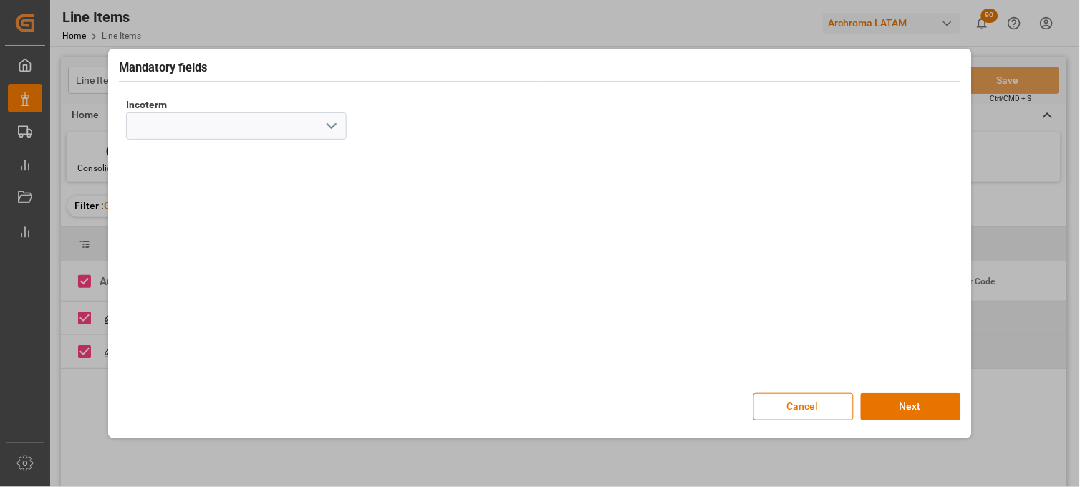
click at [332, 125] on icon "open menu" at bounding box center [331, 125] width 17 height 17
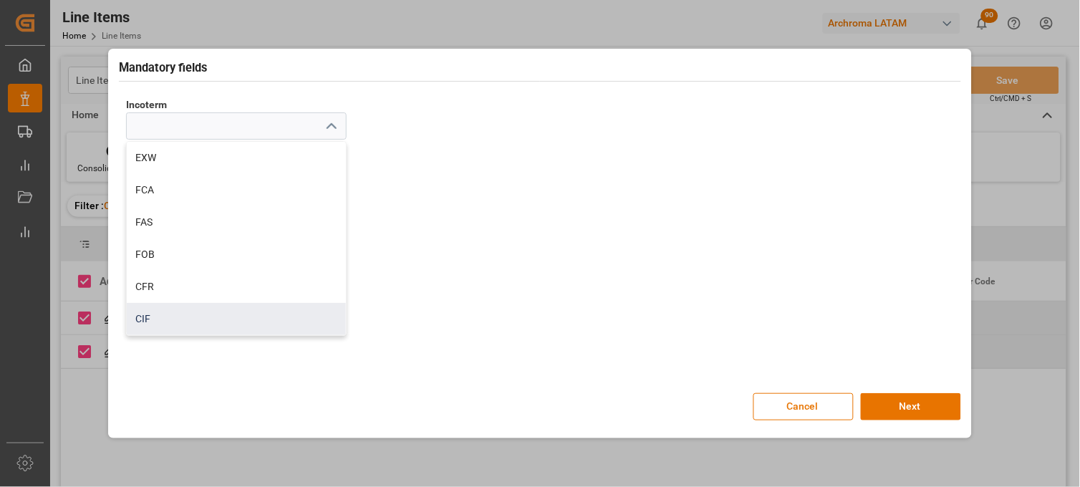
click at [173, 309] on div "CIF" at bounding box center [236, 319] width 219 height 32
type input "CIF"
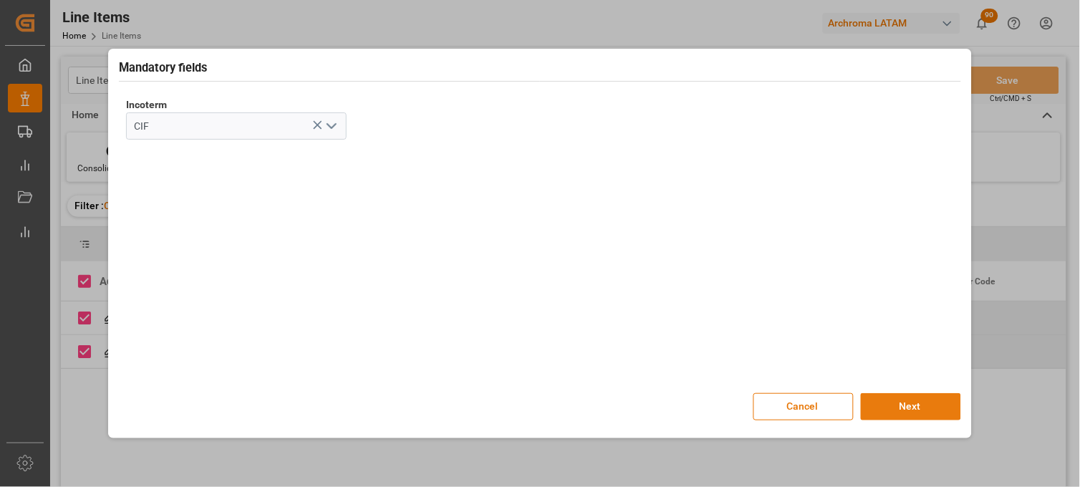
click at [876, 400] on button "Next" at bounding box center [911, 406] width 100 height 27
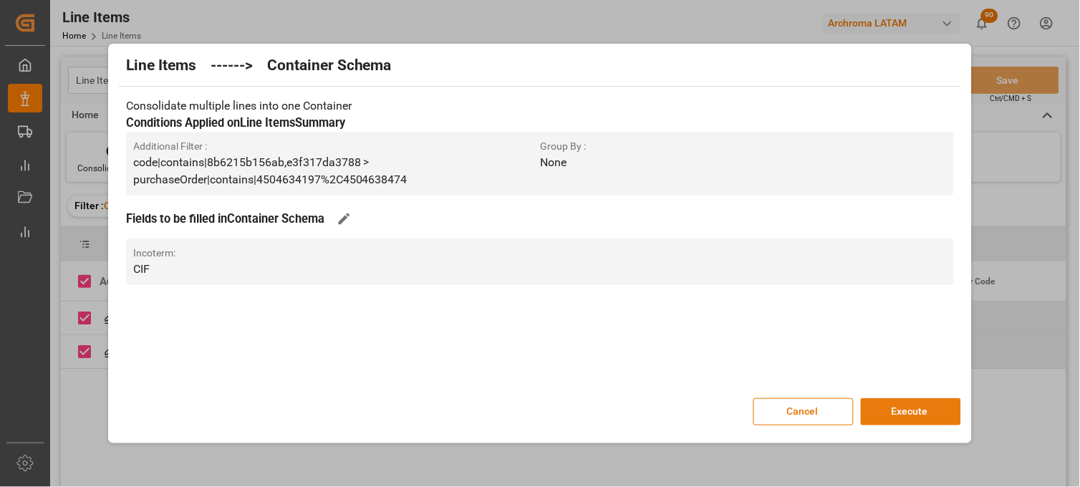
click at [891, 413] on button "Execute" at bounding box center [911, 411] width 100 height 27
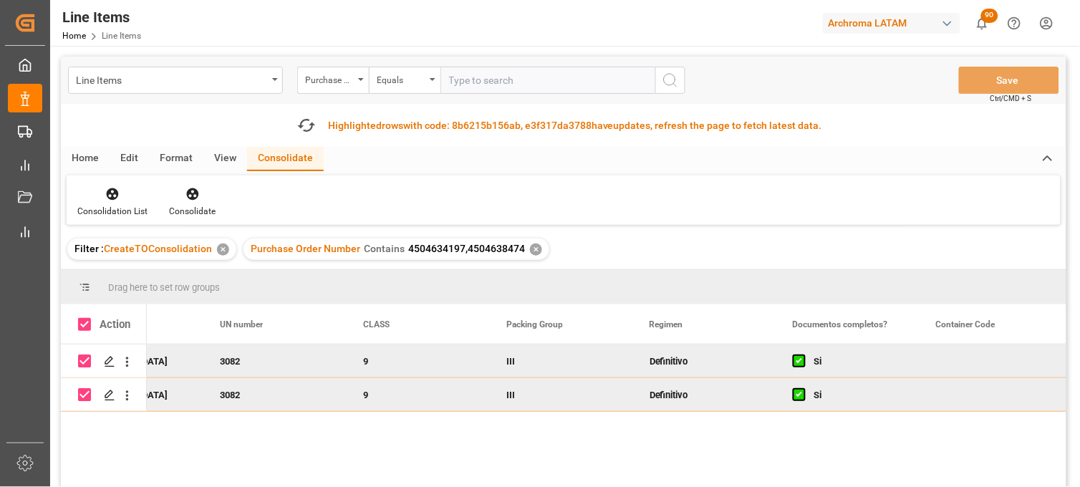
click at [533, 361] on div "III" at bounding box center [560, 361] width 143 height 33
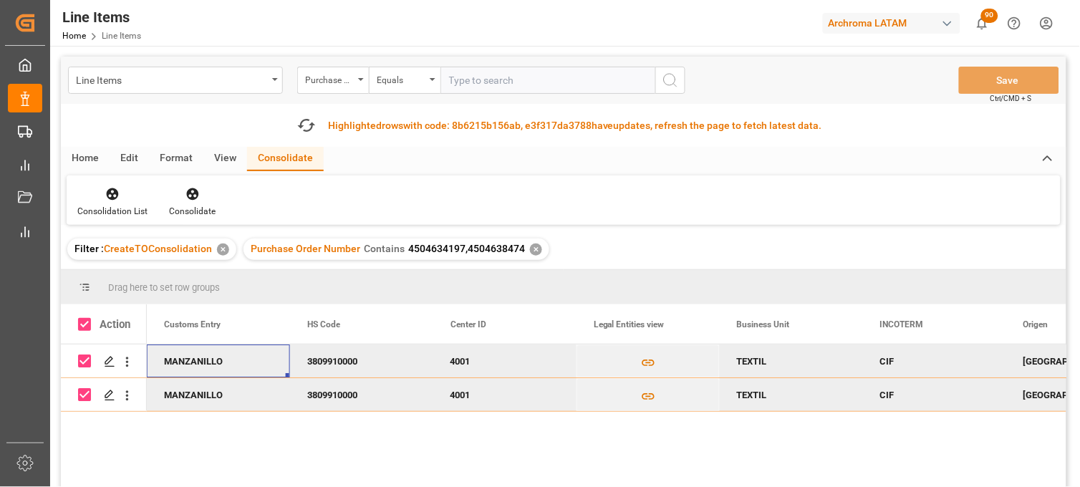
scroll to position [0, 3868]
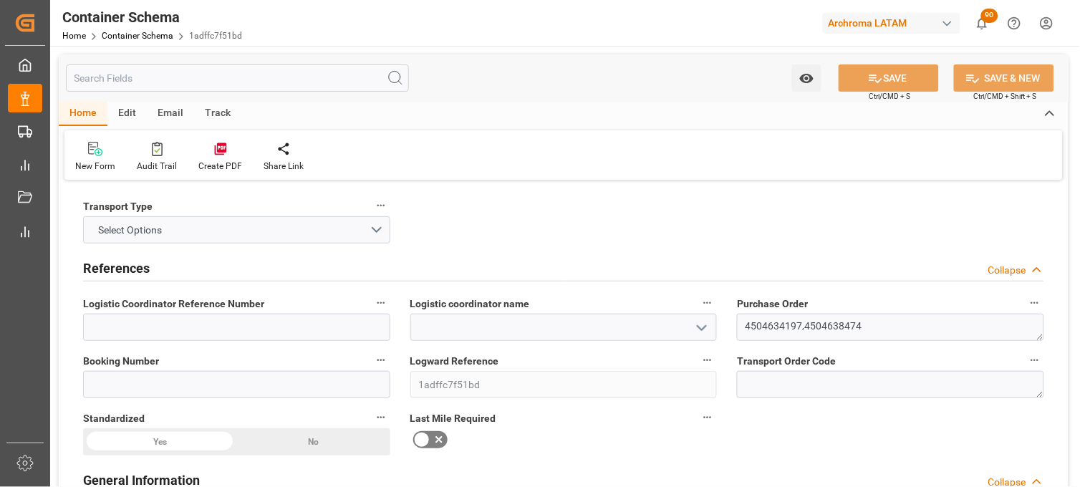
type input "0"
type input "2"
type input "10"
type input "1240"
type input "1264.8"
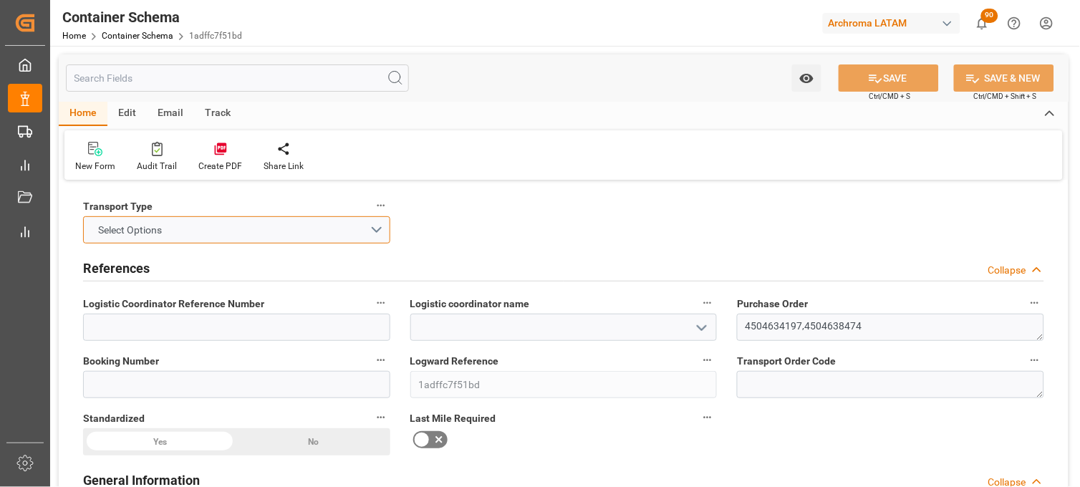
click at [378, 233] on button "Select Options" at bounding box center [236, 229] width 307 height 27
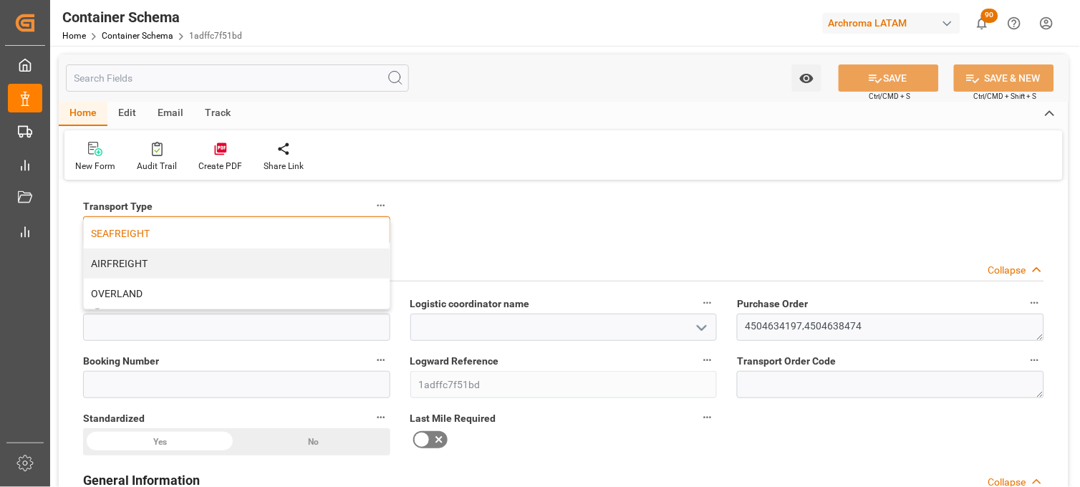
click at [226, 228] on div "SEAFREIGHT" at bounding box center [237, 233] width 306 height 30
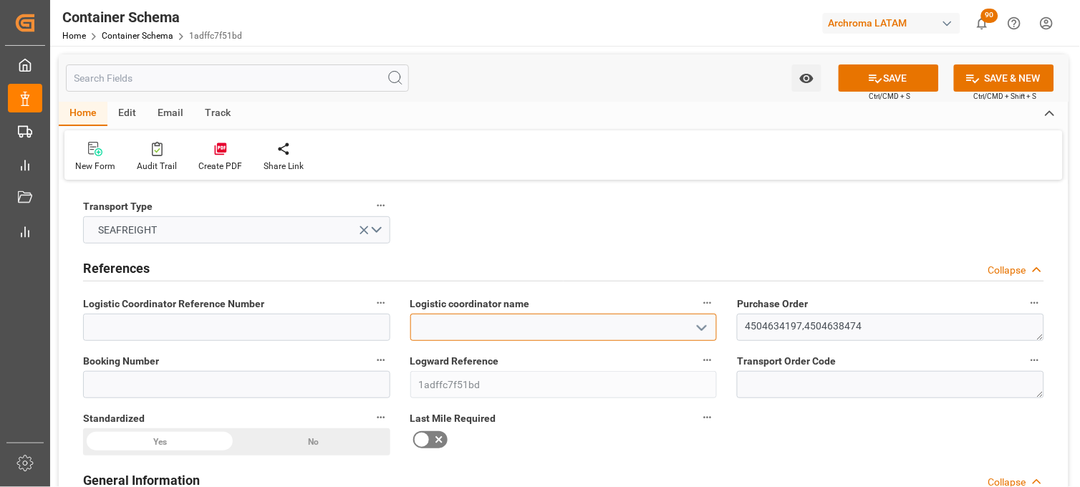
click at [461, 324] on input at bounding box center [563, 327] width 307 height 27
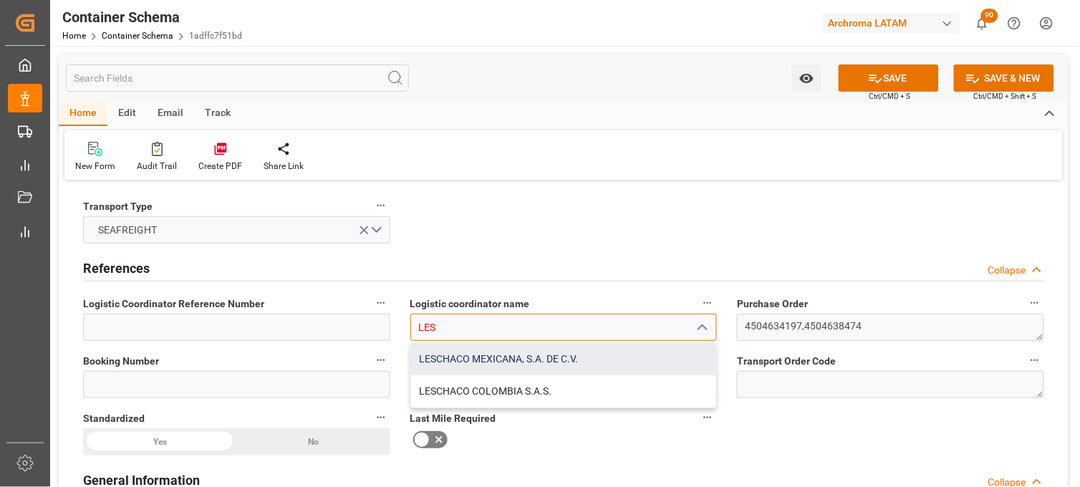
click at [446, 363] on div "LESCHACO MEXICANA, S.A. DE C.V." at bounding box center [564, 359] width 306 height 32
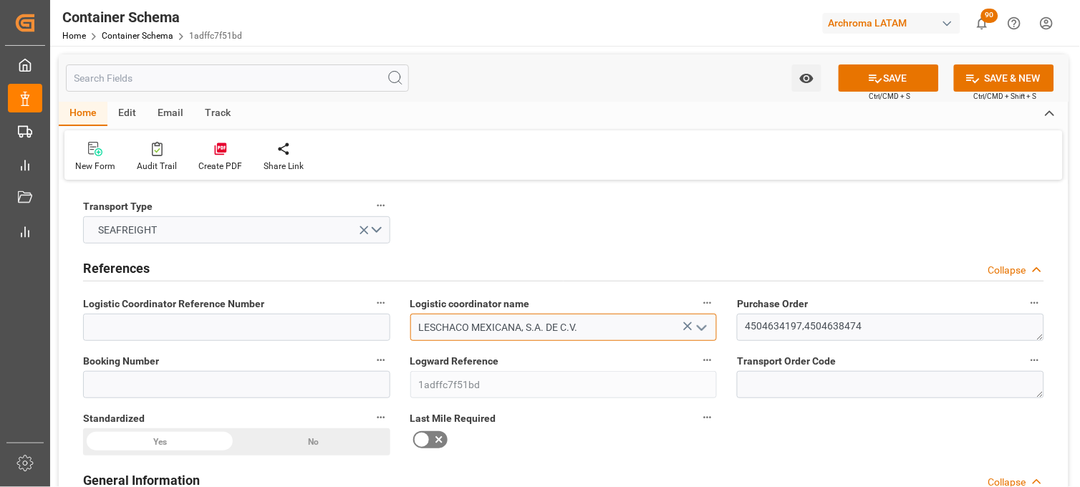
type input "LESCHACO MEXICANA, S.A. DE C.V."
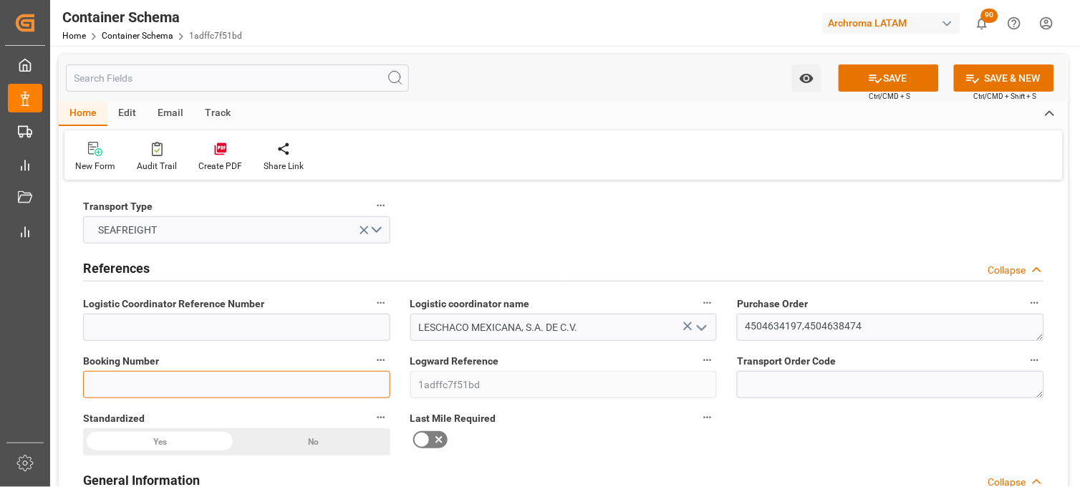
click at [319, 398] on input at bounding box center [236, 384] width 307 height 27
click at [309, 390] on input at bounding box center [236, 384] width 307 height 27
paste input "HJJKT2509019"
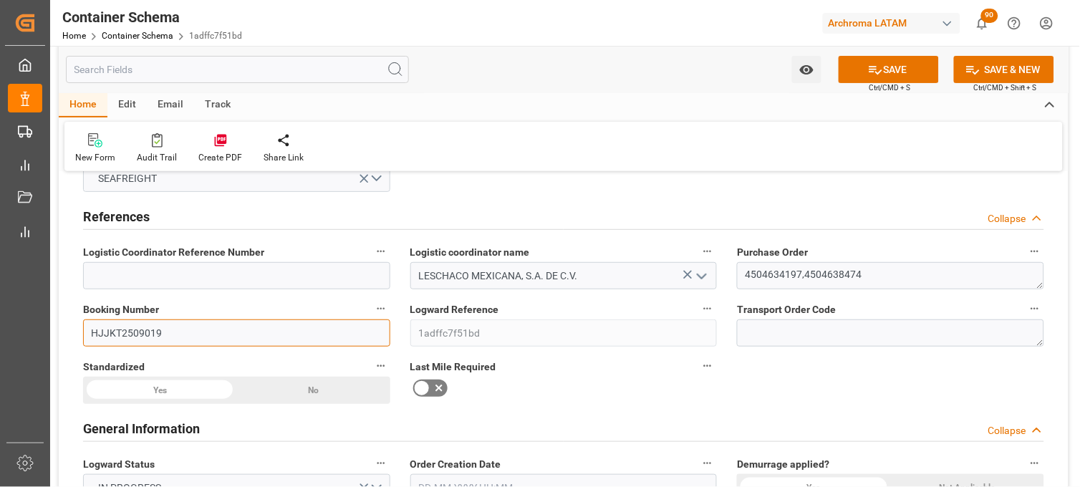
scroll to position [80, 0]
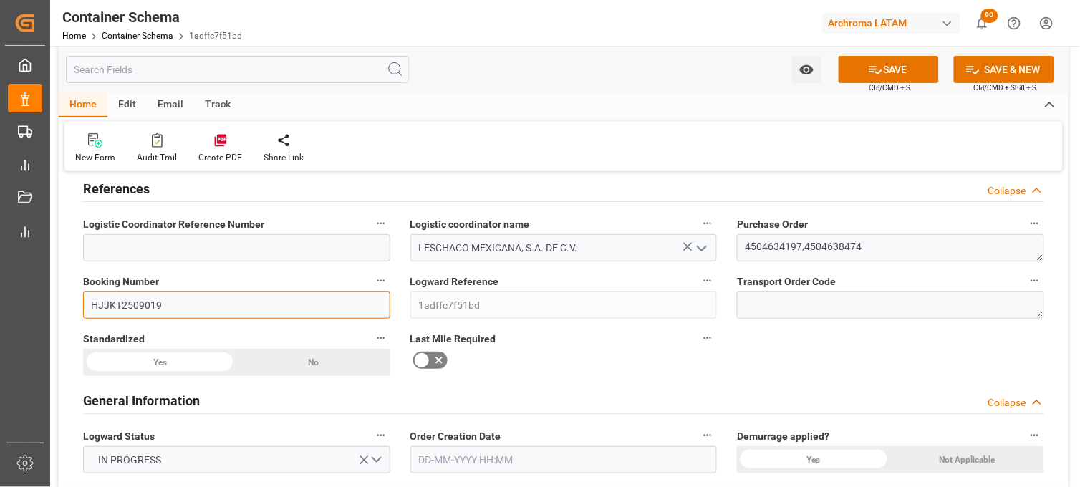
type input "HJJKT2509019"
click at [432, 363] on icon at bounding box center [439, 360] width 17 height 17
click at [0, 0] on input "checkbox" at bounding box center [0, 0] width 0 height 0
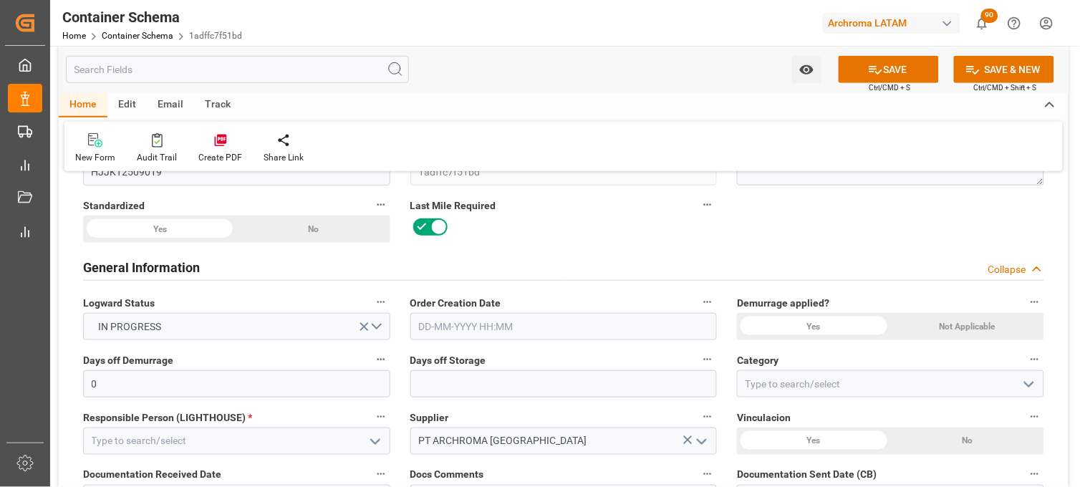
scroll to position [239, 0]
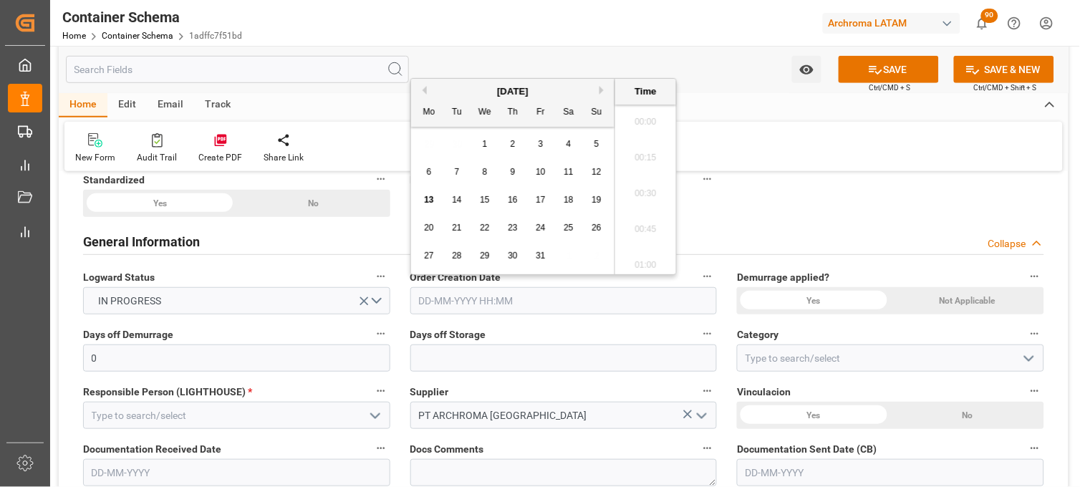
click at [431, 299] on input "text" at bounding box center [563, 300] width 307 height 27
click at [434, 154] on div "29 30 1 2 3 4 5" at bounding box center [513, 144] width 196 height 28
click at [431, 203] on span "13" at bounding box center [428, 200] width 9 height 10
click at [650, 154] on li "13:00" at bounding box center [645, 154] width 61 height 36
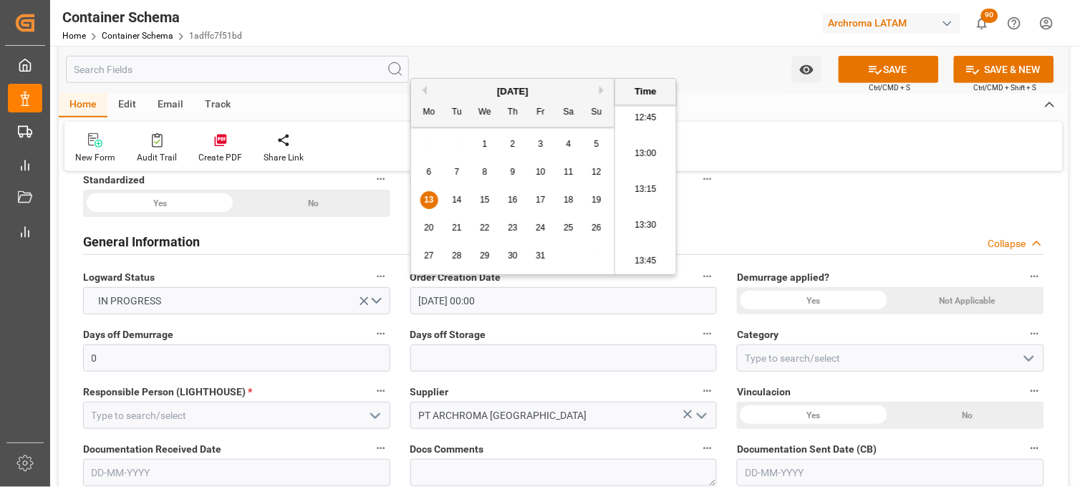
type input "13-10-2025 13:00"
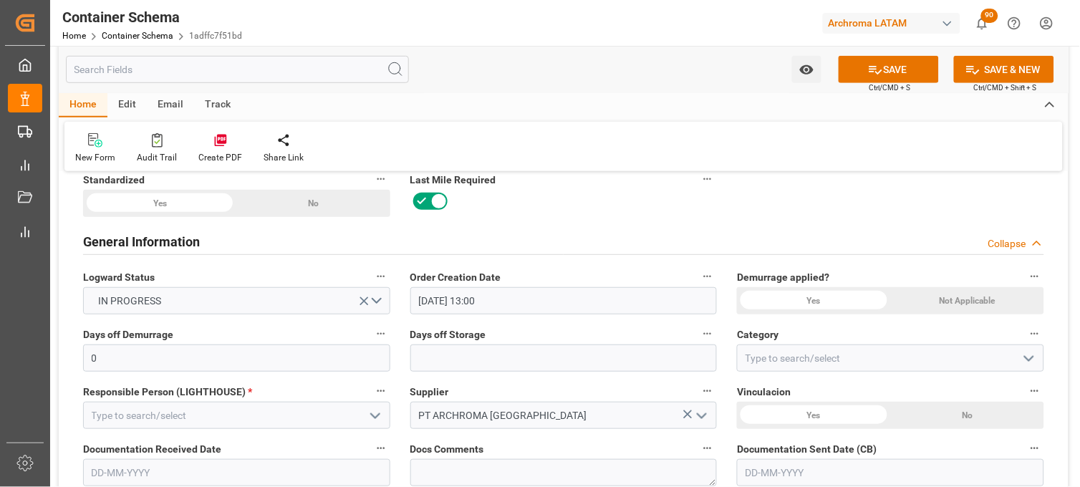
click at [920, 302] on div "Not Applicable" at bounding box center [967, 300] width 153 height 27
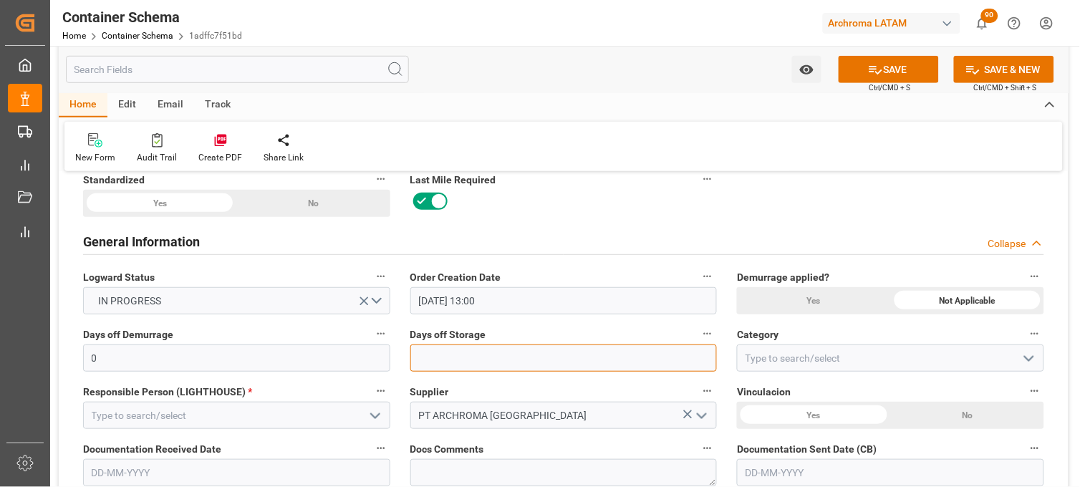
click at [471, 362] on input "text" at bounding box center [563, 358] width 307 height 27
type input "7"
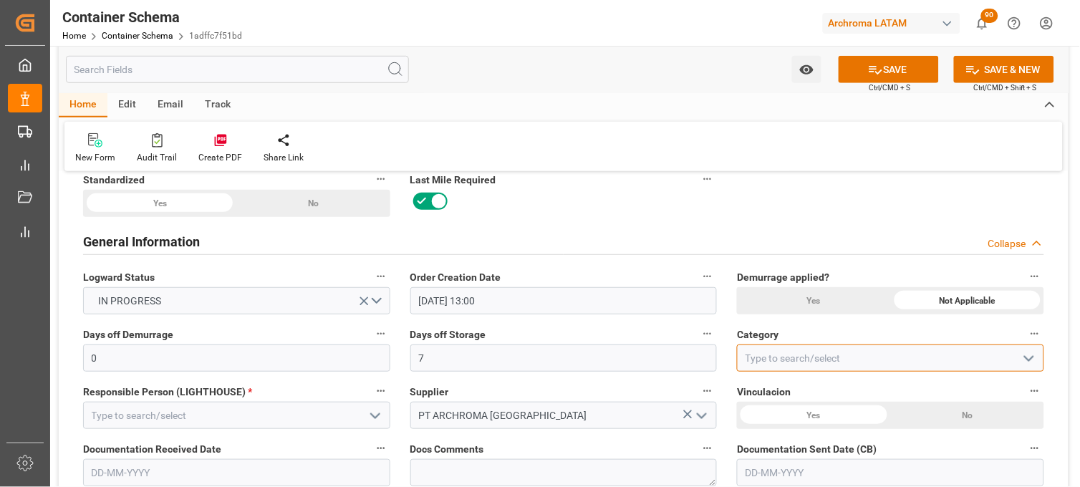
click at [764, 349] on input at bounding box center [890, 358] width 307 height 27
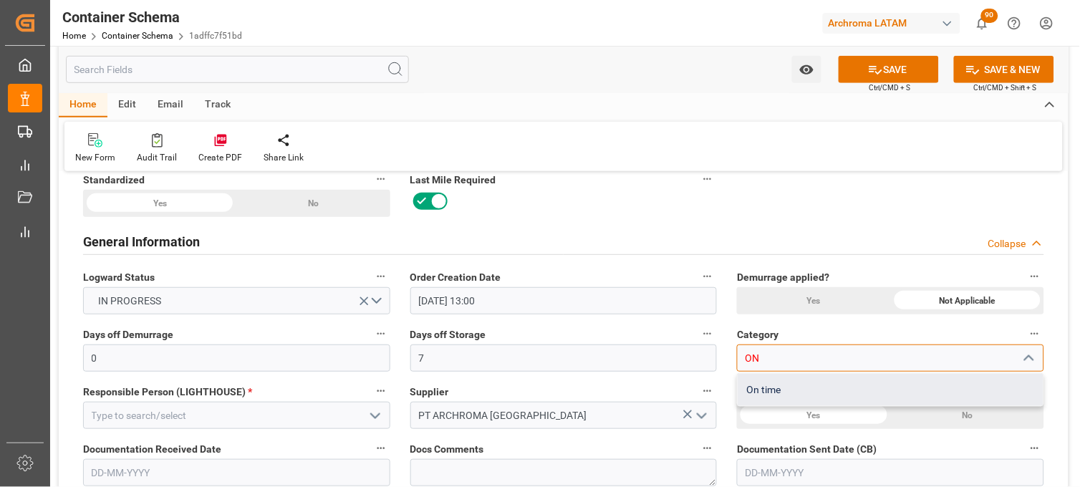
click at [762, 383] on div "On time" at bounding box center [891, 390] width 306 height 32
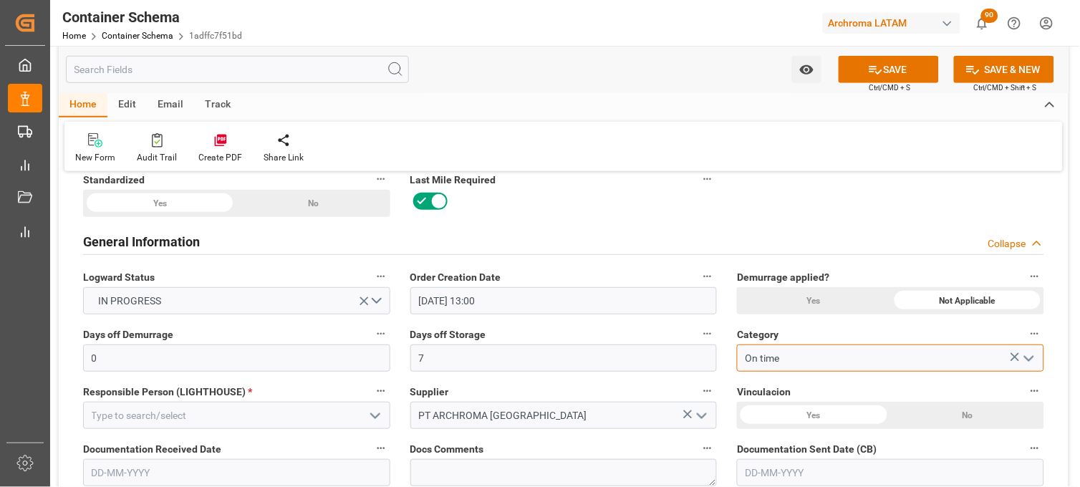
type input "On time"
click at [371, 414] on polyline "open menu" at bounding box center [375, 416] width 9 height 4
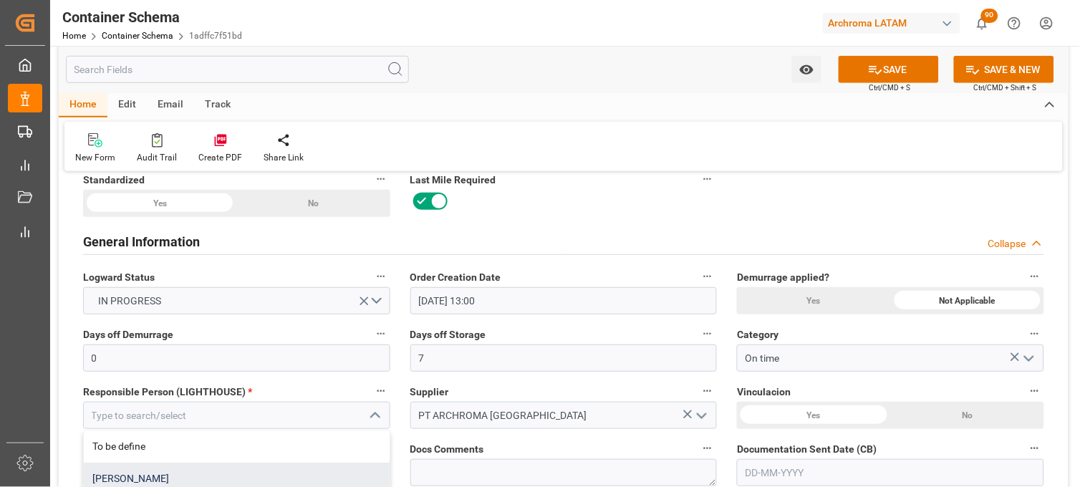
click at [146, 470] on div "[PERSON_NAME]" at bounding box center [237, 479] width 306 height 32
type input "[PERSON_NAME]"
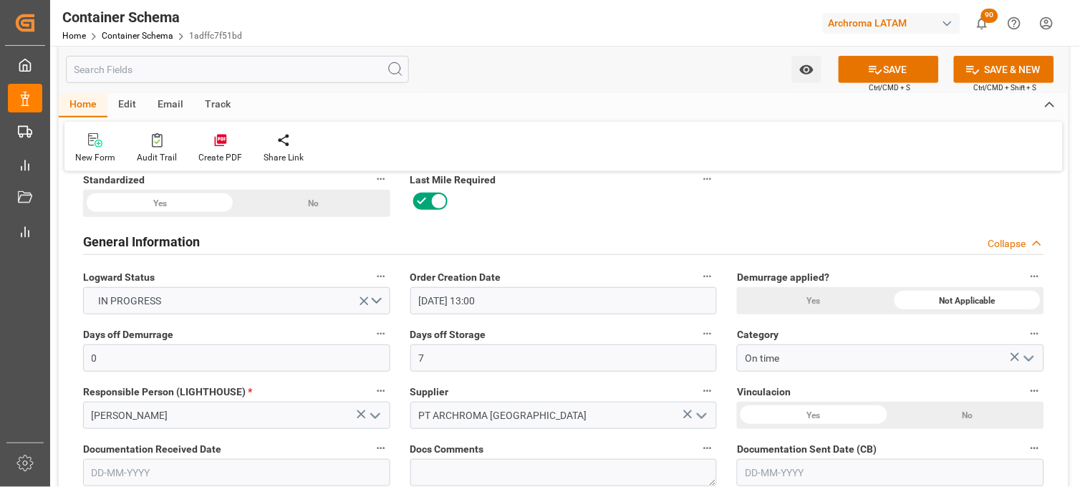
click at [108, 468] on input "text" at bounding box center [236, 472] width 307 height 27
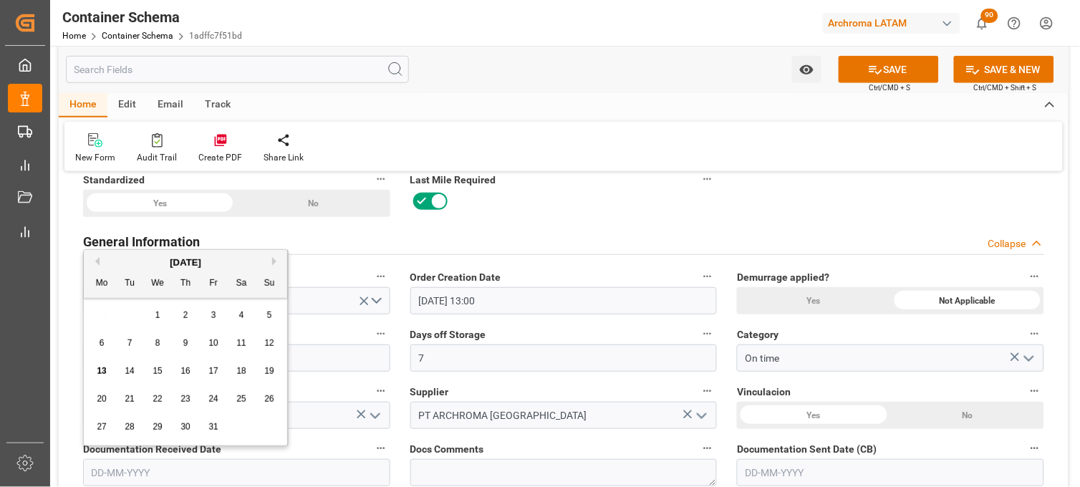
click at [100, 375] on span "13" at bounding box center [101, 371] width 9 height 10
type input "[DATE]"
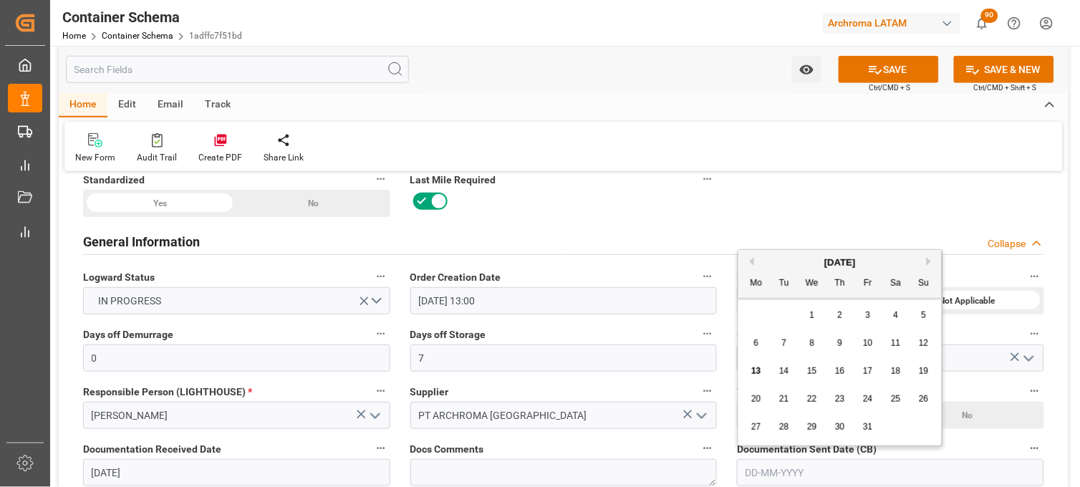
click at [804, 478] on input "text" at bounding box center [890, 472] width 307 height 27
click at [754, 368] on span "13" at bounding box center [755, 371] width 9 height 10
type input "[DATE]"
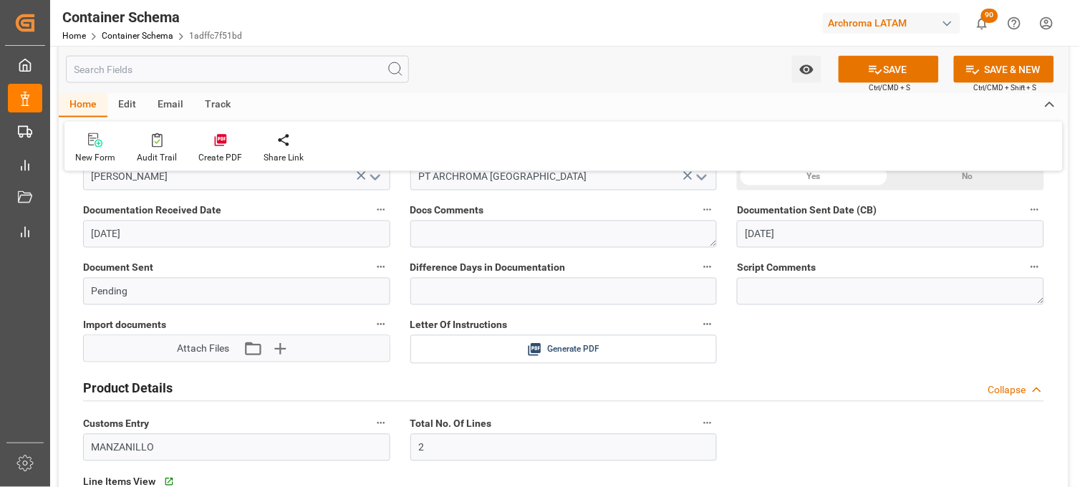
scroll to position [0, 0]
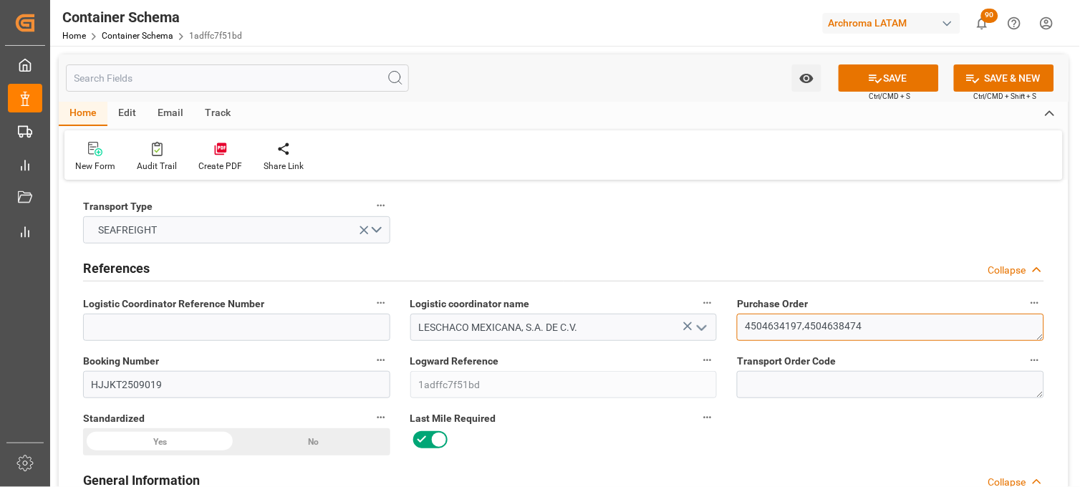
drag, startPoint x: 800, startPoint y: 321, endPoint x: 742, endPoint y: 320, distance: 58.0
click at [746, 322] on textarea "4504634197,4504638474" at bounding box center [890, 327] width 307 height 27
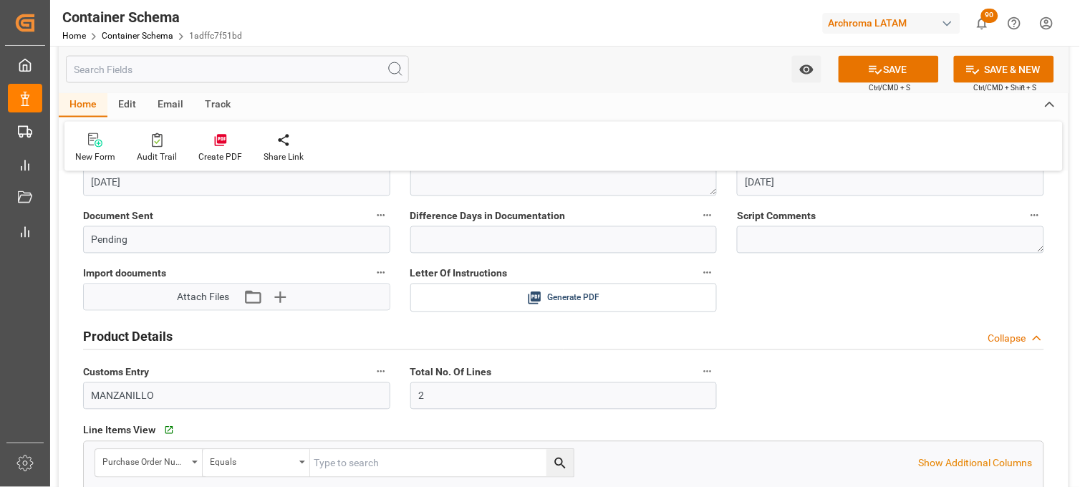
scroll to position [557, 0]
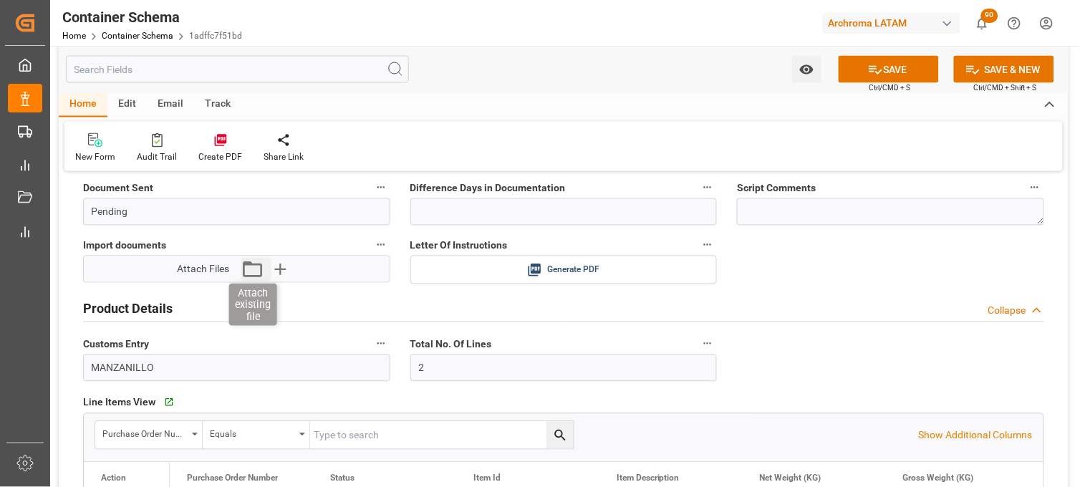
click at [259, 270] on icon "button" at bounding box center [252, 269] width 23 height 23
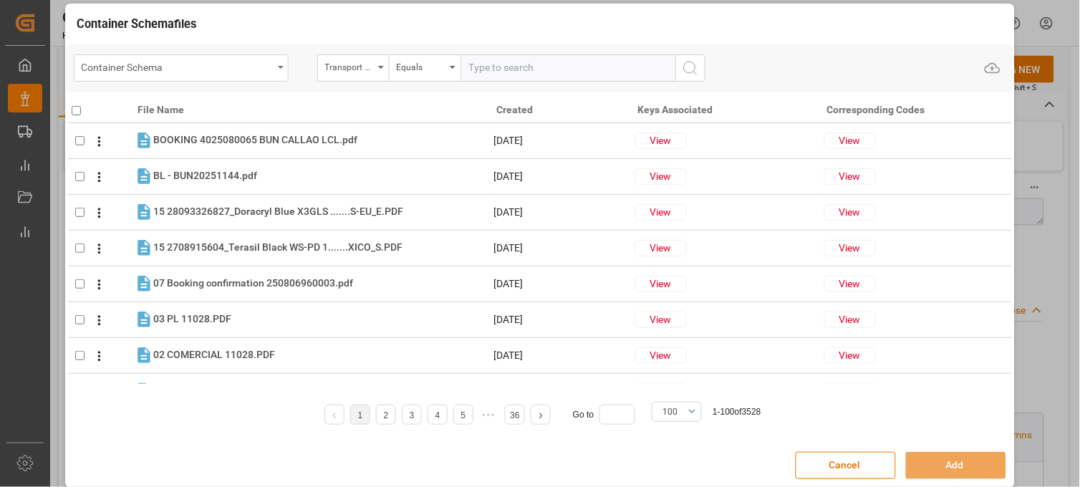
drag, startPoint x: 280, startPoint y: 70, endPoint x: 261, endPoint y: 80, distance: 21.8
click at [277, 70] on div "Container Schema" at bounding box center [181, 67] width 215 height 27
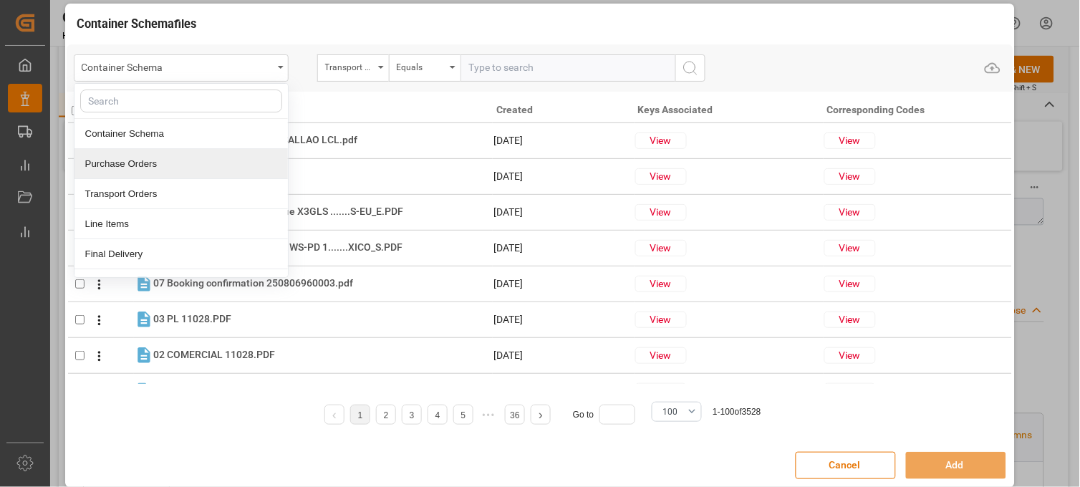
click at [185, 170] on div "Purchase Orders" at bounding box center [180, 164] width 213 height 30
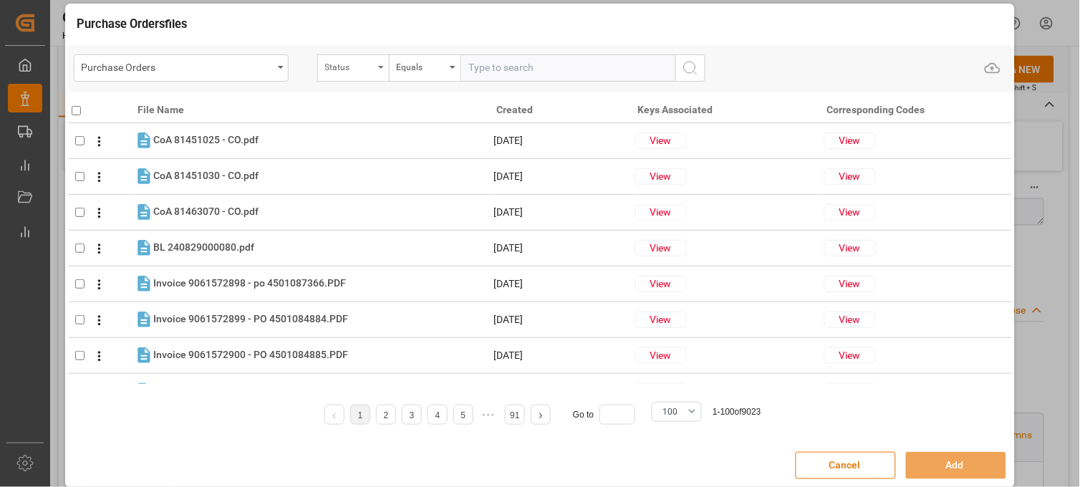
click at [370, 66] on div "Status" at bounding box center [349, 65] width 49 height 16
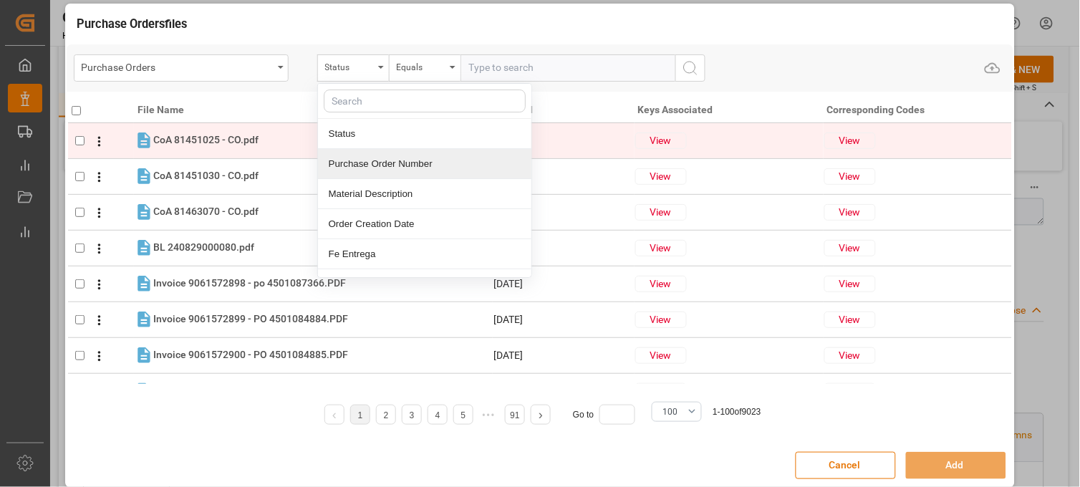
drag, startPoint x: 373, startPoint y: 158, endPoint x: 426, endPoint y: 141, distance: 55.5
click at [374, 158] on div "Purchase Order Number" at bounding box center [424, 164] width 213 height 30
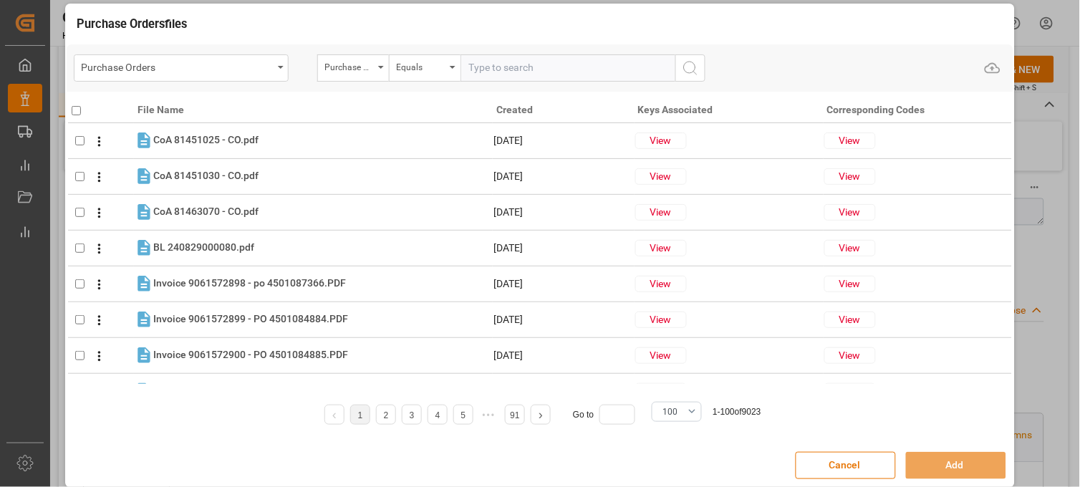
click at [516, 67] on input "text" at bounding box center [568, 67] width 215 height 27
paste input "4504634197"
type input "4504634197"
drag, startPoint x: 701, startPoint y: 62, endPoint x: 686, endPoint y: 65, distance: 14.8
click at [699, 62] on button "search button" at bounding box center [690, 67] width 30 height 27
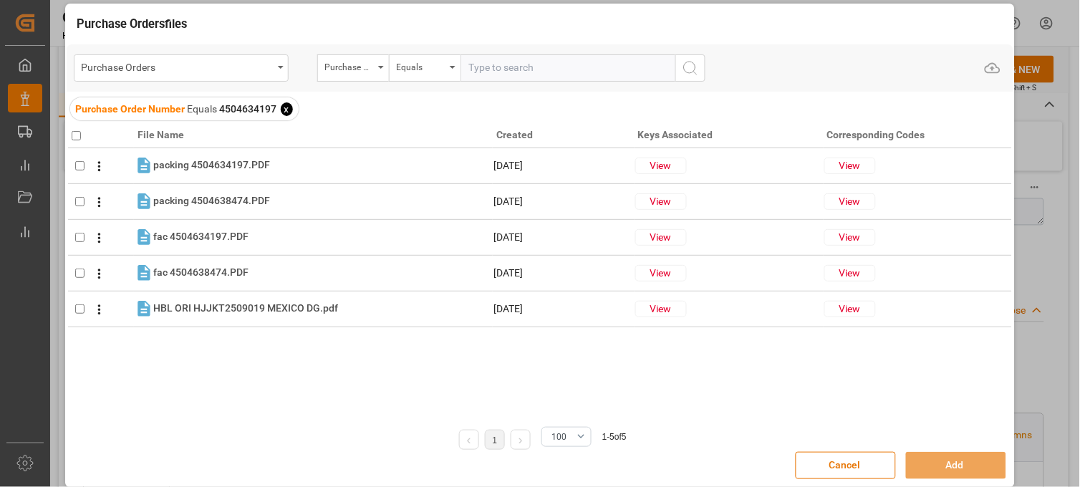
click at [79, 135] on input "checkbox" at bounding box center [76, 135] width 9 height 9
checkbox input "true"
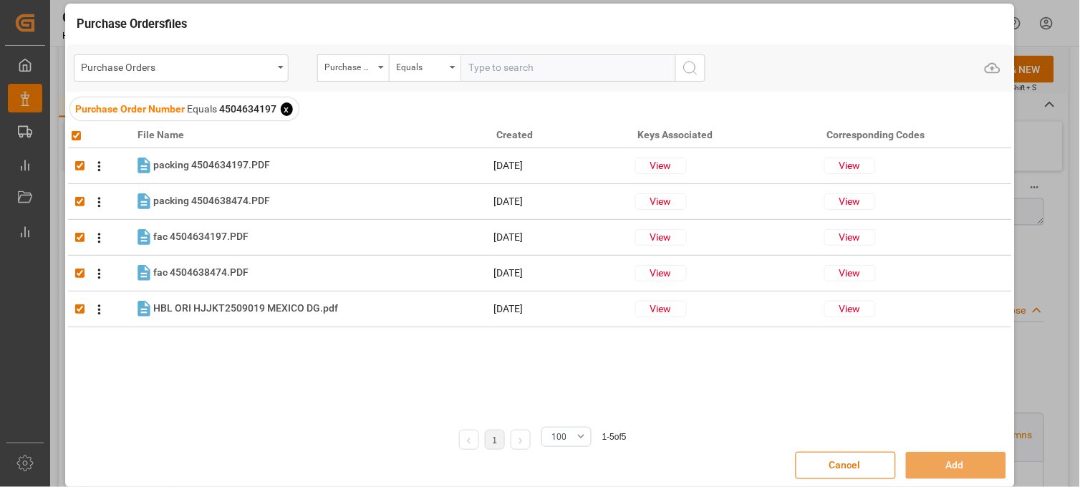
checkbox input "true"
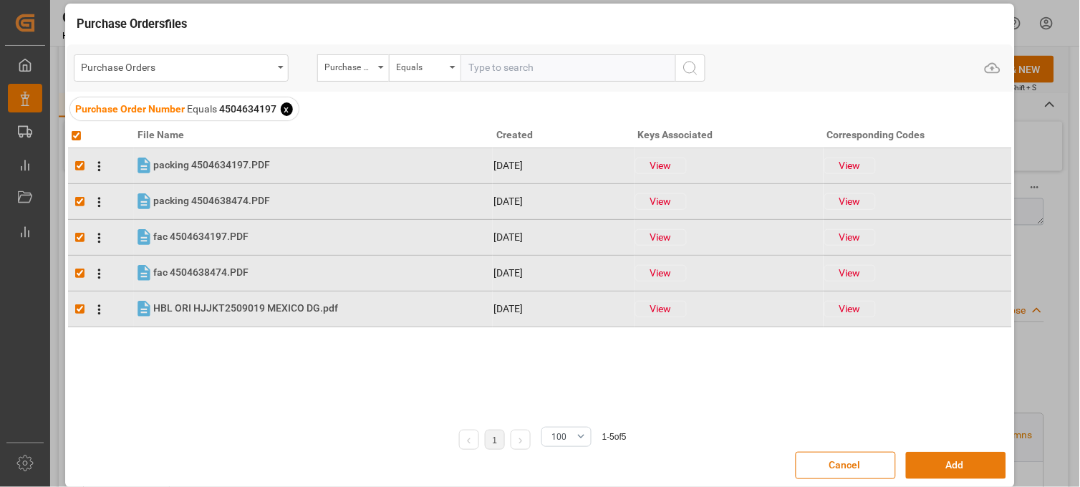
click at [933, 462] on button "Add" at bounding box center [956, 465] width 100 height 27
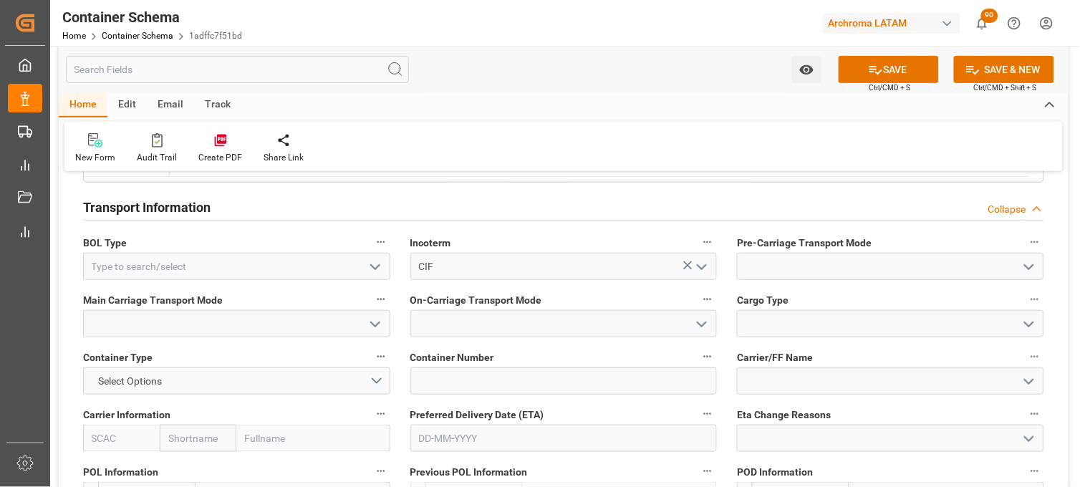
scroll to position [1352, 0]
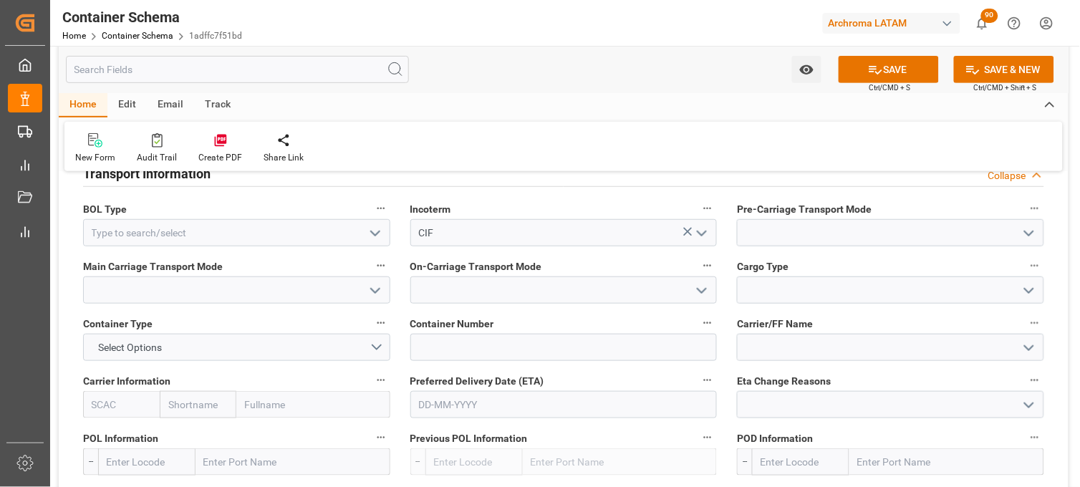
click at [375, 230] on icon "open menu" at bounding box center [375, 233] width 17 height 17
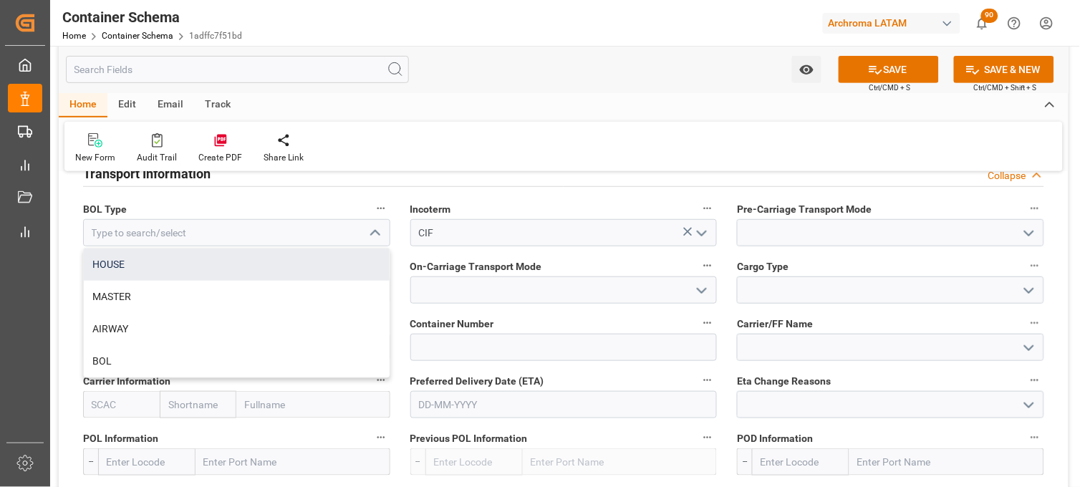
click at [224, 259] on div "HOUSE" at bounding box center [237, 265] width 306 height 32
type input "HOUSE"
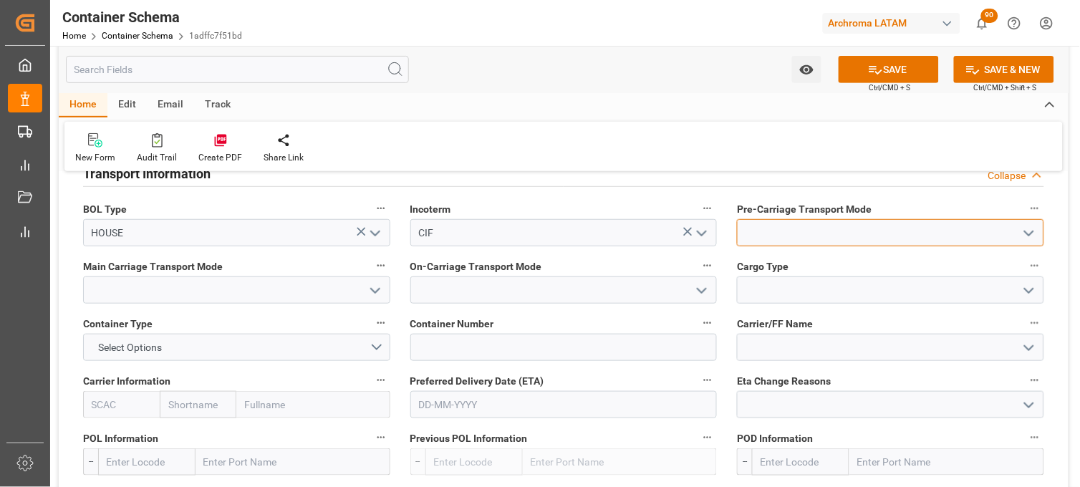
click at [771, 241] on input at bounding box center [890, 232] width 307 height 27
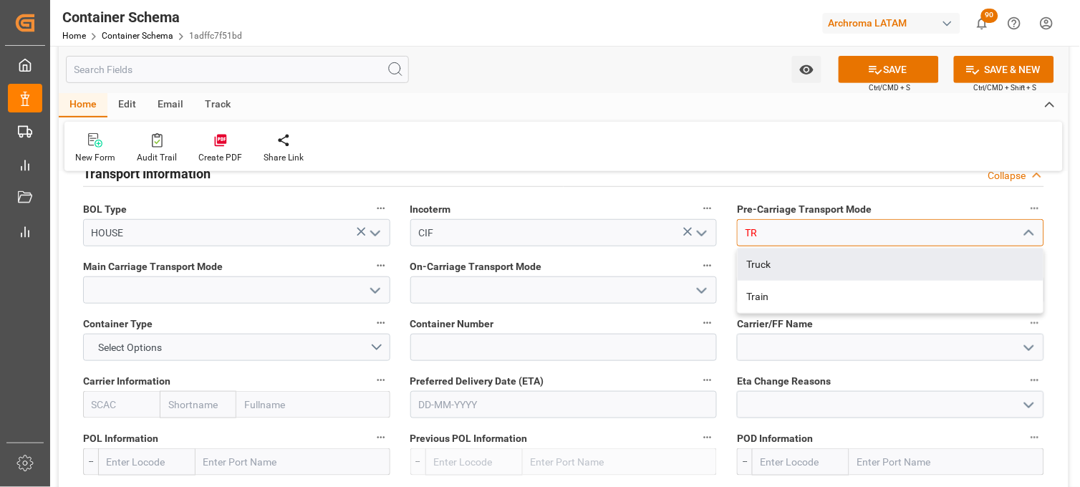
drag, startPoint x: 781, startPoint y: 261, endPoint x: 619, endPoint y: 261, distance: 161.9
click at [778, 261] on div "Truck" at bounding box center [891, 265] width 306 height 32
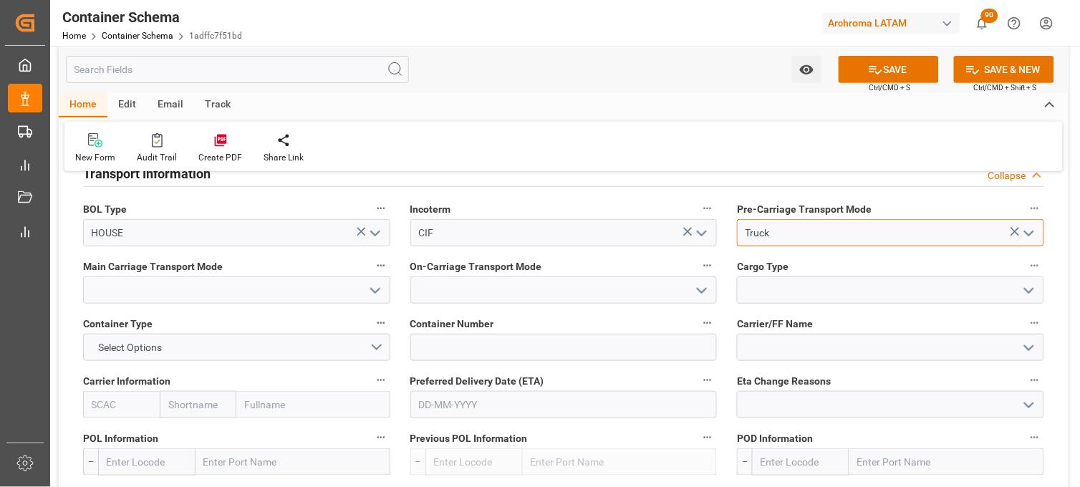
type input "Truck"
click at [309, 266] on label "Main Carriage Transport Mode" at bounding box center [236, 266] width 307 height 20
click at [372, 266] on button "Main Carriage Transport Mode" at bounding box center [381, 265] width 19 height 19
click at [288, 289] on div at bounding box center [540, 243] width 1080 height 487
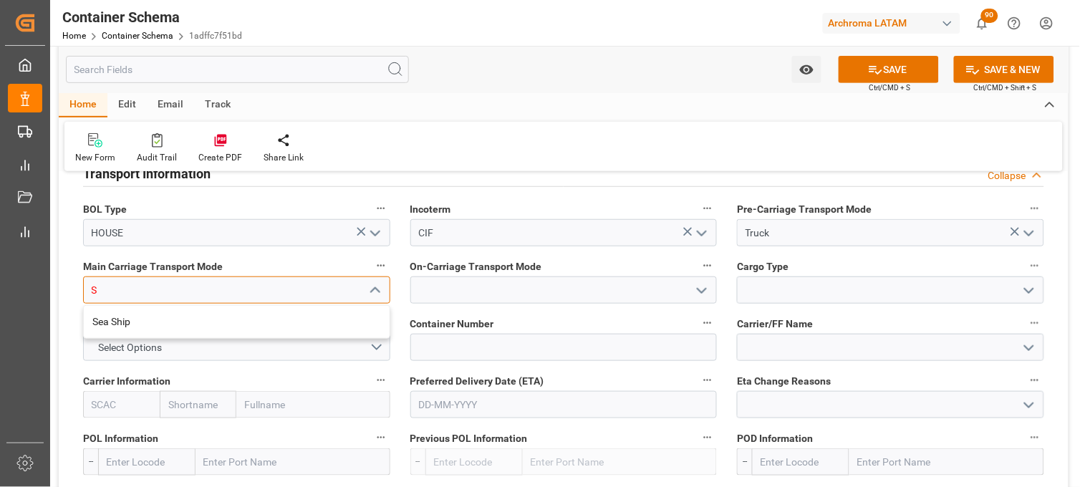
click at [289, 289] on input "S" at bounding box center [236, 289] width 307 height 27
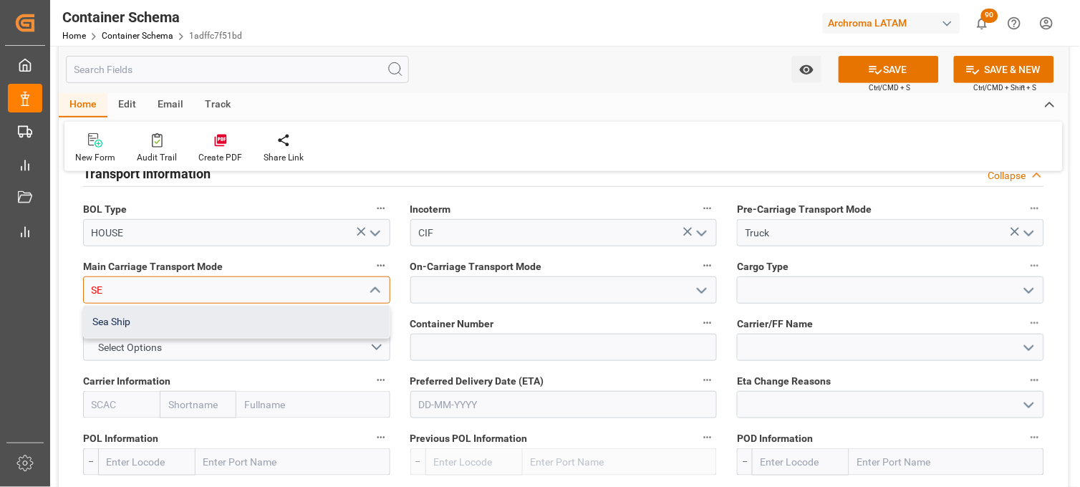
drag, startPoint x: 272, startPoint y: 320, endPoint x: 435, endPoint y: 303, distance: 163.5
click at [273, 320] on div "Sea Ship" at bounding box center [237, 322] width 306 height 32
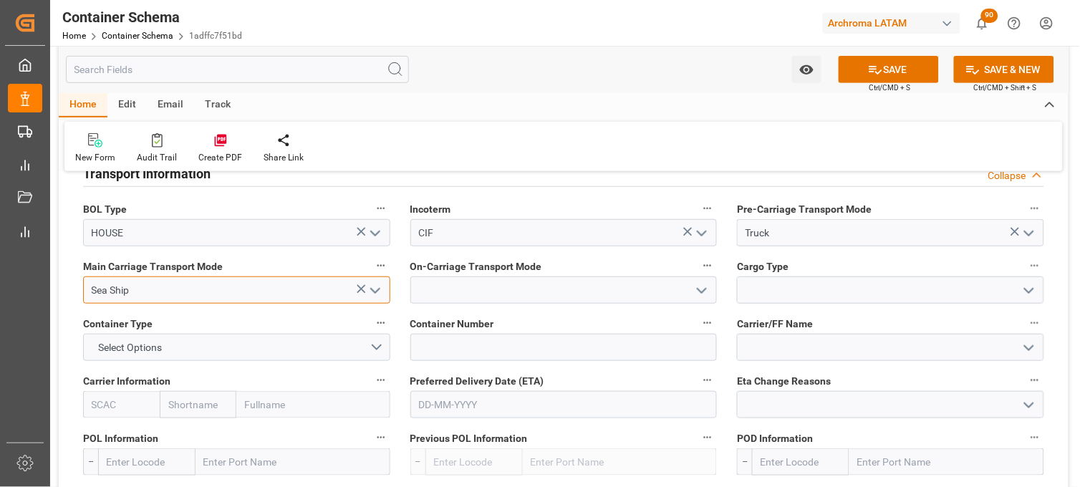
type input "Sea Ship"
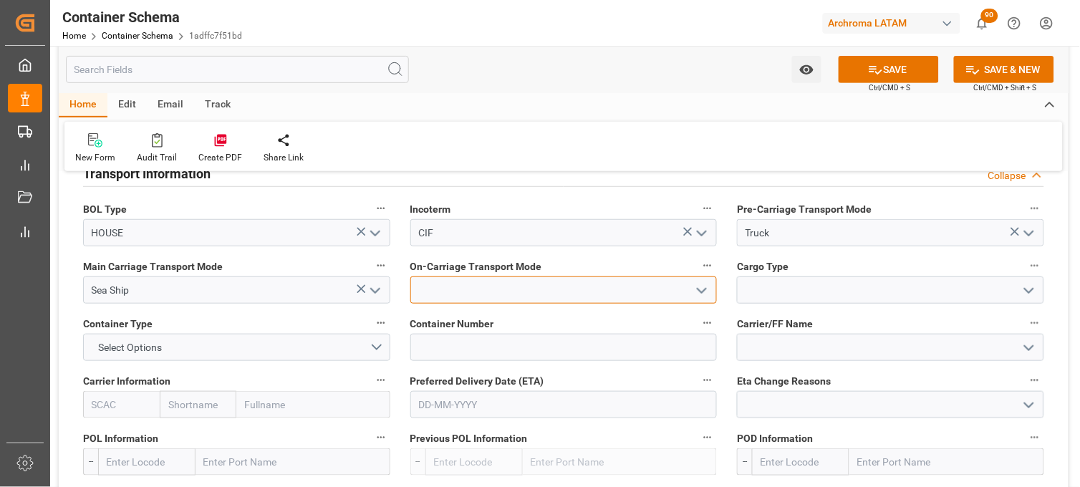
click at [444, 294] on input at bounding box center [563, 289] width 307 height 27
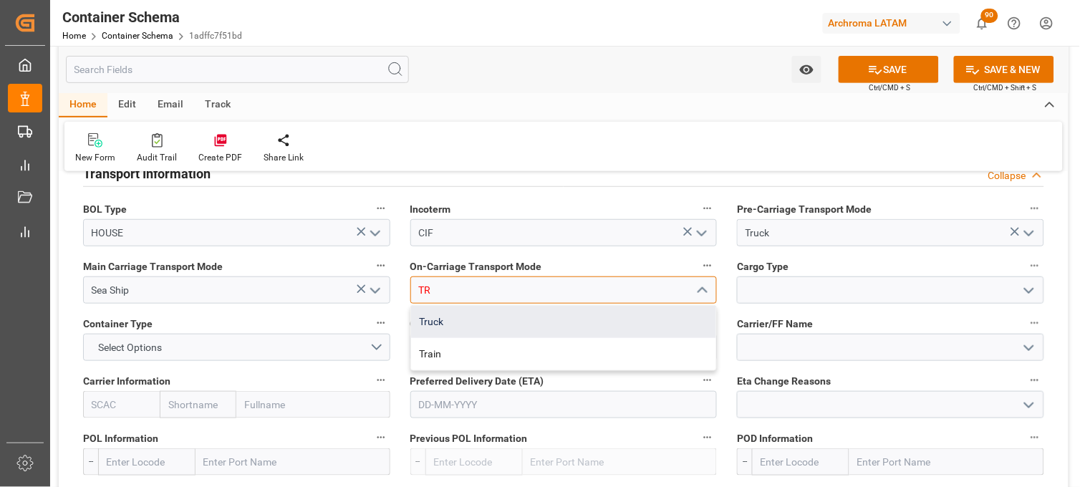
click at [450, 310] on div "Truck" at bounding box center [564, 322] width 306 height 32
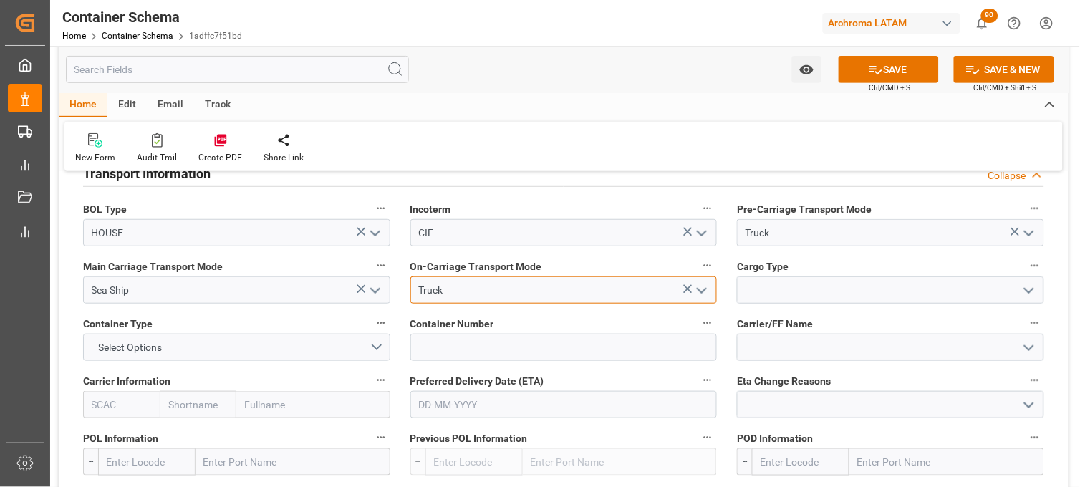
type input "Truck"
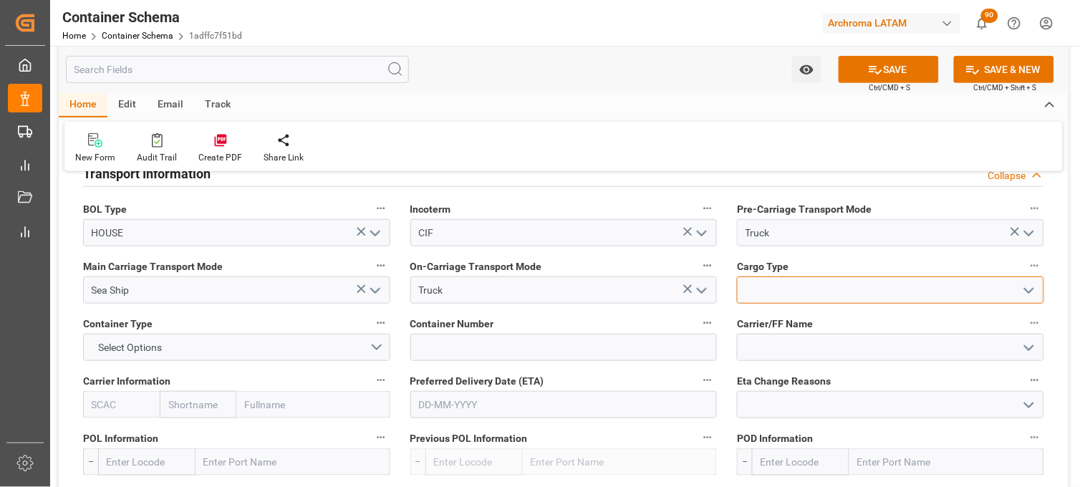
click at [761, 284] on input at bounding box center [890, 289] width 307 height 27
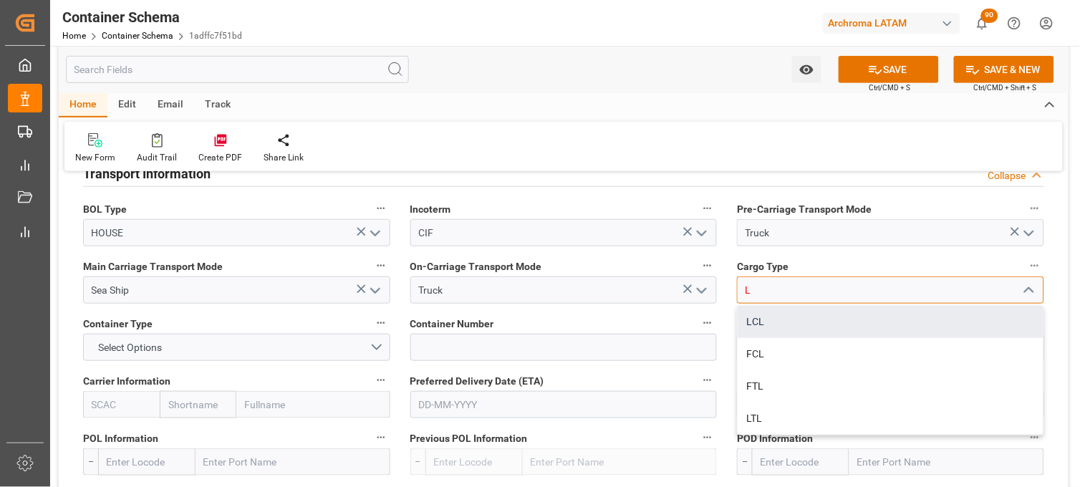
click at [765, 330] on div "LCL" at bounding box center [891, 322] width 306 height 32
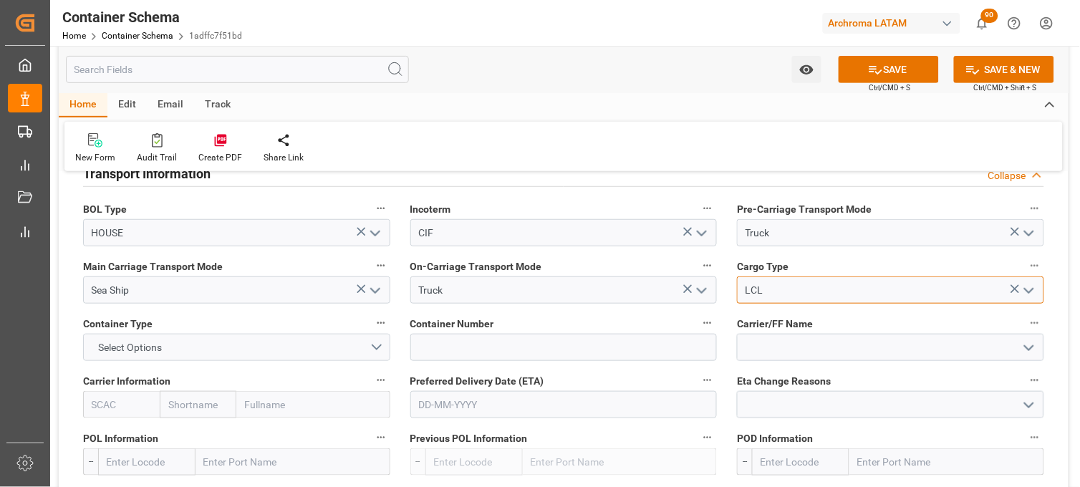
type input "LCL"
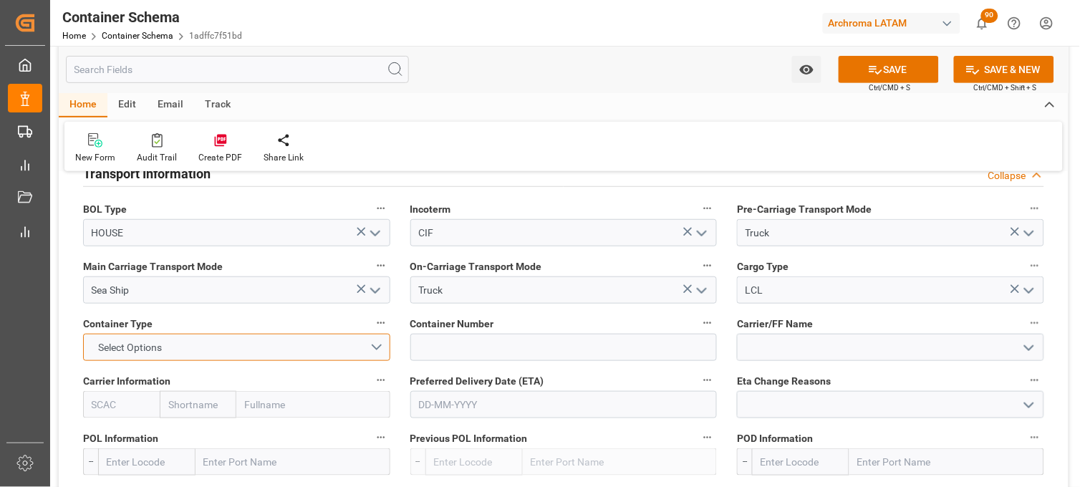
click at [377, 346] on button "Select Options" at bounding box center [236, 347] width 307 height 27
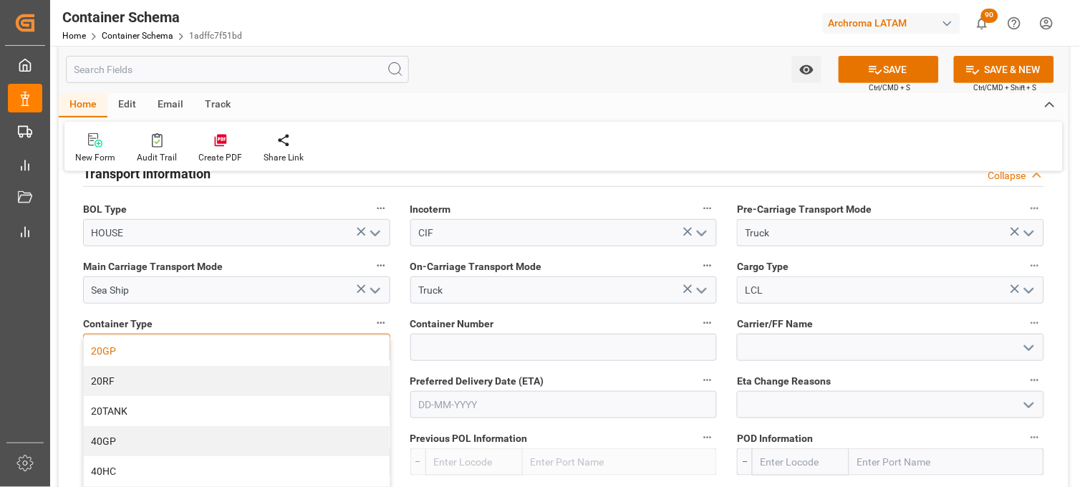
click at [108, 349] on div "20GP" at bounding box center [237, 351] width 306 height 30
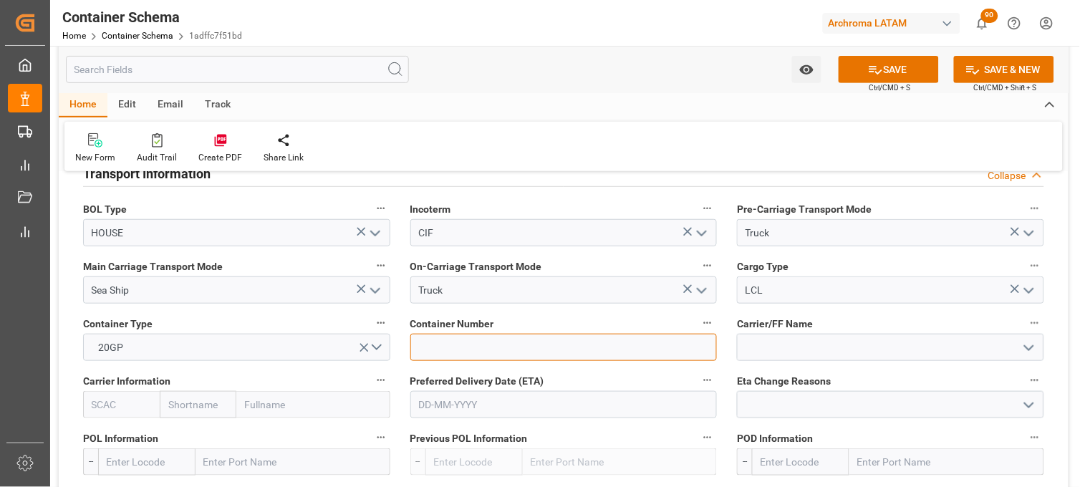
click at [428, 339] on input at bounding box center [563, 347] width 307 height 27
paste input "MGEU2010501"
type input "MGEU2010501"
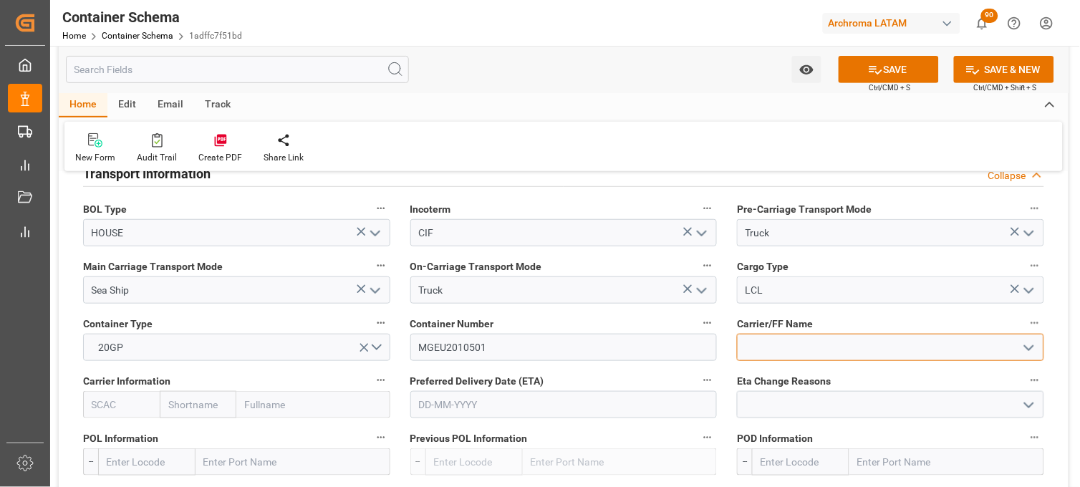
click at [792, 345] on input at bounding box center [890, 347] width 307 height 27
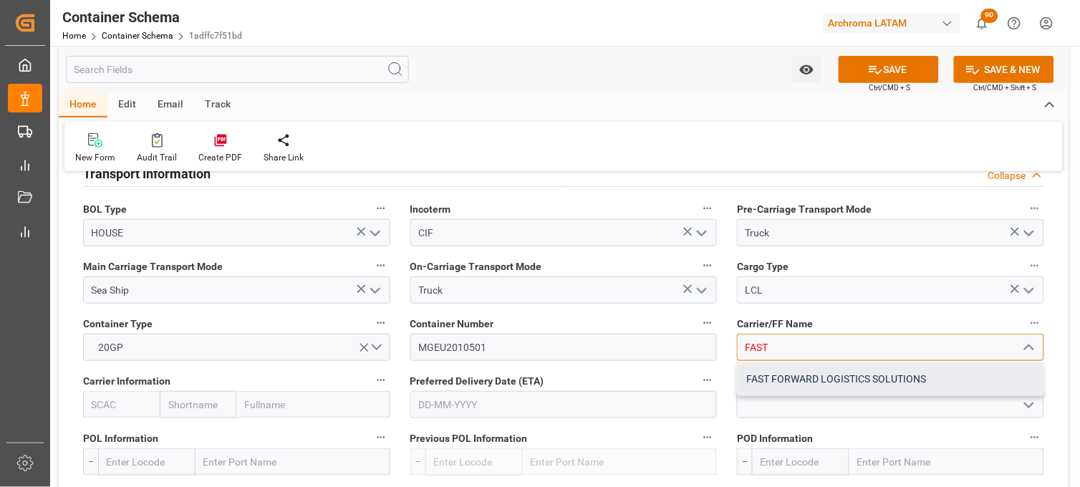
click at [776, 369] on div "FAST FORWARD LOGISTICS SOLUTIONS" at bounding box center [891, 379] width 306 height 32
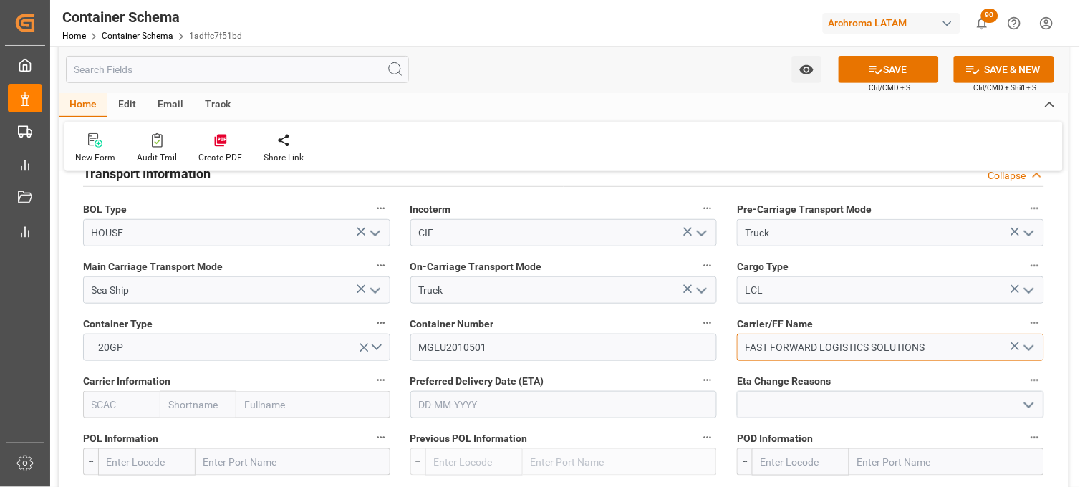
scroll to position [1433, 0]
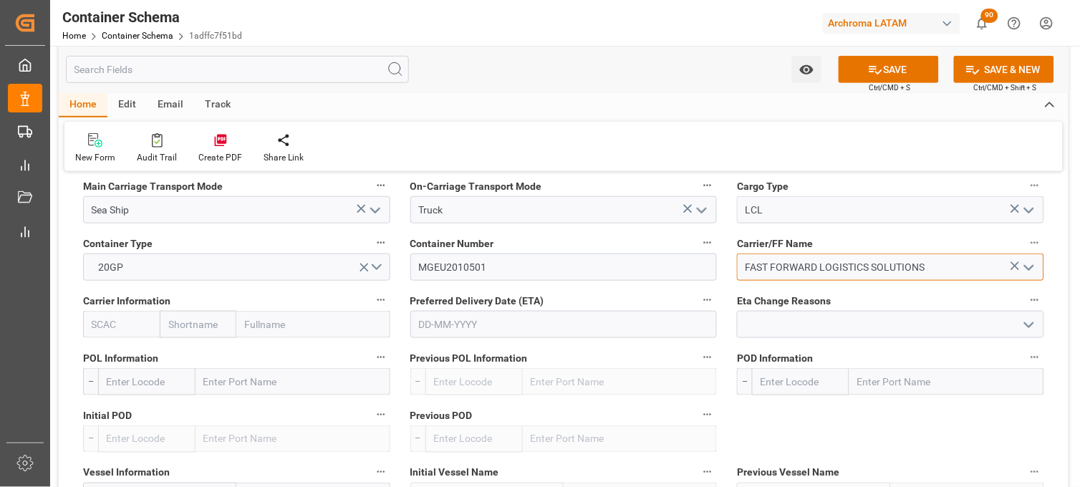
type input "FAST FORWARD LOGISTICS SOLUTIONS"
click at [459, 325] on input "text" at bounding box center [563, 324] width 307 height 27
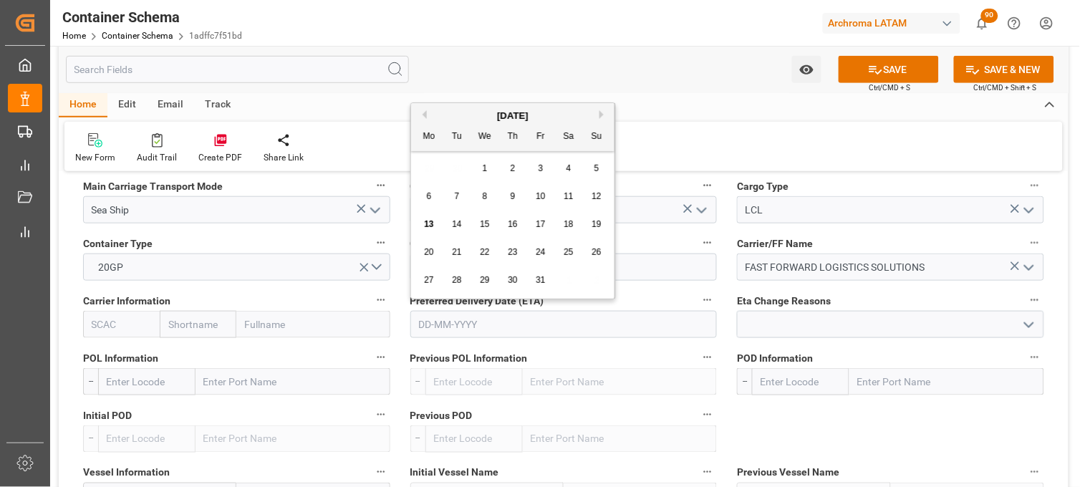
click at [425, 277] on span "27" at bounding box center [428, 280] width 9 height 10
type input "[DATE]"
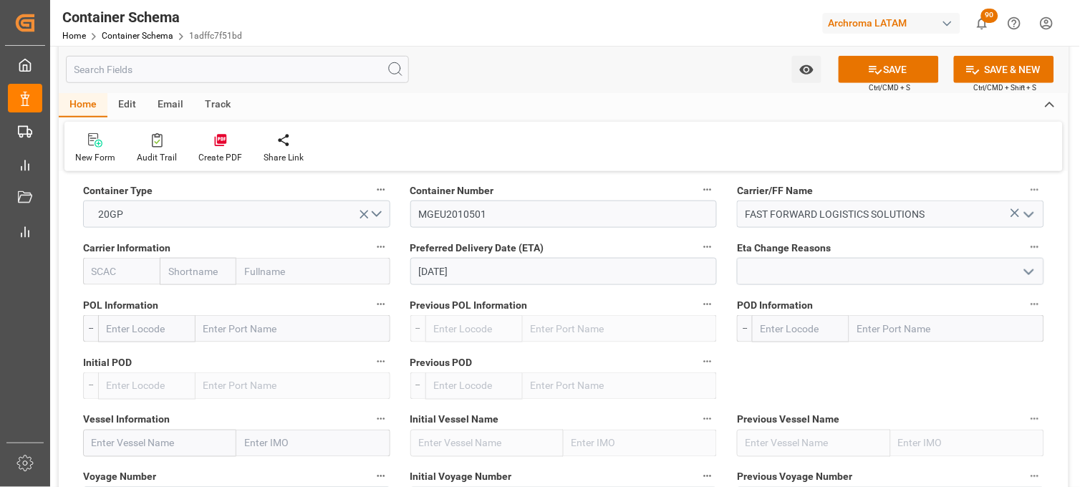
scroll to position [1512, 0]
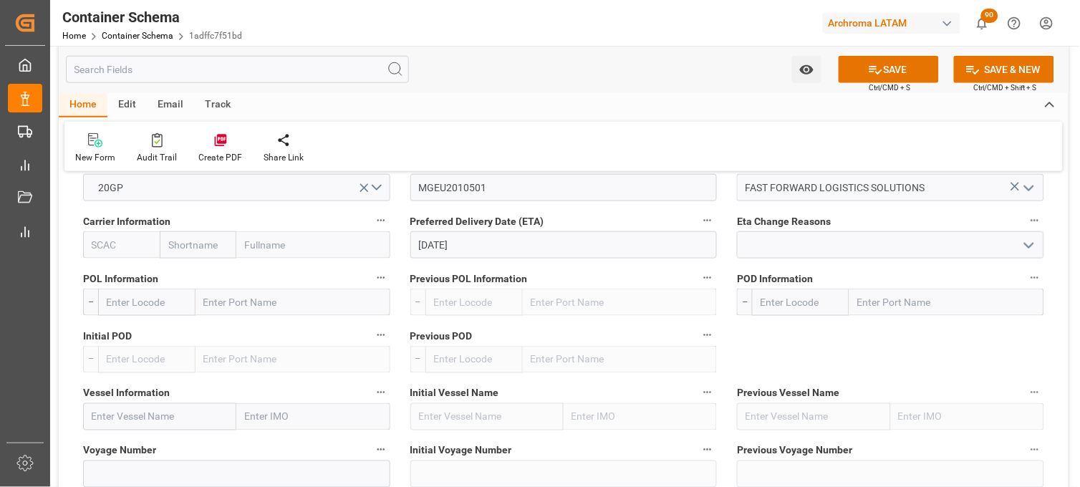
drag, startPoint x: 857, startPoint y: 65, endPoint x: 769, endPoint y: 11, distance: 103.2
click at [856, 63] on button "SAVE" at bounding box center [889, 69] width 100 height 27
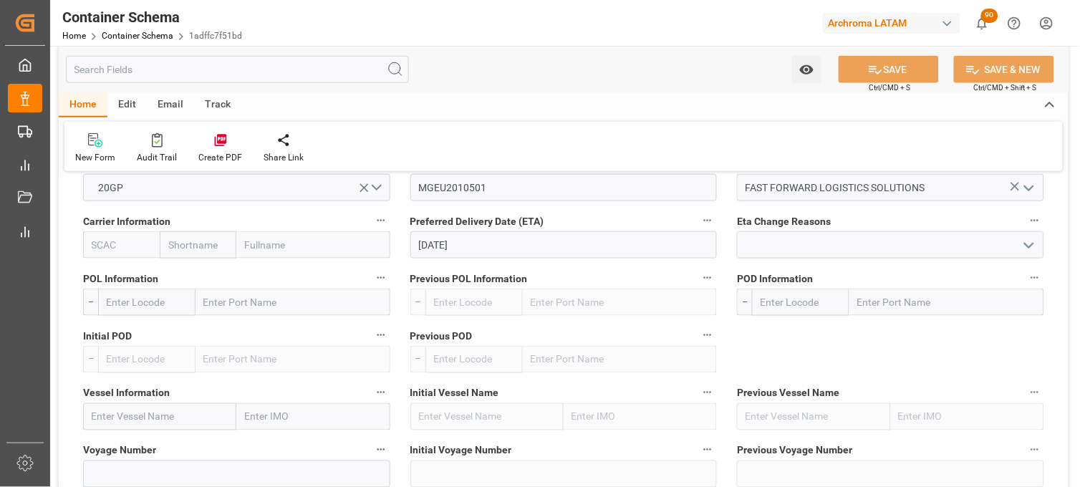
type input "Document Sent"
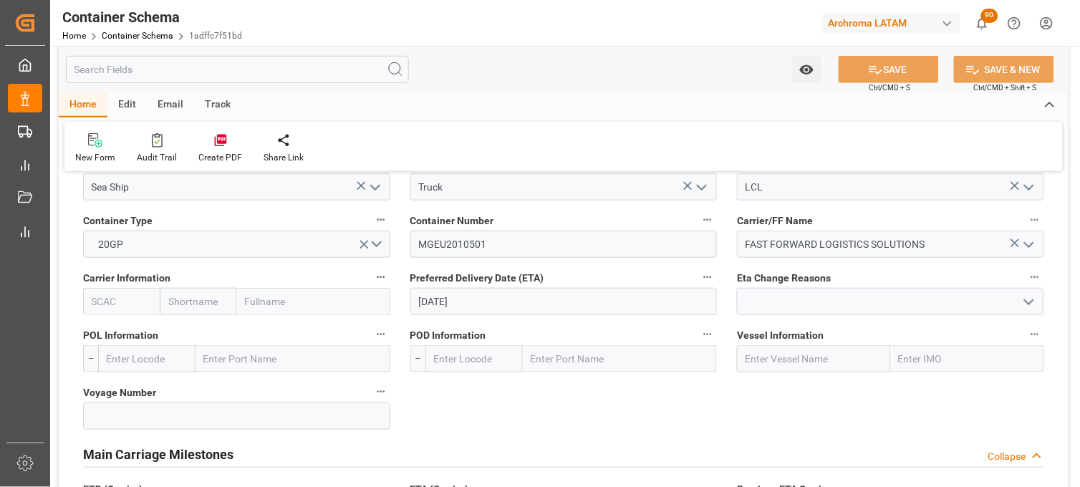
scroll to position [1375, 0]
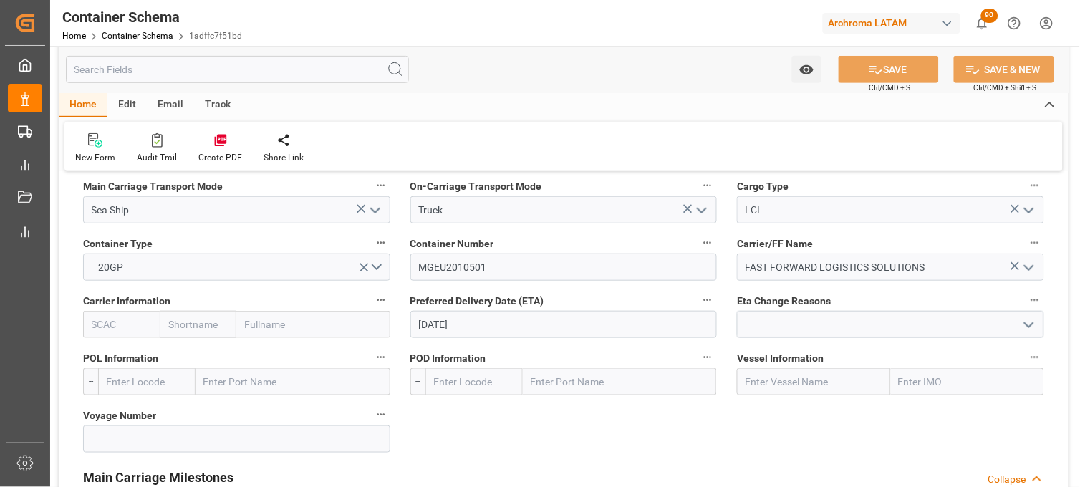
click at [232, 375] on input "text" at bounding box center [293, 381] width 195 height 27
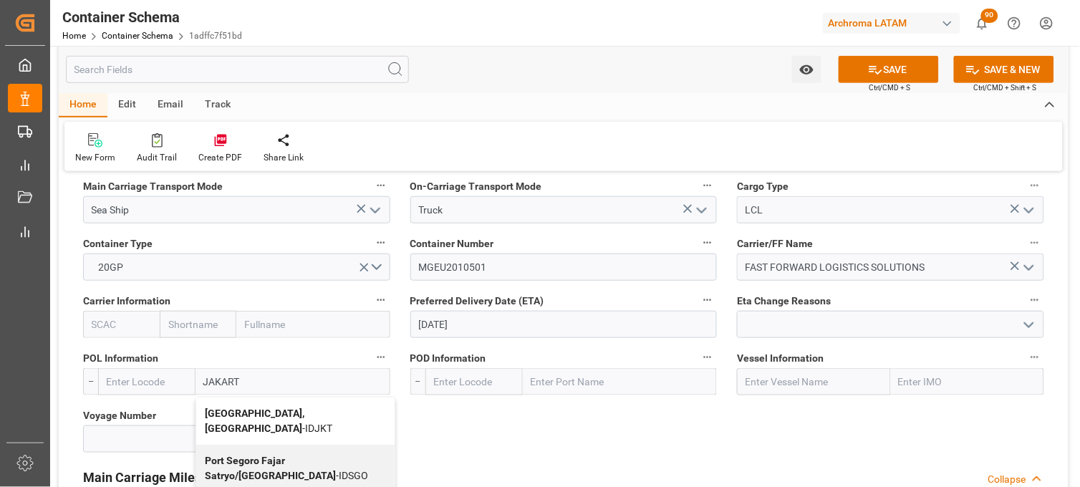
type input "JAKARTA"
click at [218, 418] on b "Jakarta, Java" at bounding box center [255, 421] width 100 height 27
type input "IDJKT"
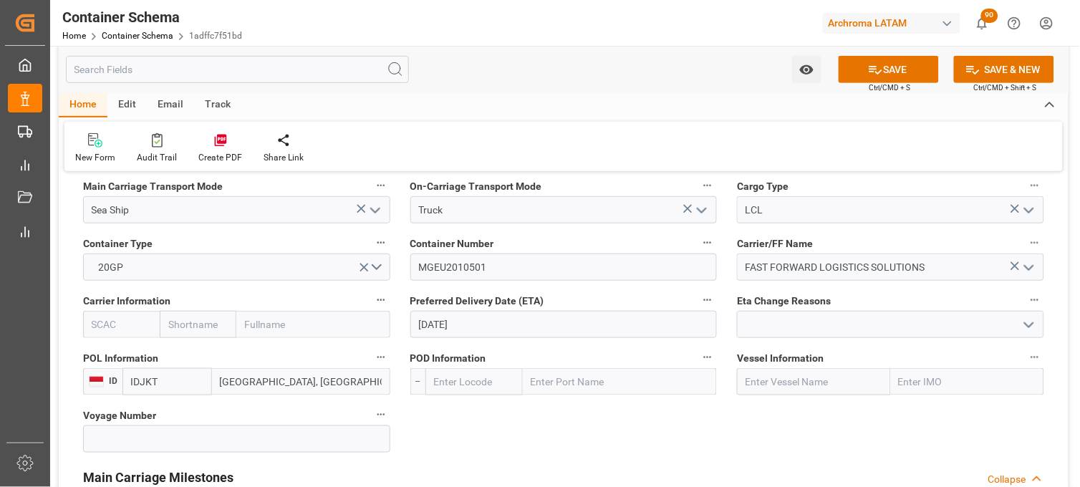
type input "Jakarta, Java"
click at [955, 385] on input "text" at bounding box center [967, 381] width 153 height 27
click at [595, 393] on input "text" at bounding box center [620, 381] width 195 height 27
type input "MANZA"
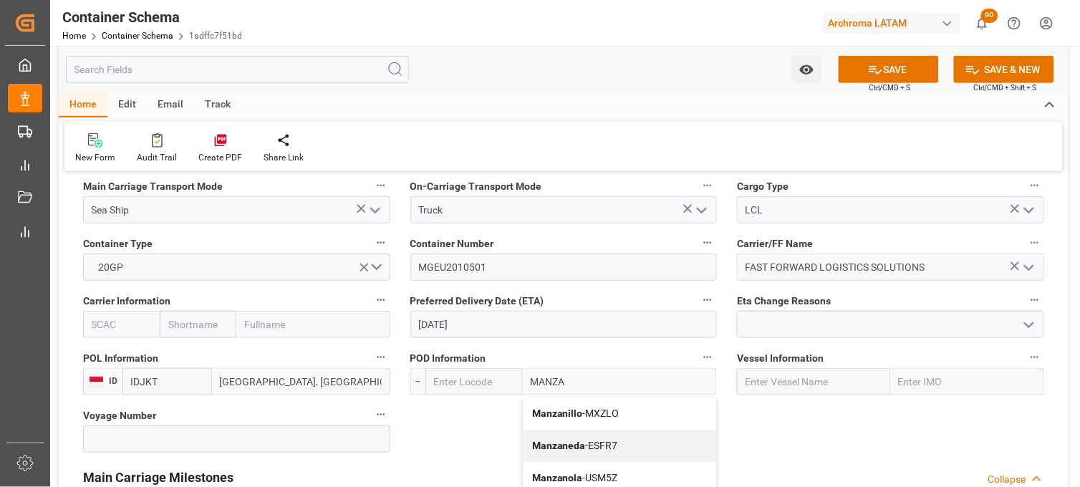
click at [575, 405] on div "Manzanillo - MXZLO" at bounding box center [620, 414] width 193 height 32
type input "MXZLO"
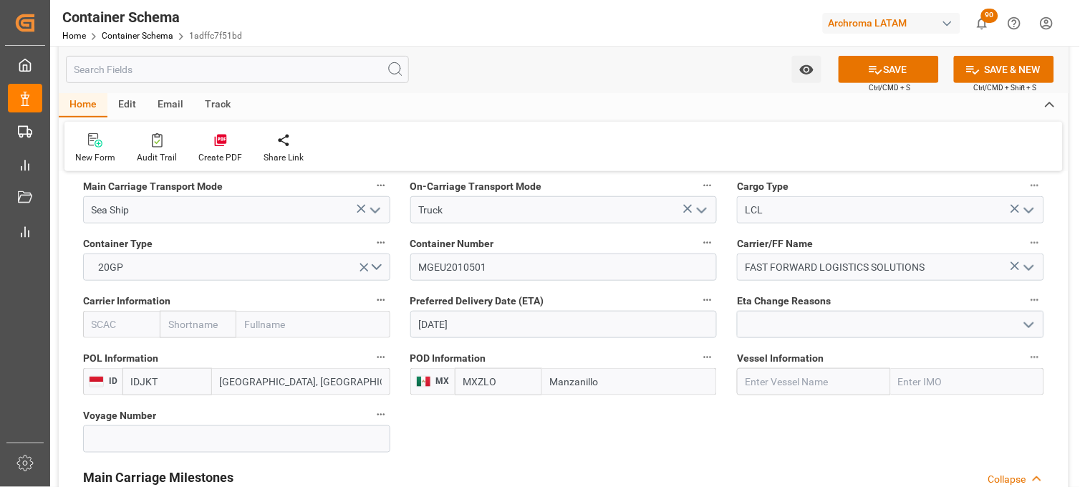
type input "Manzanillo"
click at [858, 384] on input "text" at bounding box center [813, 381] width 153 height 27
click at [769, 381] on input "text" at bounding box center [813, 381] width 153 height 27
paste input "SINAR SANUR"
type input "SINAR SANUR"
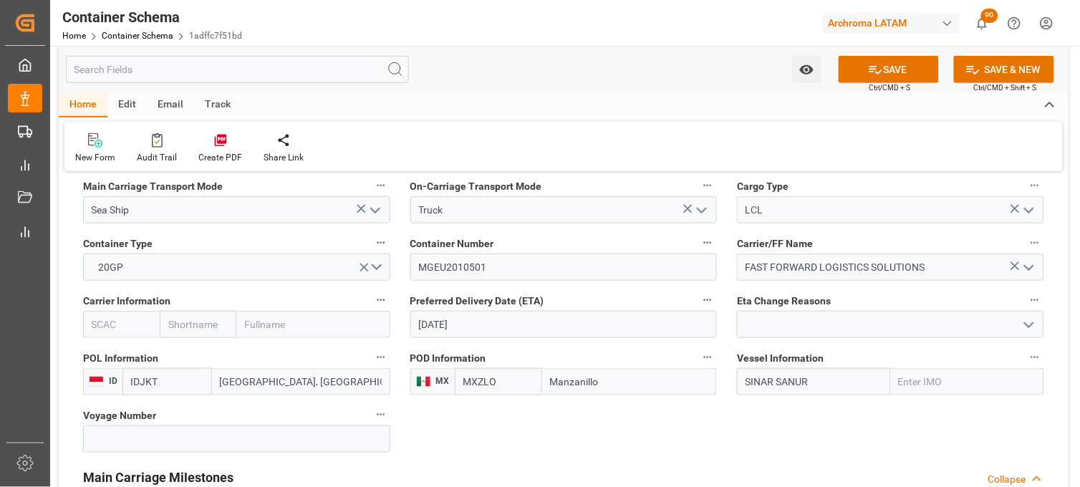
click at [914, 385] on input "text" at bounding box center [967, 381] width 153 height 27
drag, startPoint x: 732, startPoint y: 373, endPoint x: 709, endPoint y: 368, distance: 23.5
click at [709, 368] on div "Transport Type SEAFREIGHT References Collapse Logistic Coordinator Reference Nu…" at bounding box center [564, 58] width 1010 height 2498
click at [855, 380] on input "SINAR SANUR" at bounding box center [813, 381] width 153 height 27
click at [128, 428] on input at bounding box center [236, 438] width 307 height 27
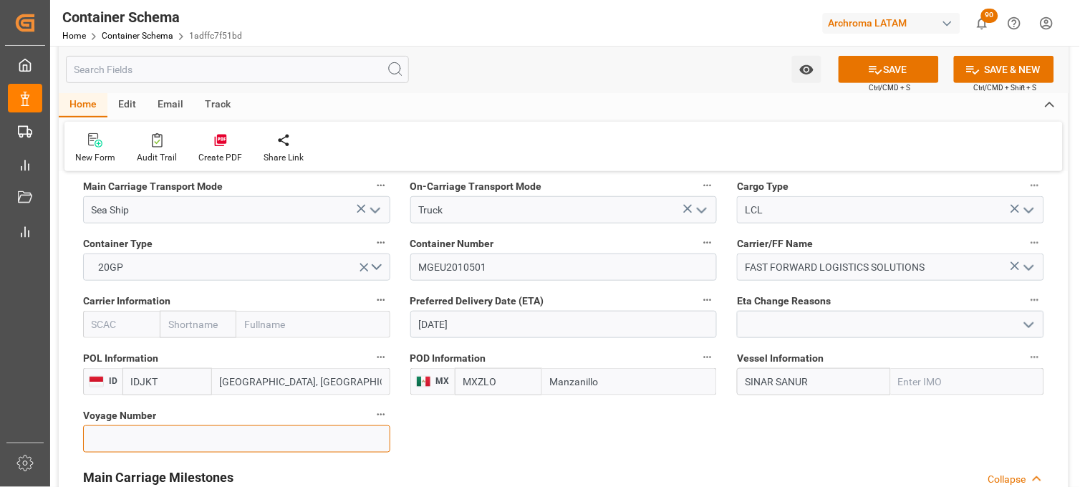
paste input "125N"
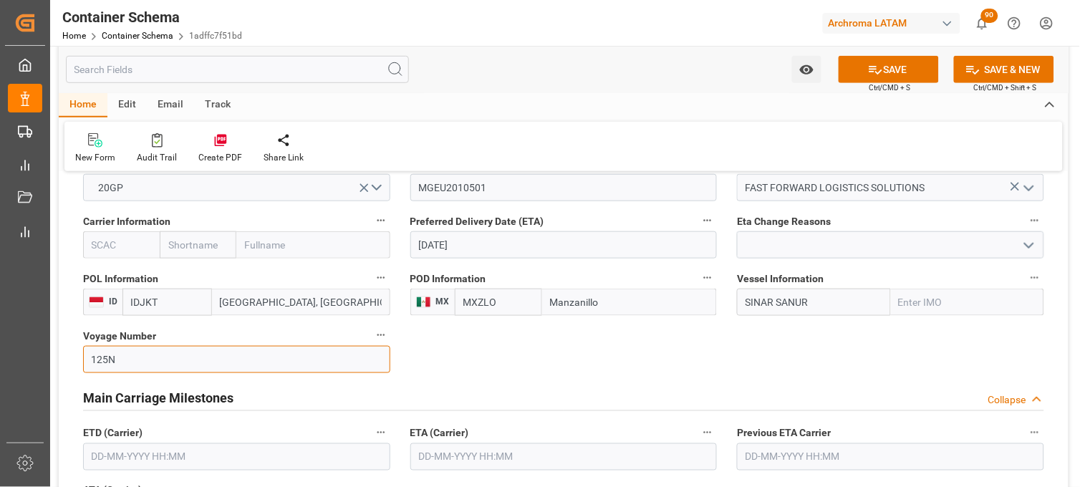
scroll to position [1534, 0]
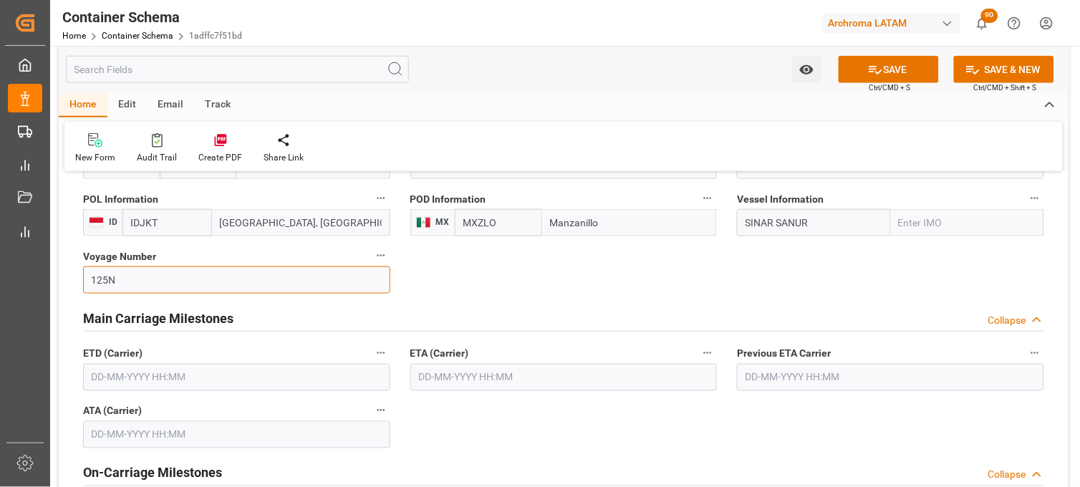
type input "125N"
click at [189, 385] on input "text" at bounding box center [236, 377] width 307 height 27
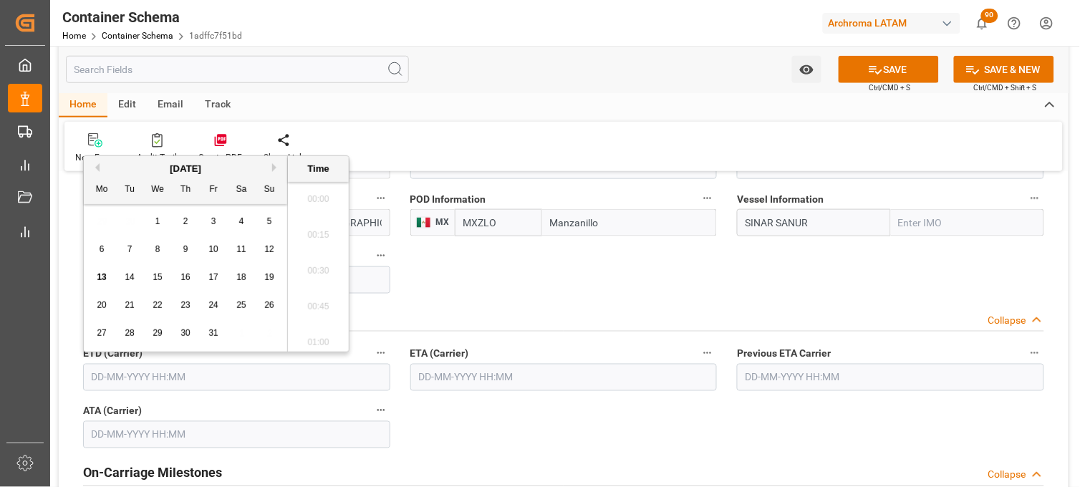
scroll to position [1831, 0]
click at [459, 374] on input "text" at bounding box center [563, 377] width 307 height 27
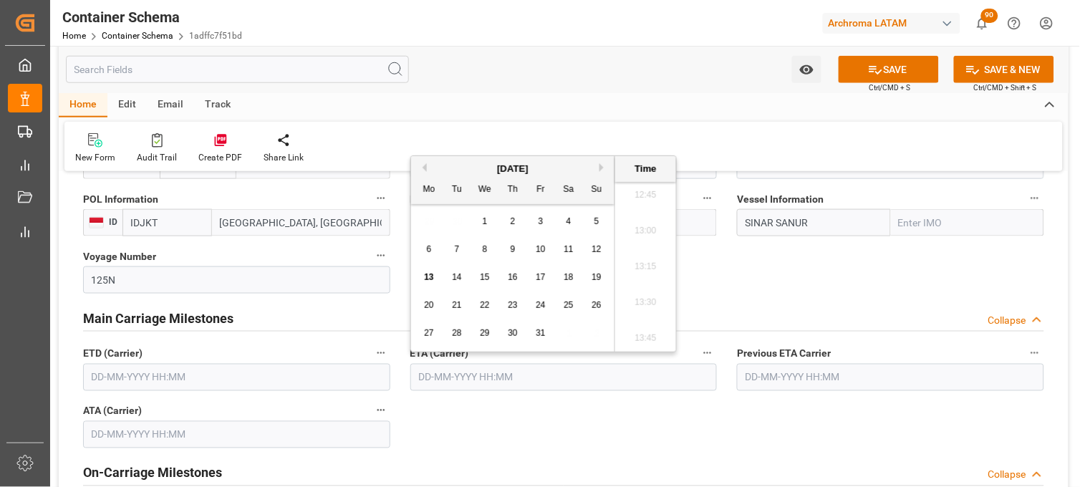
click at [421, 224] on div "29 30 1 2 3 4 5" at bounding box center [513, 222] width 196 height 28
click at [443, 223] on div "29 30 1 2 3 4 5" at bounding box center [513, 222] width 196 height 28
click at [425, 333] on span "27" at bounding box center [428, 333] width 9 height 10
click at [643, 337] on li "13:45" at bounding box center [645, 339] width 61 height 36
type input "27-10-2025 13:45"
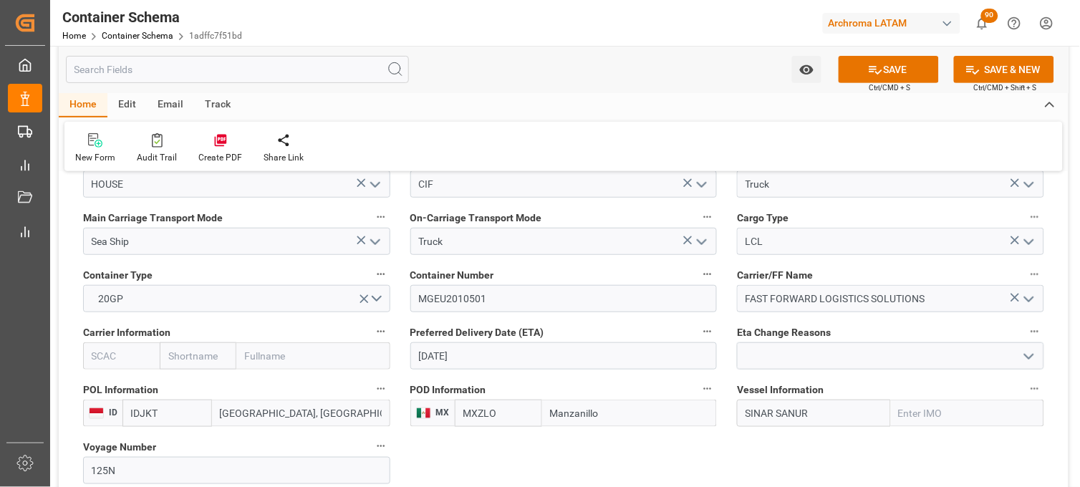
scroll to position [1295, 0]
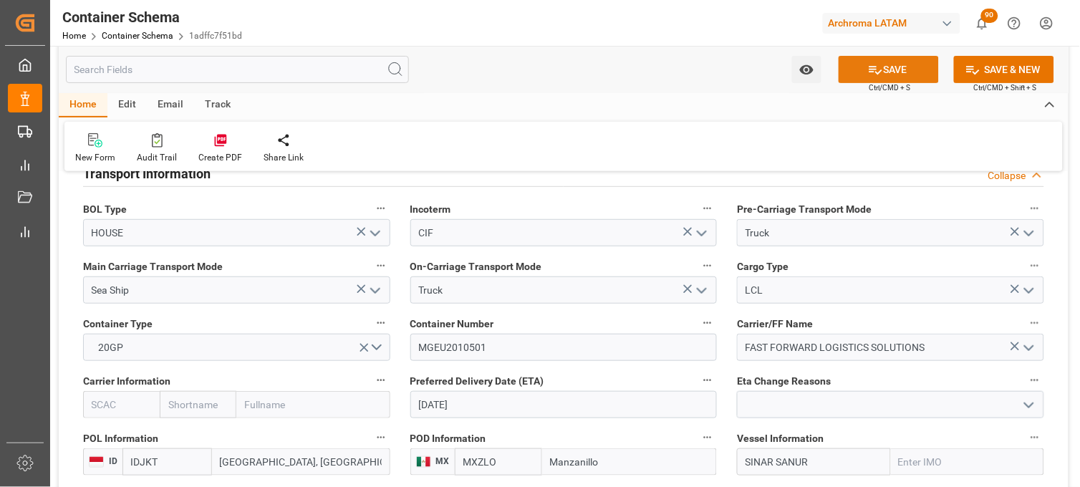
click at [862, 73] on button "SAVE" at bounding box center [889, 69] width 100 height 27
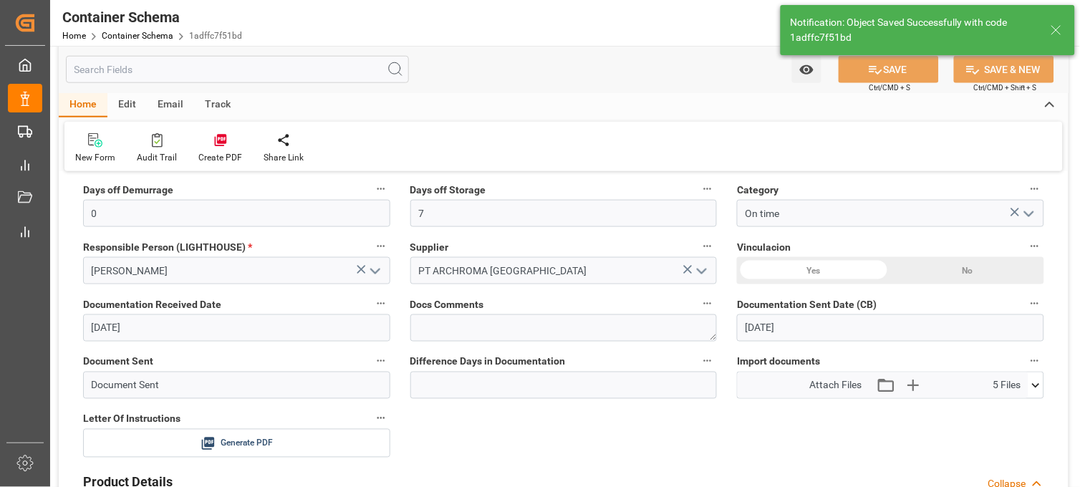
scroll to position [340, 0]
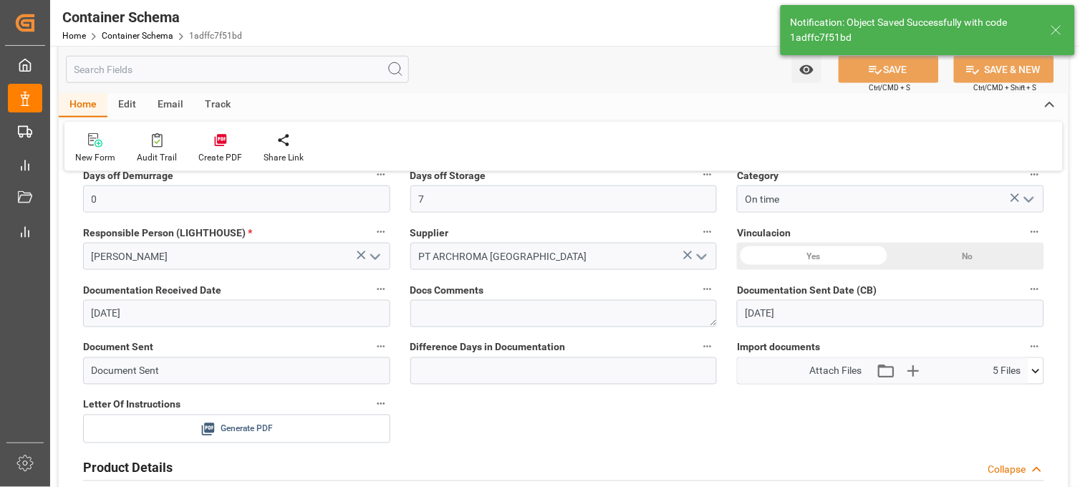
click at [203, 430] on icon at bounding box center [208, 429] width 15 height 15
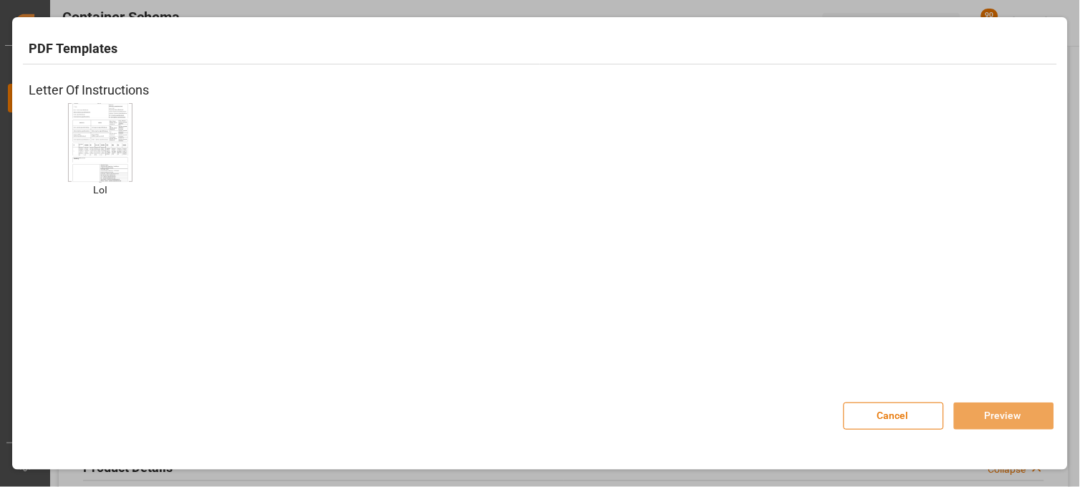
click at [122, 160] on img at bounding box center [100, 142] width 57 height 81
click at [978, 410] on button "Preview" at bounding box center [1004, 416] width 100 height 27
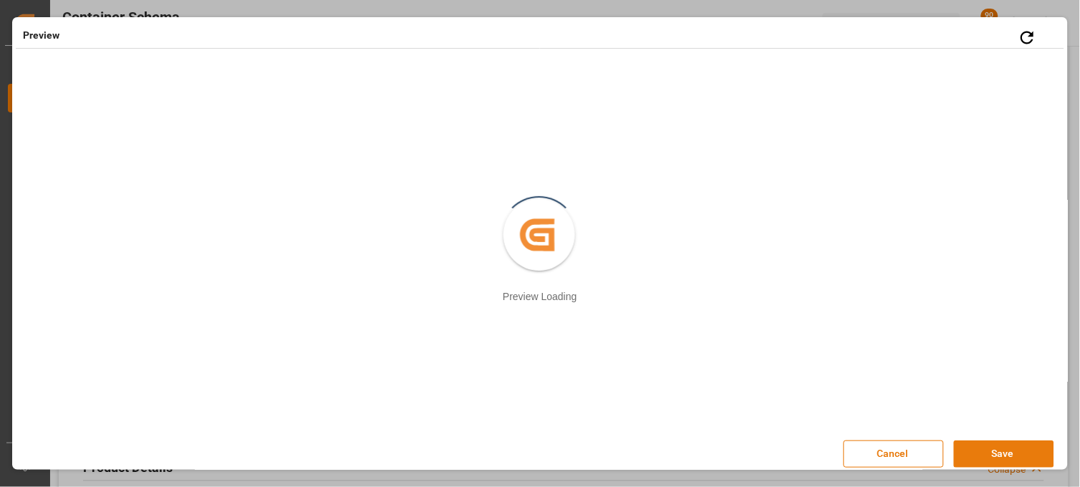
click at [975, 461] on button "Save" at bounding box center [1004, 454] width 100 height 27
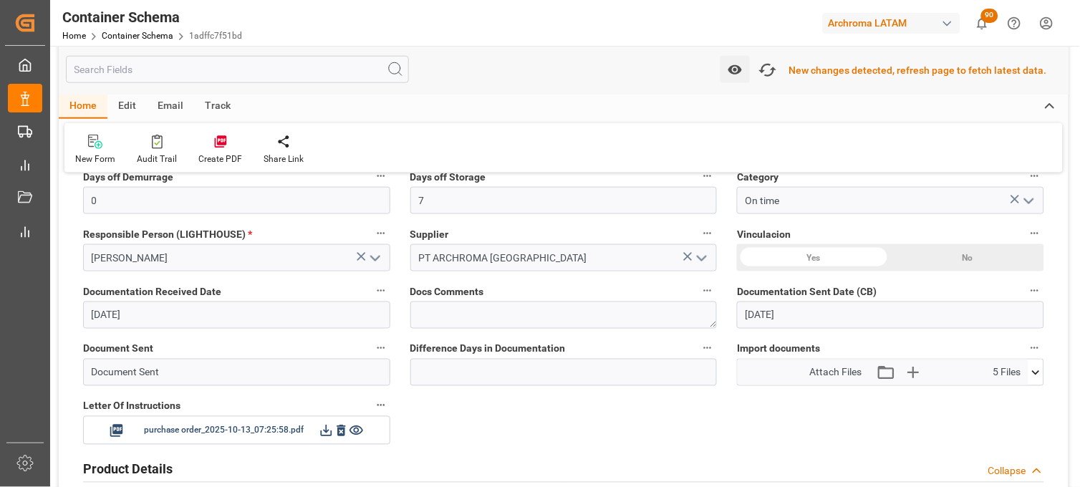
scroll to position [342, 0]
click at [775, 77] on icon "button" at bounding box center [767, 70] width 21 height 16
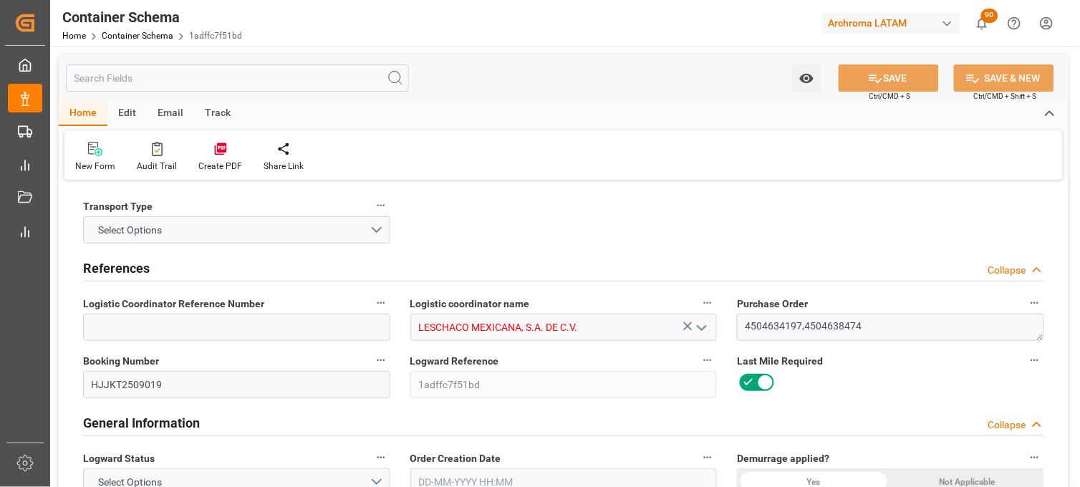
type input "0"
type input "7"
type input "2"
type input "10"
type input "1240"
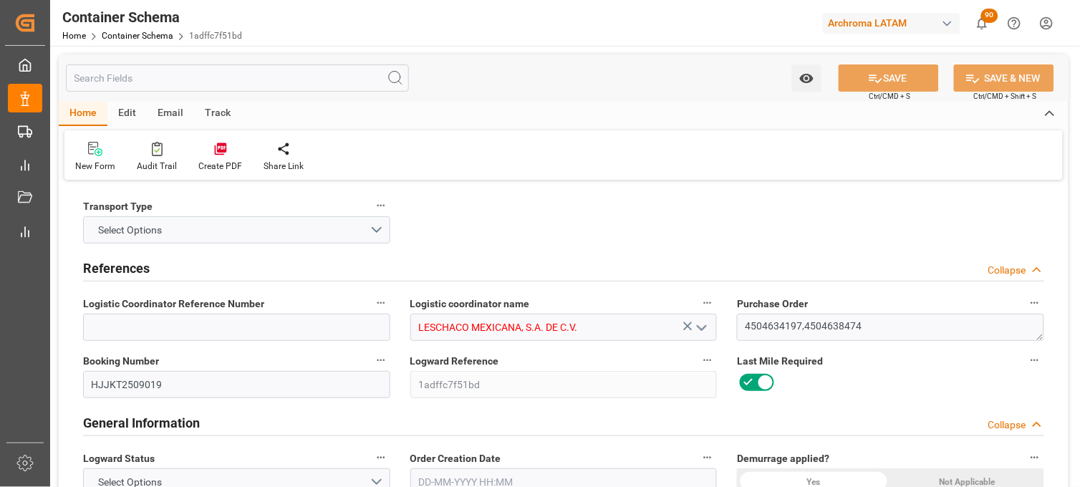
type input "1264.8"
type input "IDJKT"
type input "MXZLO"
type input "13-10-2025 13:00"
type input "[DATE]"
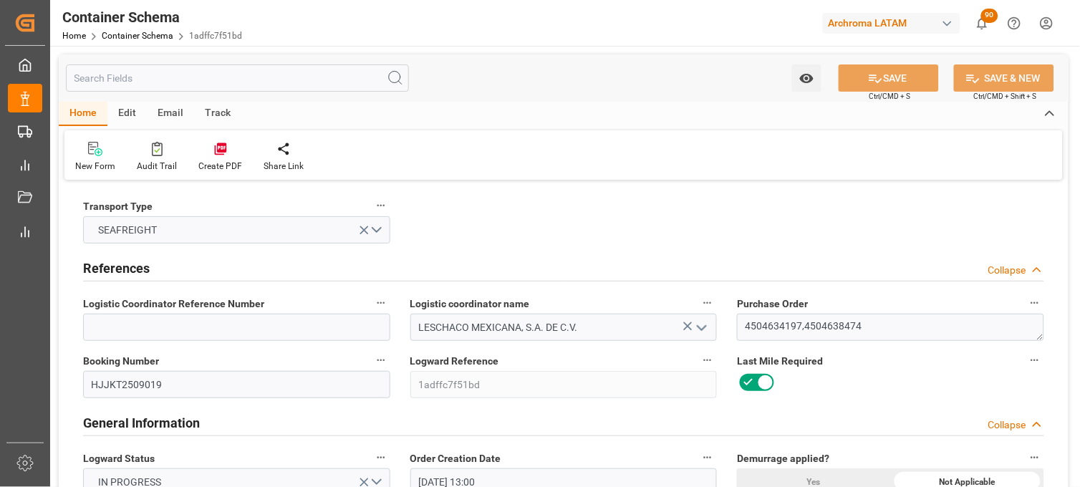
type input "[DATE]"
type input "27-10-2025 13:45"
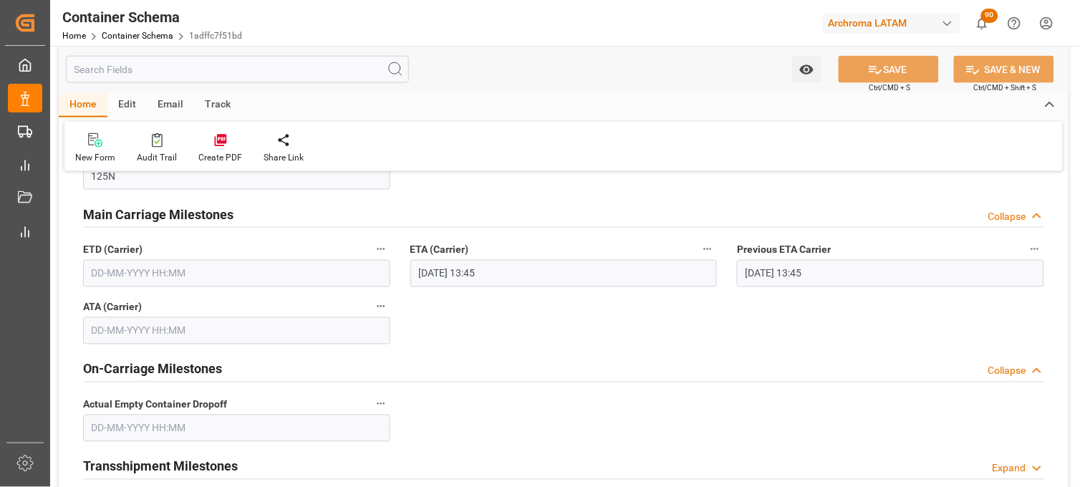
scroll to position [1592, 0]
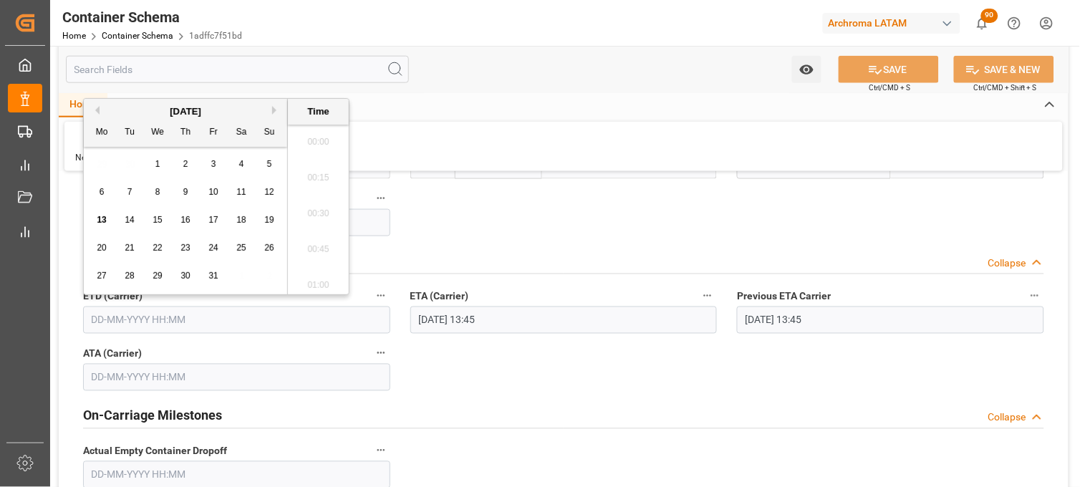
click at [149, 314] on input "text" at bounding box center [236, 320] width 307 height 27
click at [96, 112] on button "Previous Month" at bounding box center [95, 110] width 9 height 9
click at [107, 247] on div "22" at bounding box center [102, 248] width 18 height 17
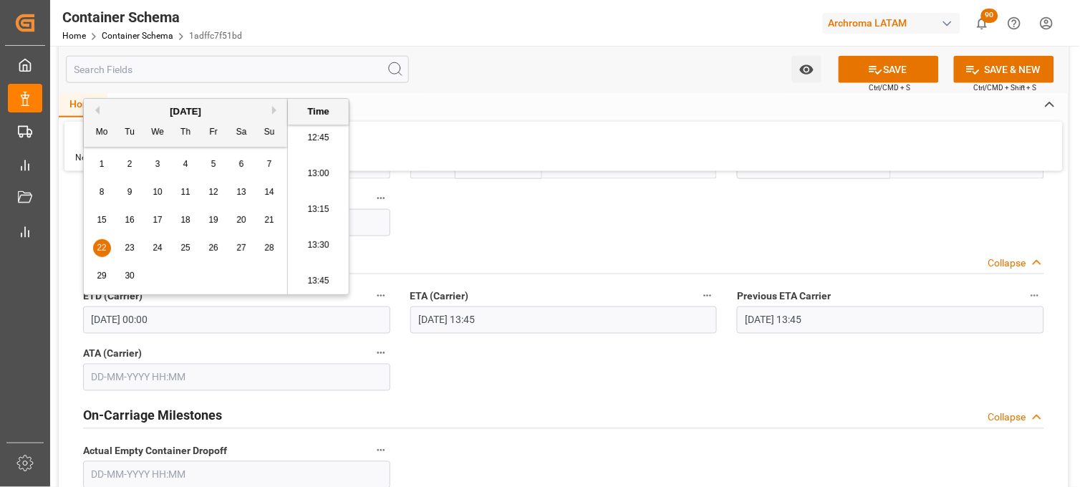
drag, startPoint x: 325, startPoint y: 251, endPoint x: 347, endPoint y: 249, distance: 21.5
click at [327, 249] on li "13:30" at bounding box center [318, 246] width 61 height 36
type input "22-09-2025 13:30"
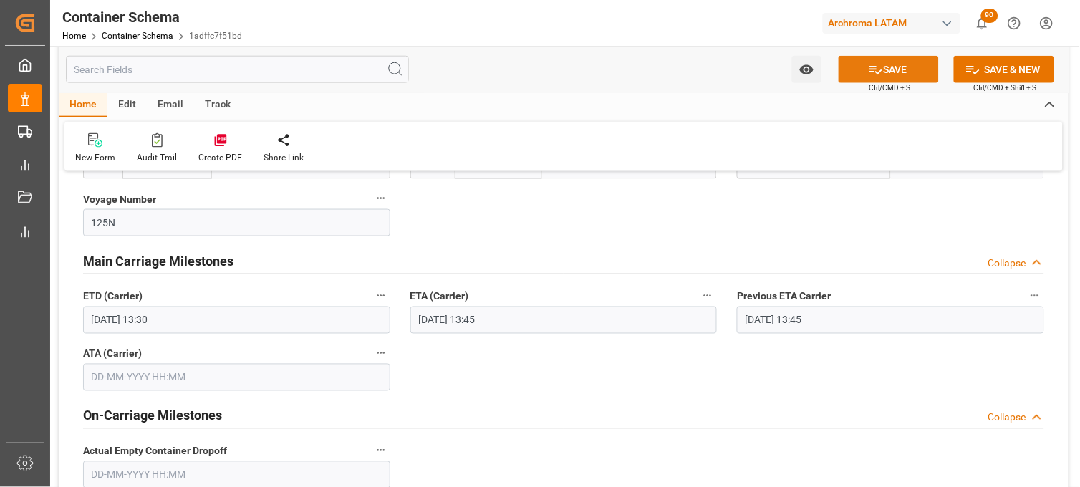
click at [865, 69] on button "SAVE" at bounding box center [889, 69] width 100 height 27
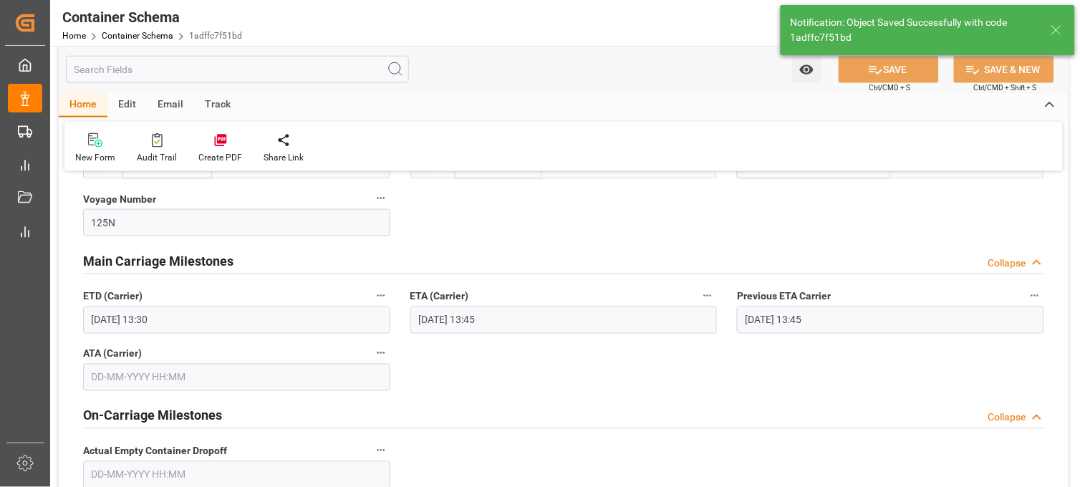
type input "27-10-2025 00:00"
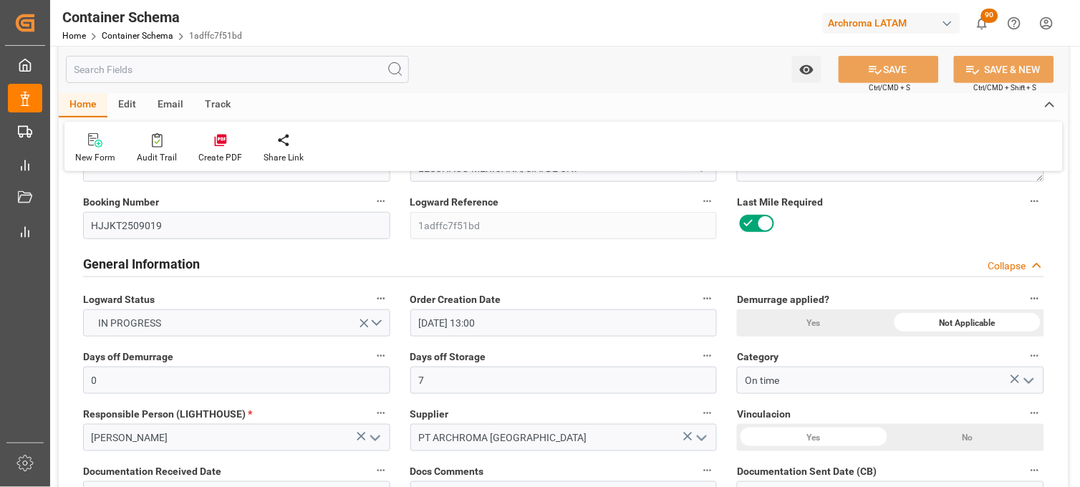
scroll to position [0, 0]
